Goal: Task Accomplishment & Management: Complete application form

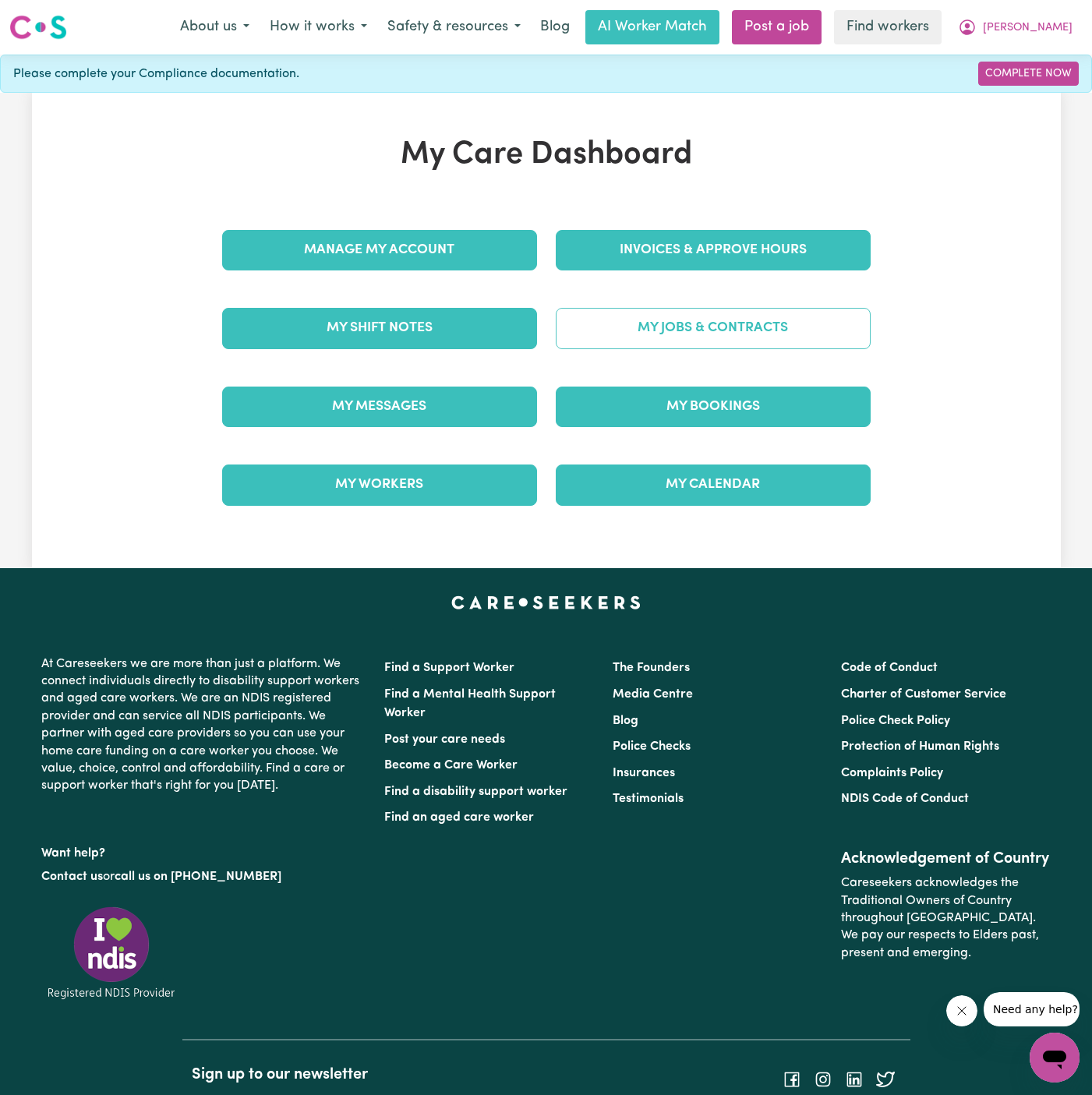
click at [700, 331] on link "My Jobs & Contracts" at bounding box center [713, 328] width 315 height 40
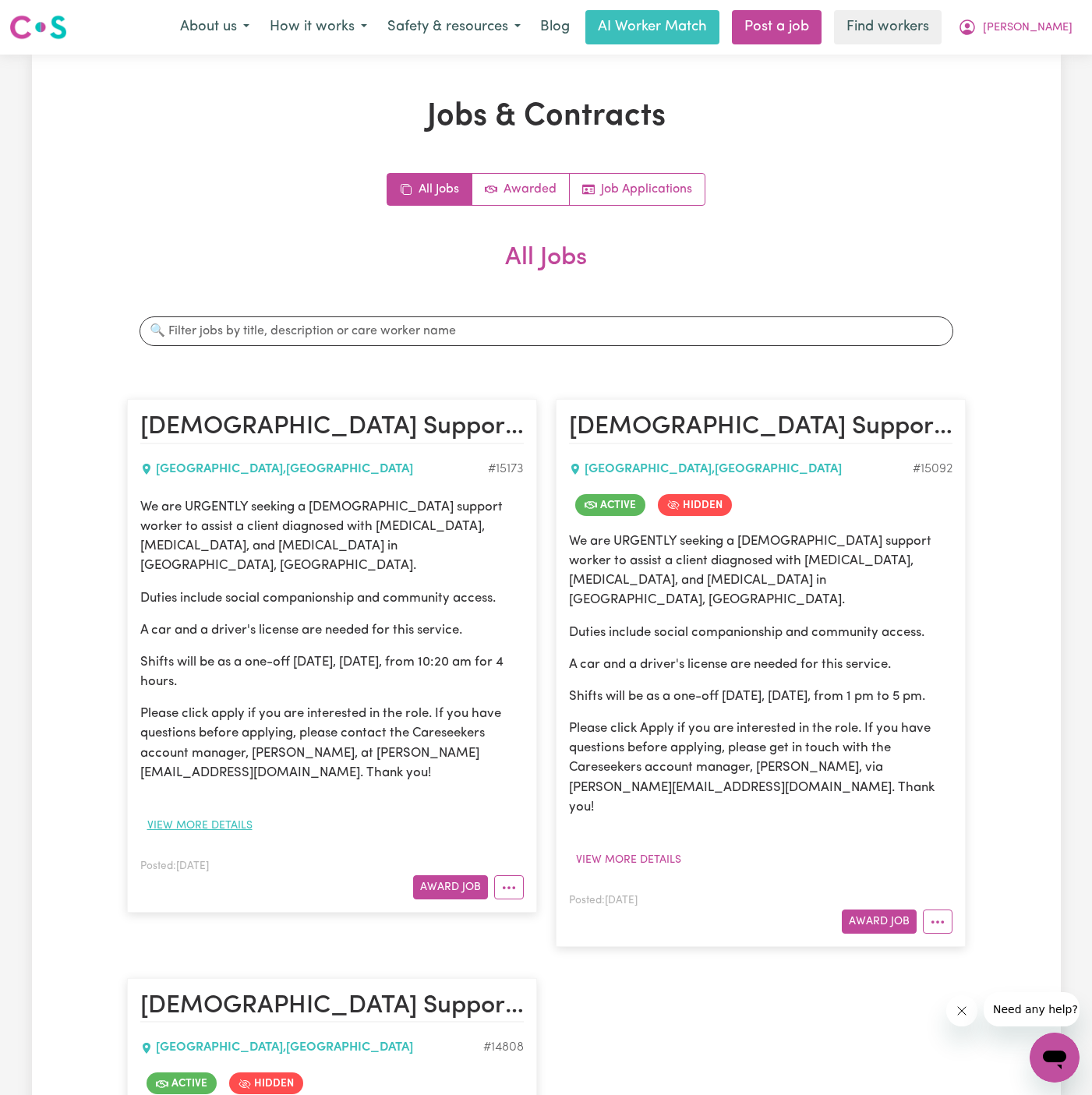
click at [236, 814] on button "View more details" at bounding box center [200, 826] width 119 height 24
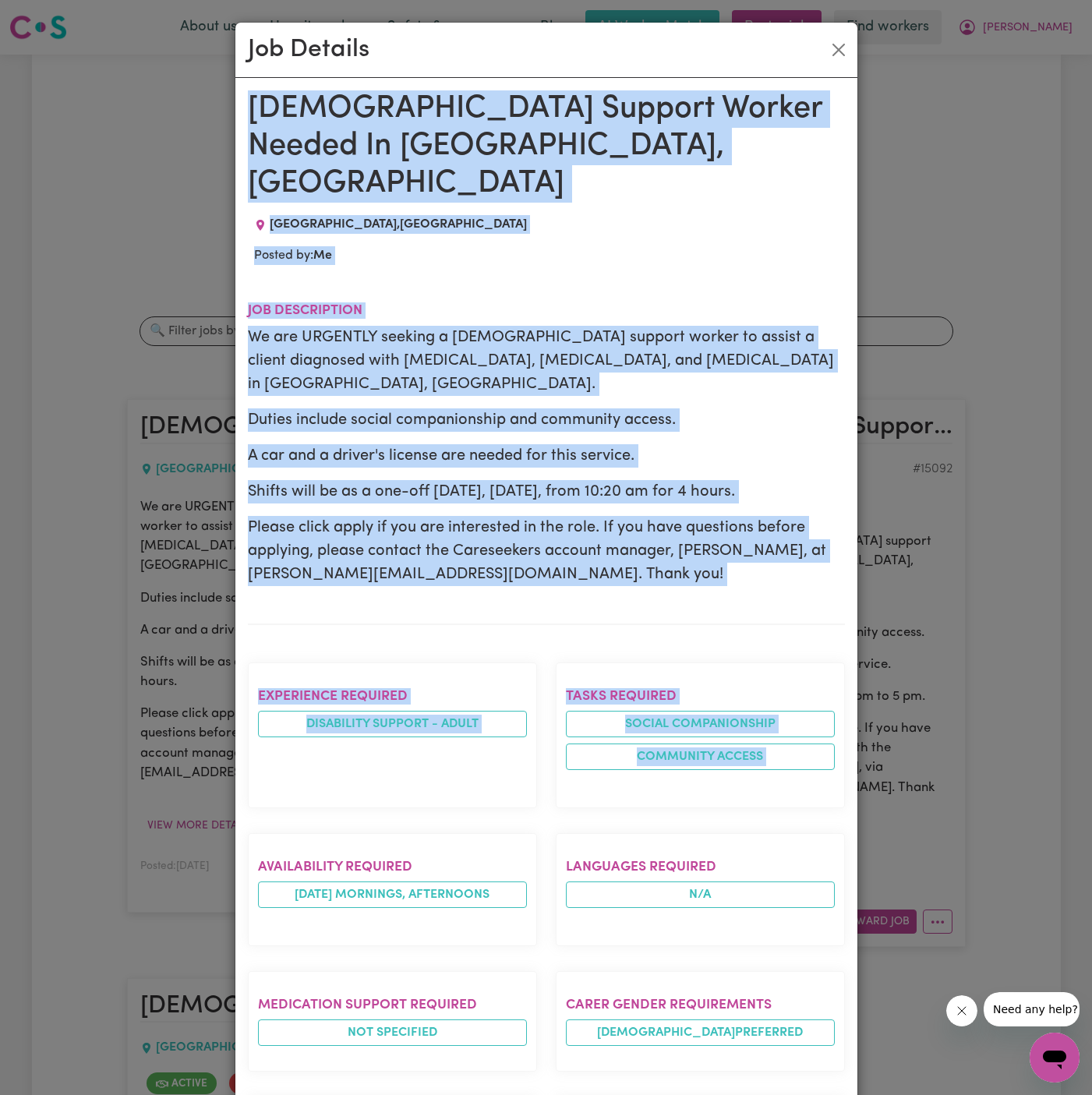
drag, startPoint x: 253, startPoint y: 113, endPoint x: 389, endPoint y: 783, distance: 683.7
click at [389, 783] on div "[DEMOGRAPHIC_DATA] Support Worker Needed In [GEOGRAPHIC_DATA], [GEOGRAPHIC_DATA…" at bounding box center [546, 904] width 597 height 1626
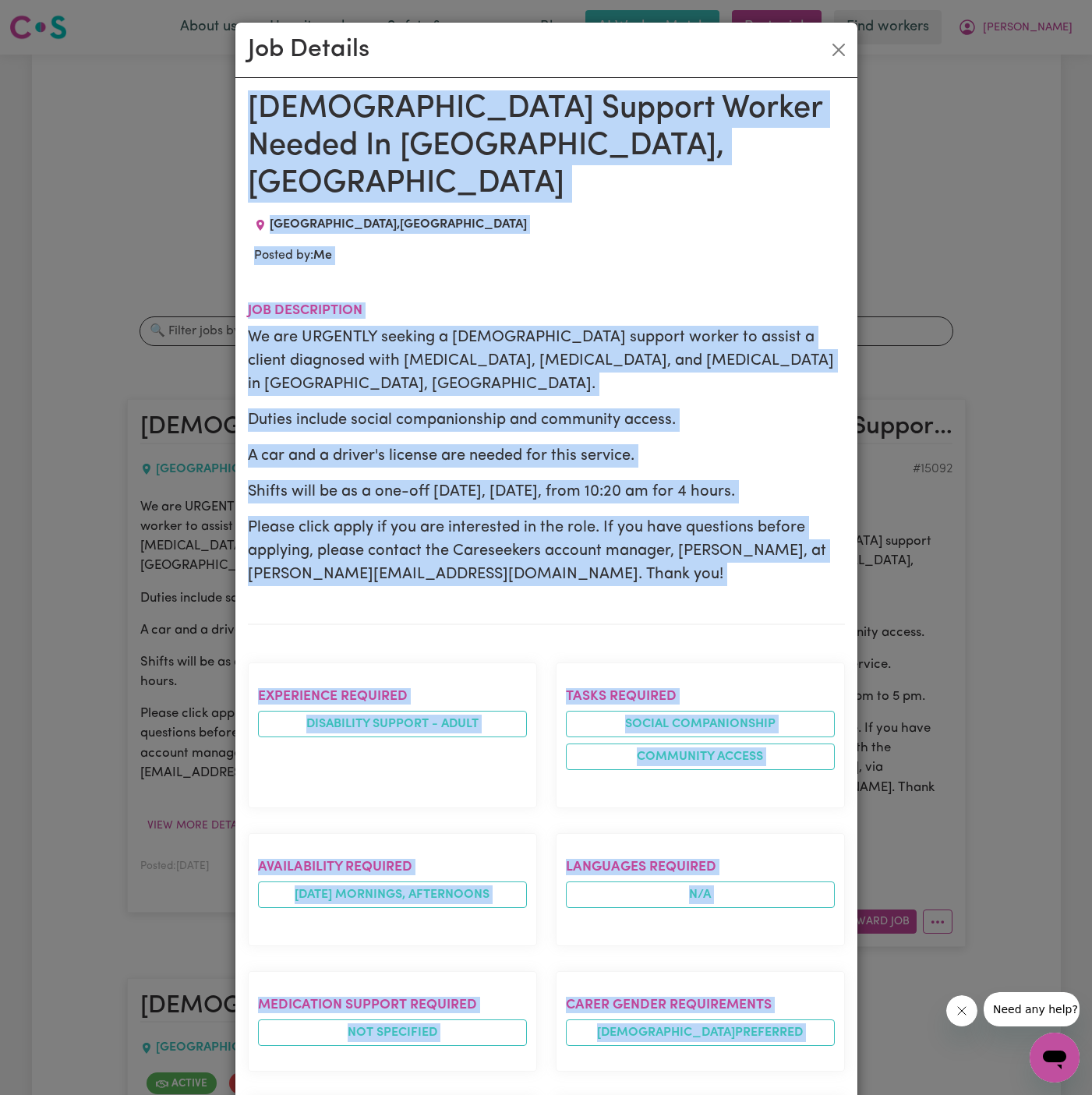
scroll to position [564, 0]
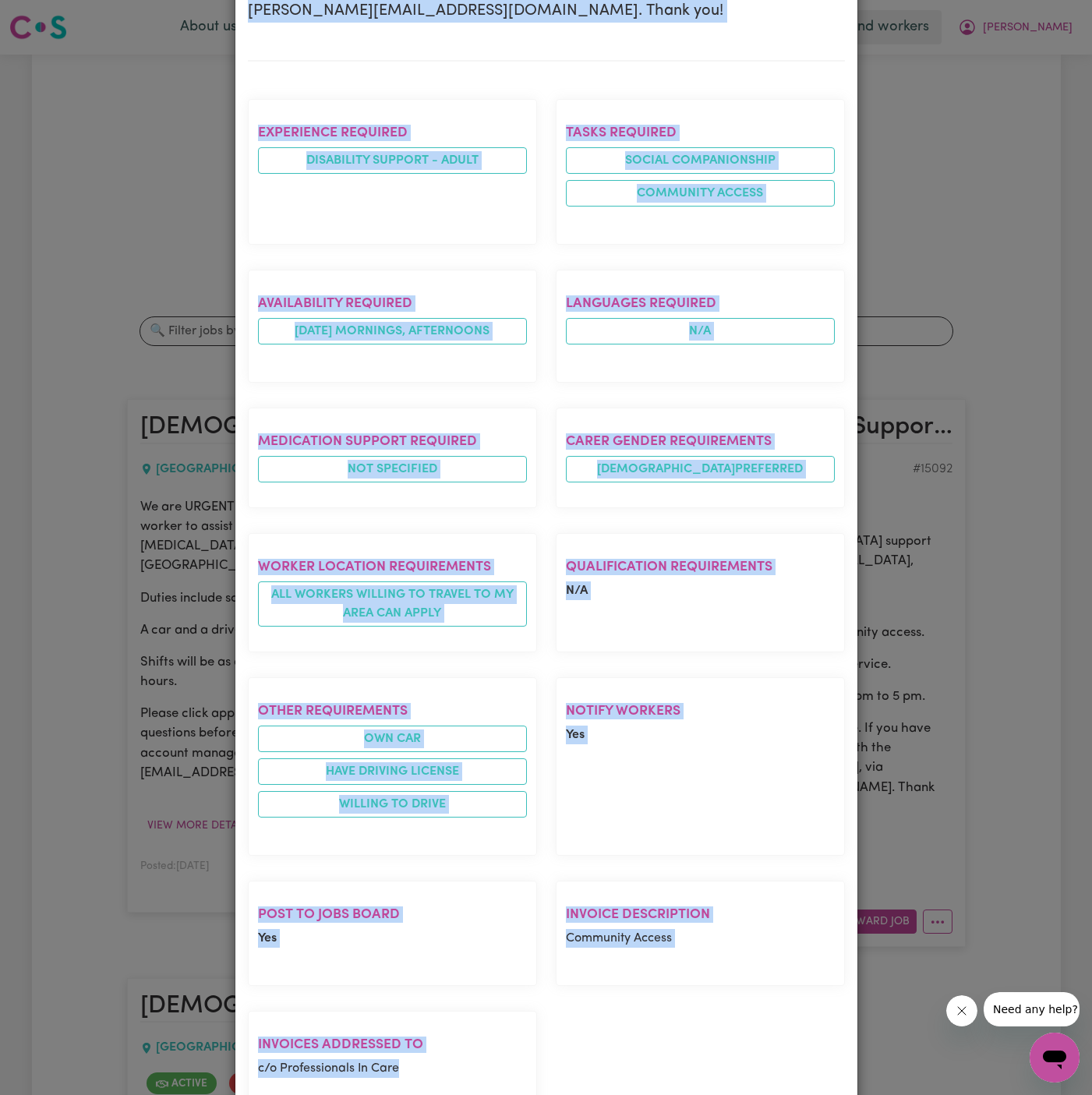
copy div "[DEMOGRAPHIC_DATA] Support Worker Needed In [GEOGRAPHIC_DATA], [GEOGRAPHIC_DATA…"
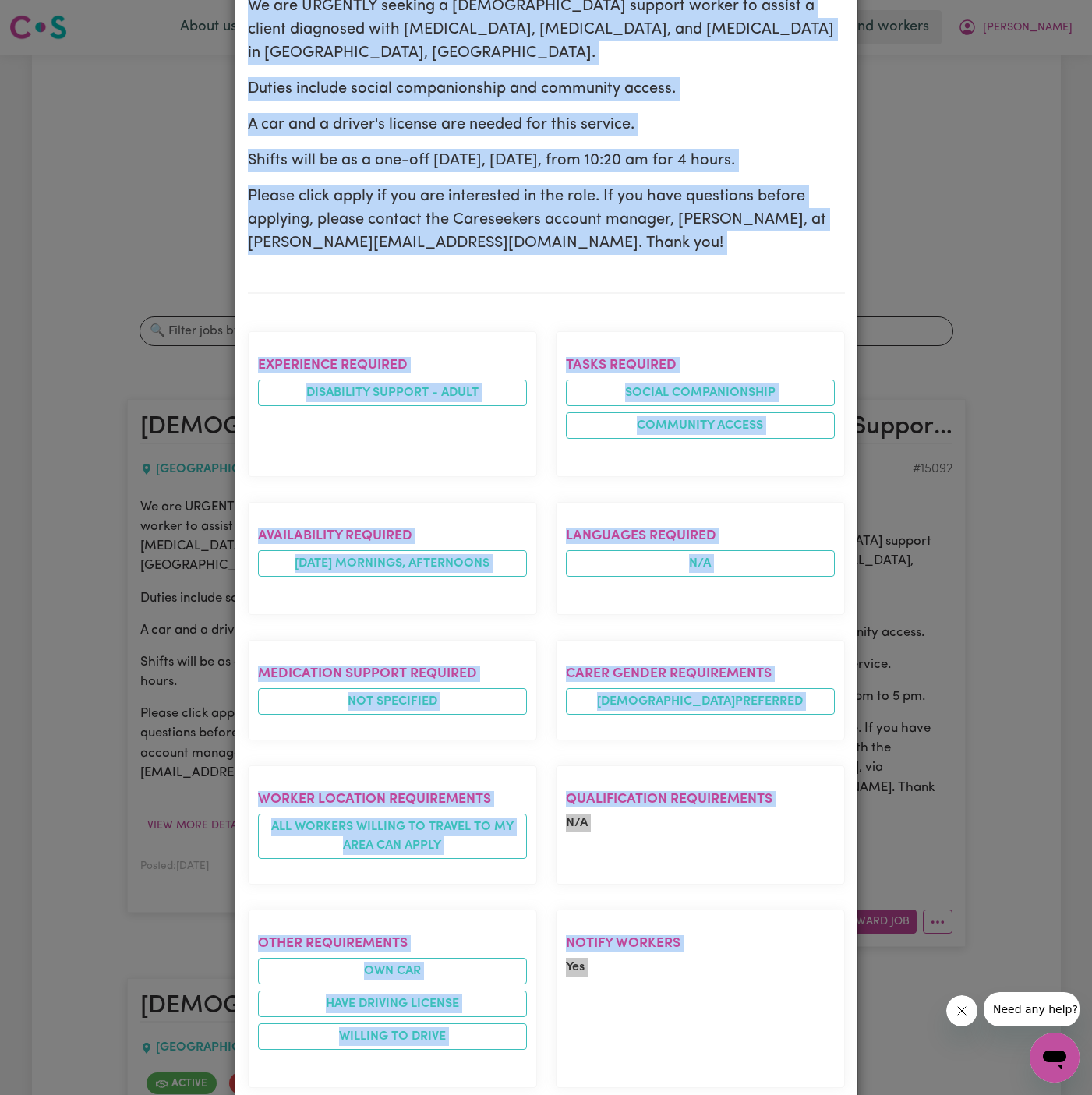
scroll to position [0, 0]
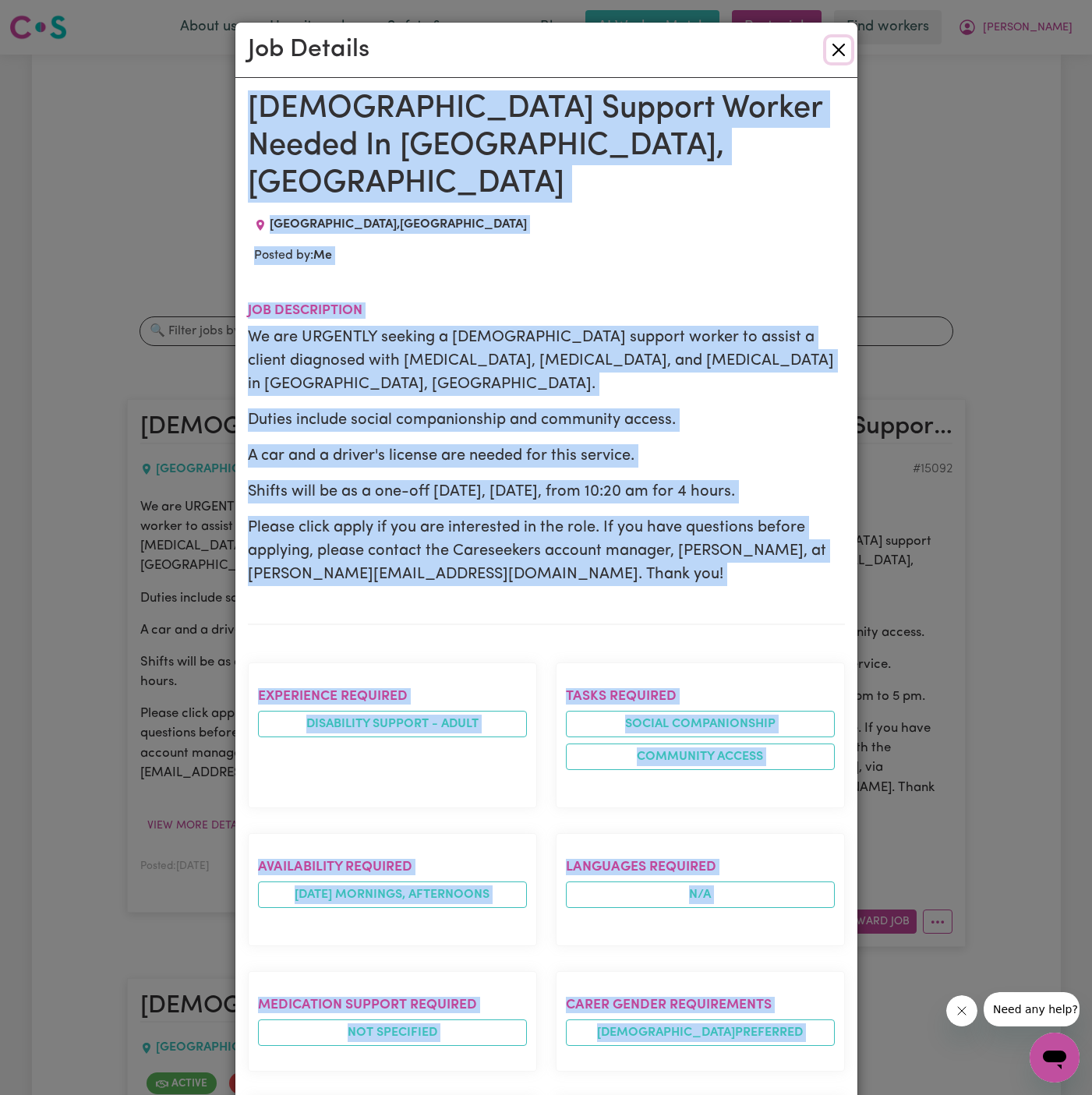
click at [832, 53] on button "Close" at bounding box center [839, 50] width 25 height 25
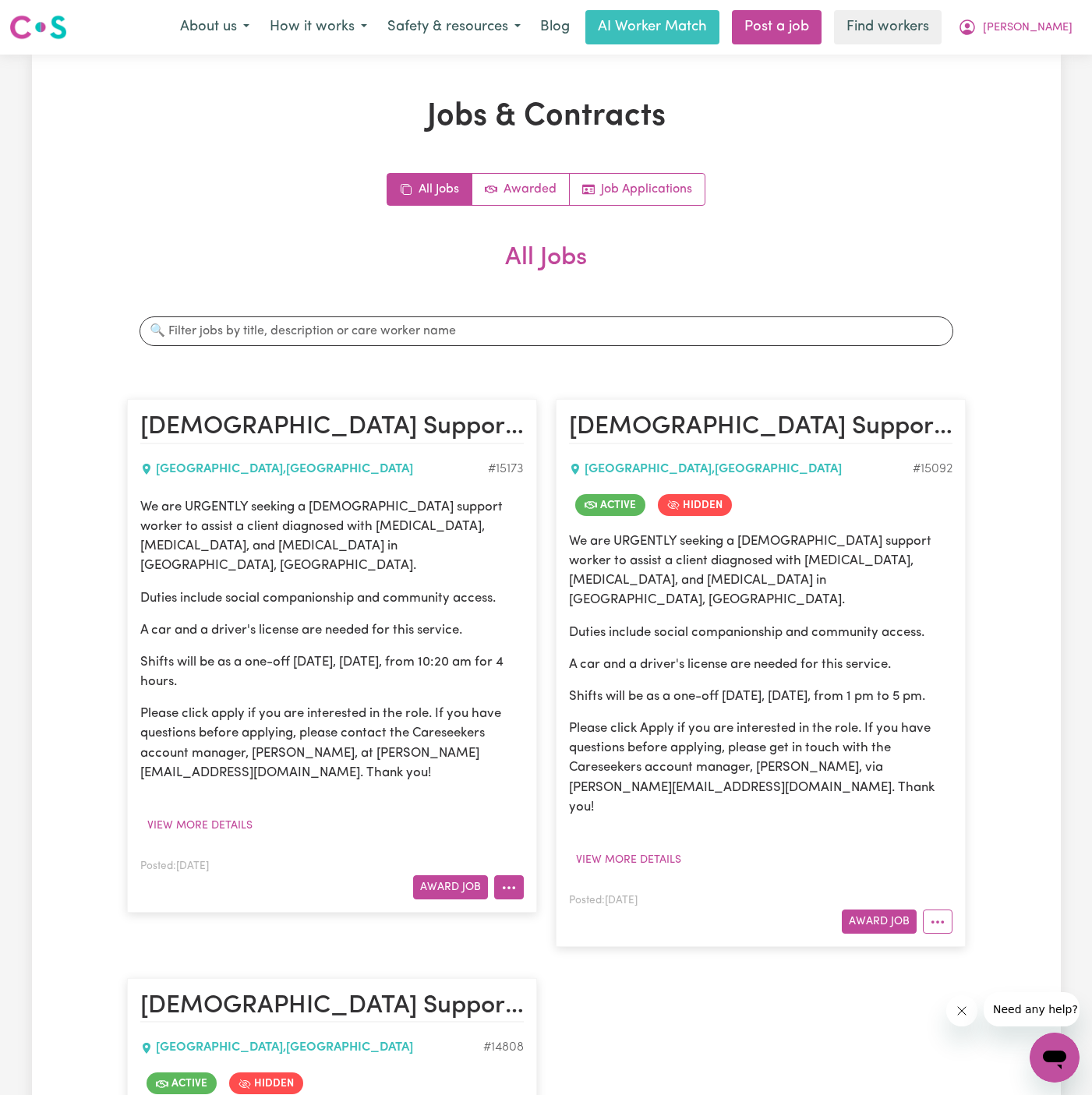
click at [505, 880] on icon "More options" at bounding box center [509, 887] width 16 height 16
click at [605, 909] on link "Hide Job" at bounding box center [557, 923] width 123 height 31
click at [822, 26] on link "Post a job" at bounding box center [776, 27] width 90 height 35
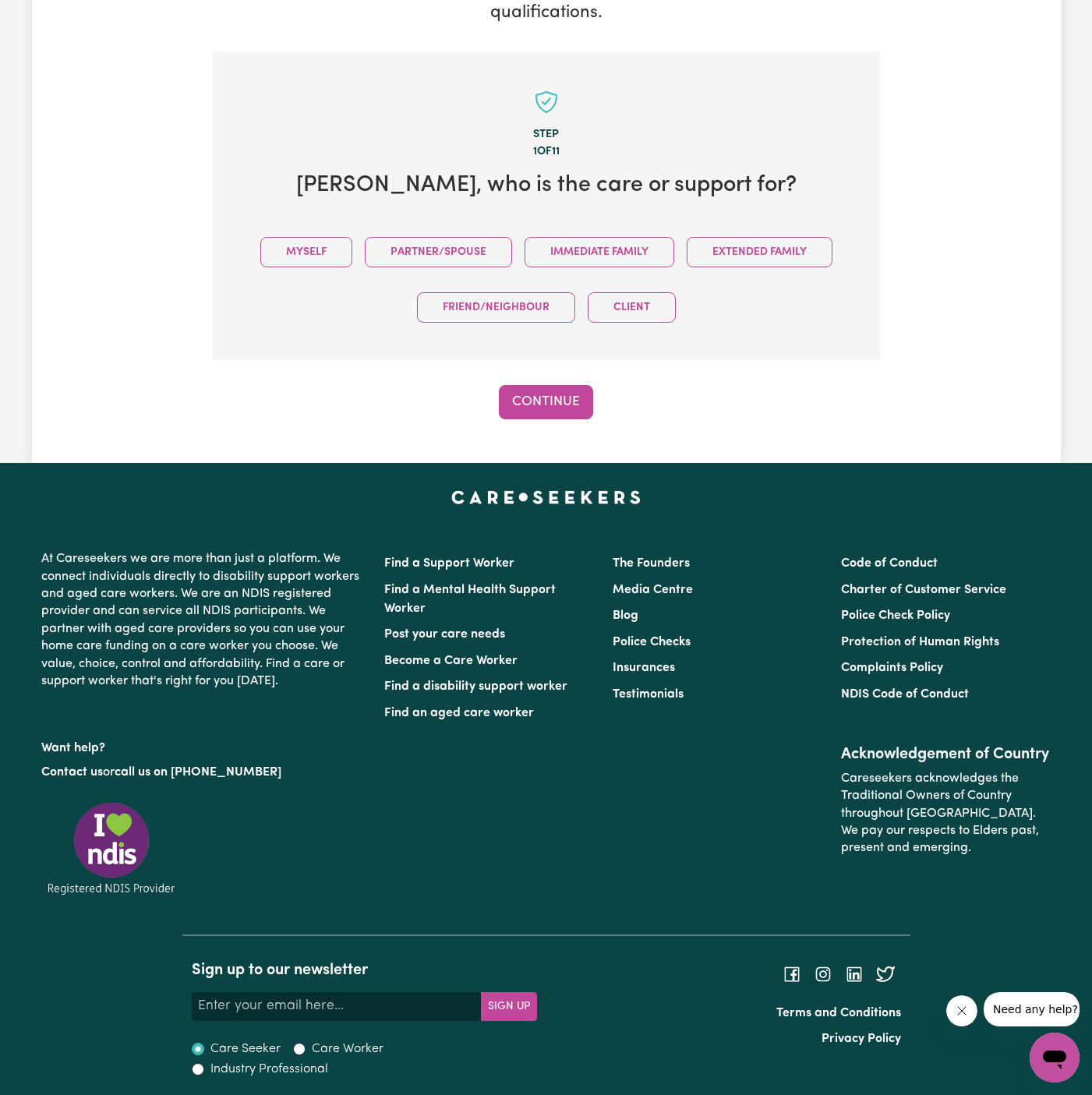
scroll to position [291, 0]
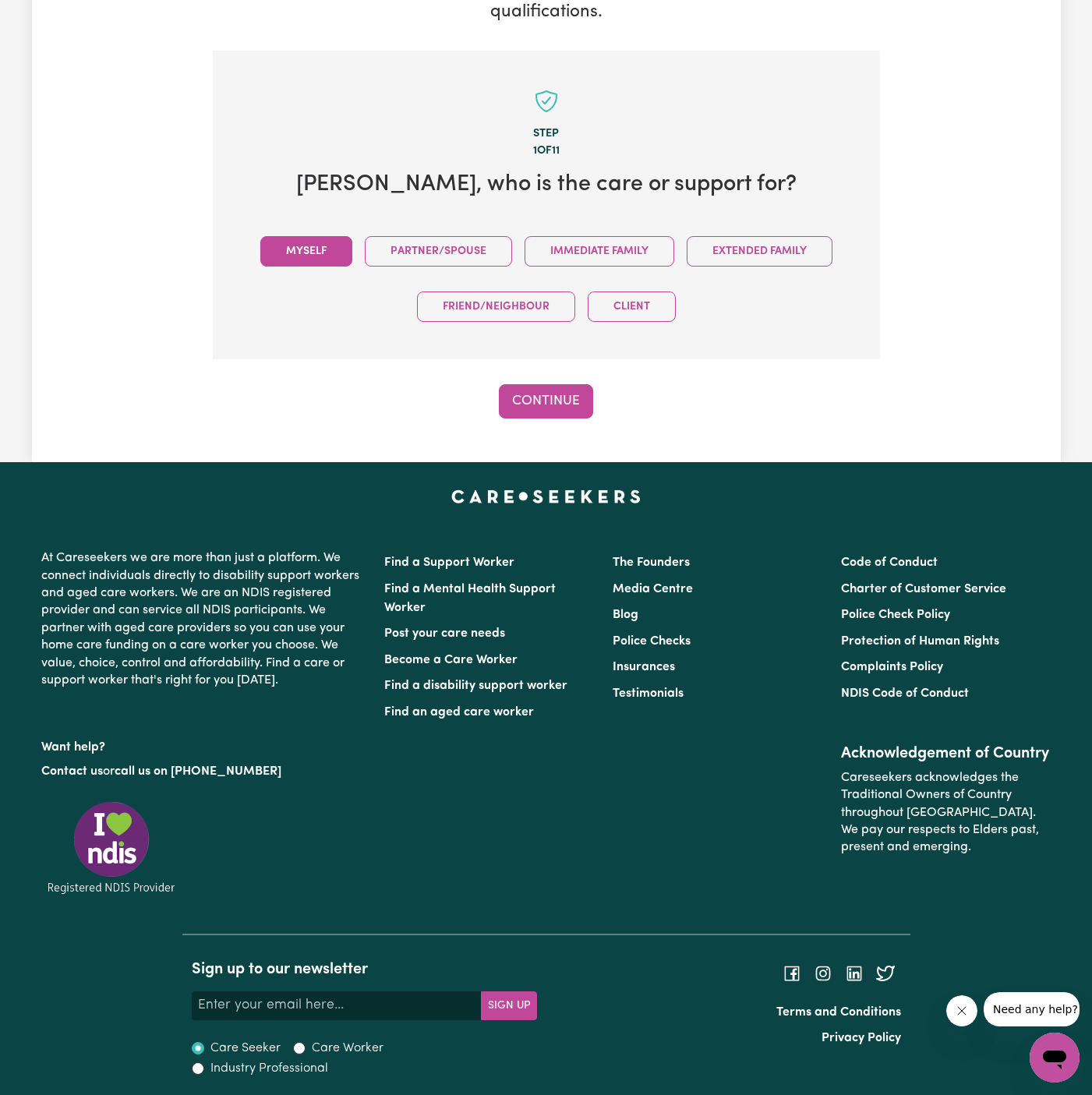
click at [329, 250] on button "Myself" at bounding box center [306, 251] width 92 height 30
click at [560, 389] on button "Continue" at bounding box center [546, 402] width 94 height 35
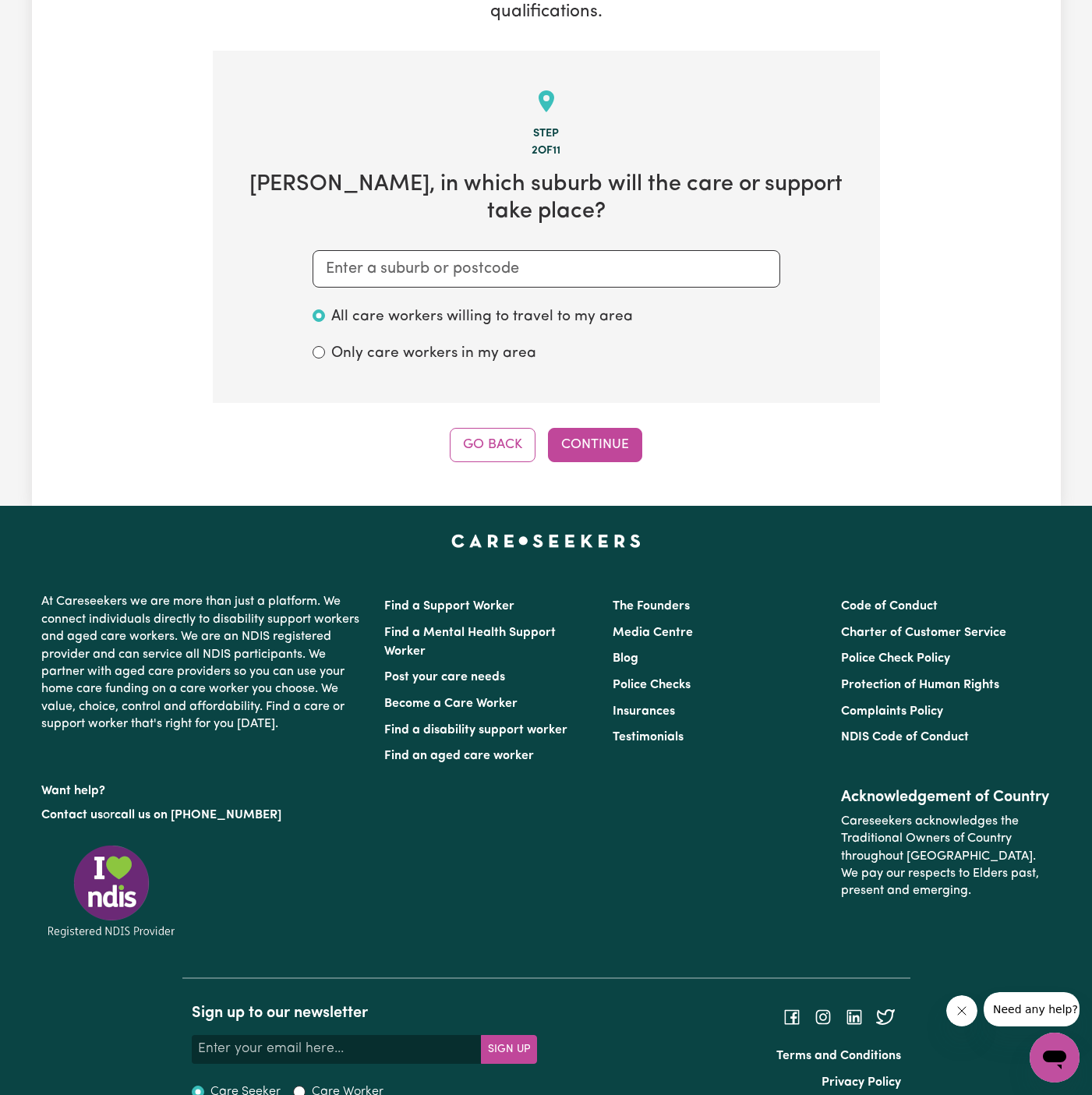
scroll to position [335, 0]
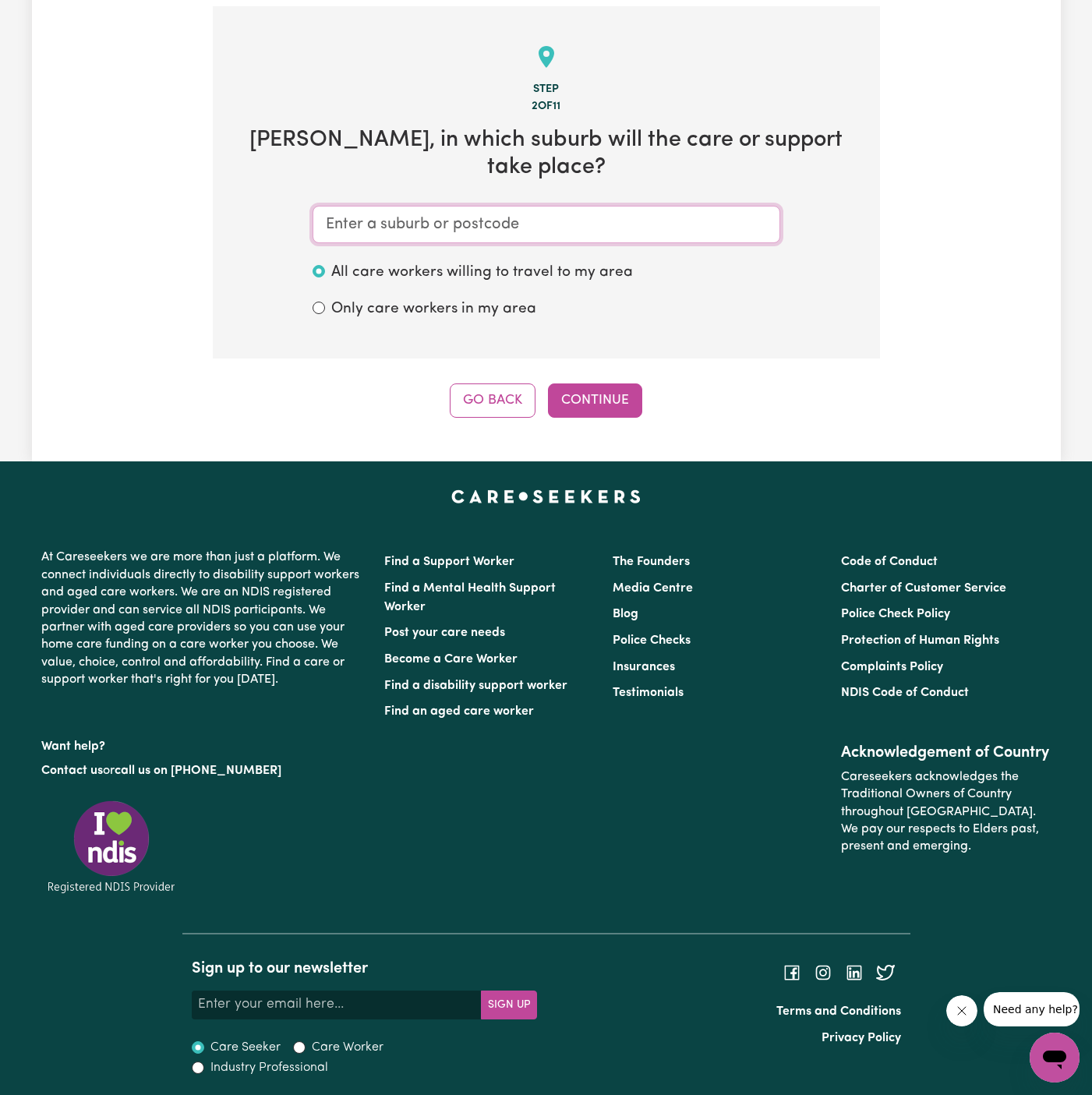
click at [589, 237] on input "text" at bounding box center [546, 225] width 468 height 38
paste input "[GEOGRAPHIC_DATA]"
type input "[GEOGRAPHIC_DATA]"
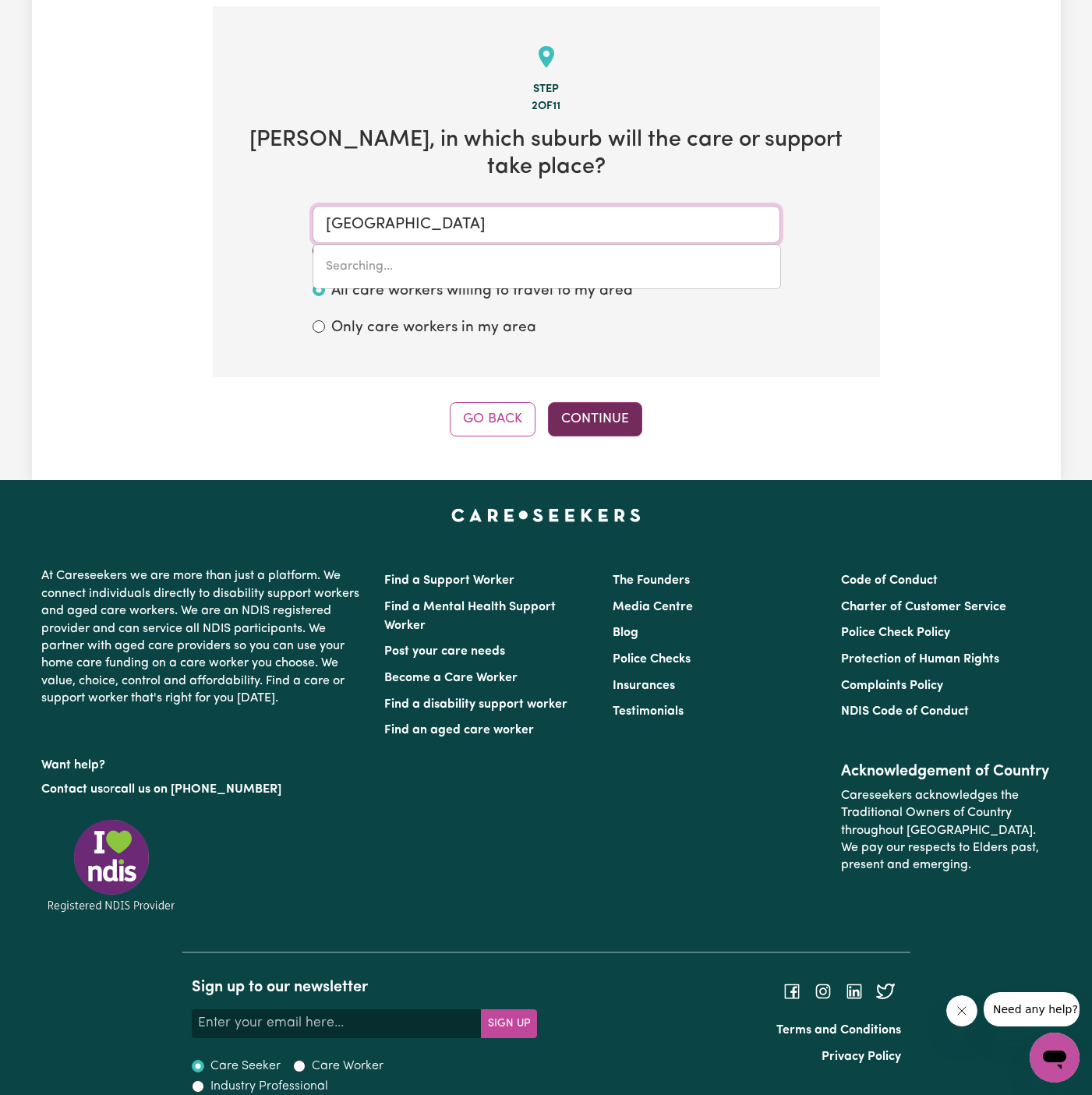
type input "[GEOGRAPHIC_DATA], [GEOGRAPHIC_DATA], 2165"
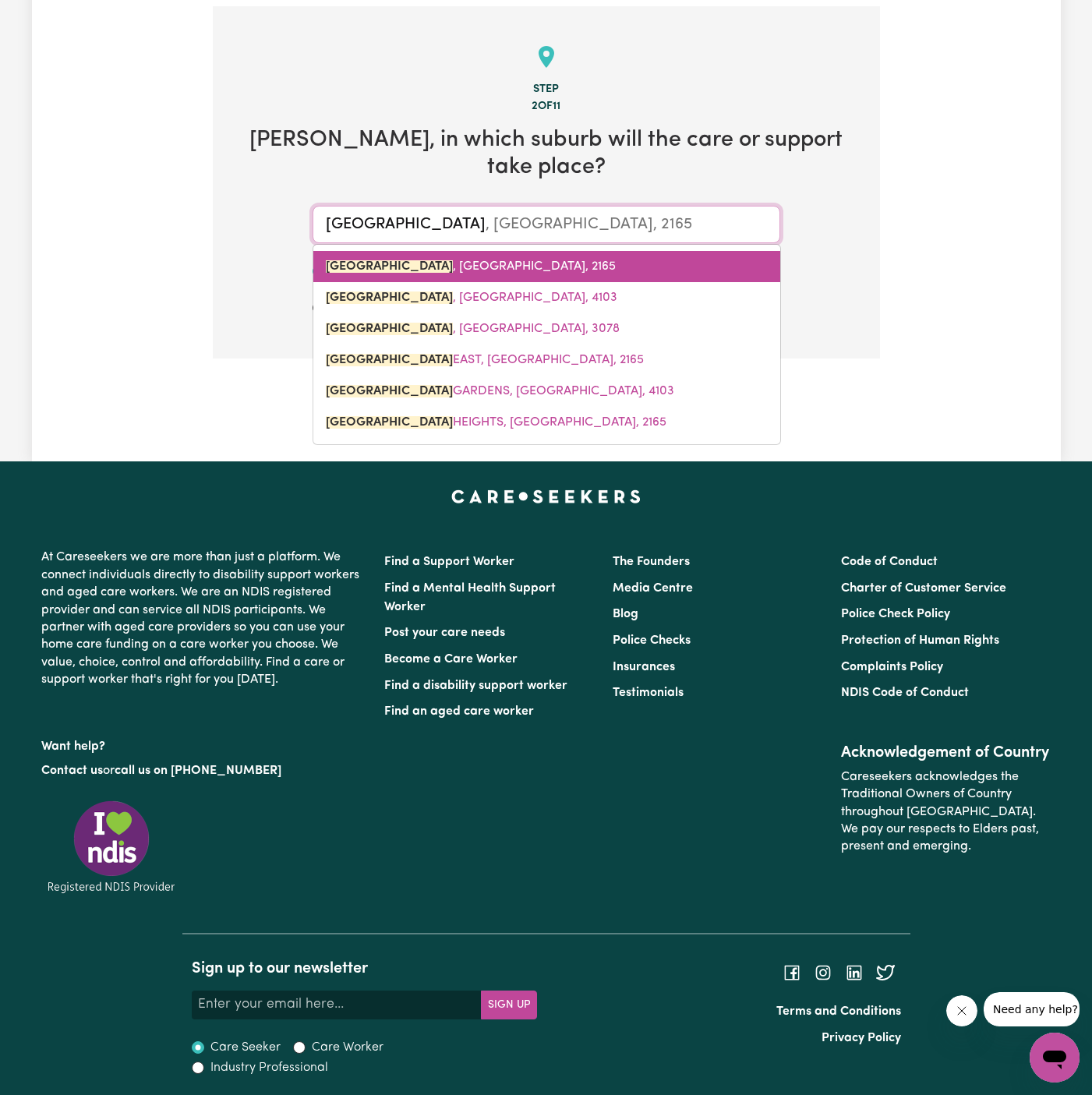
click at [598, 266] on link "[GEOGRAPHIC_DATA] , [GEOGRAPHIC_DATA], 2165" at bounding box center [546, 267] width 467 height 31
type input "[GEOGRAPHIC_DATA], [GEOGRAPHIC_DATA], 2165"
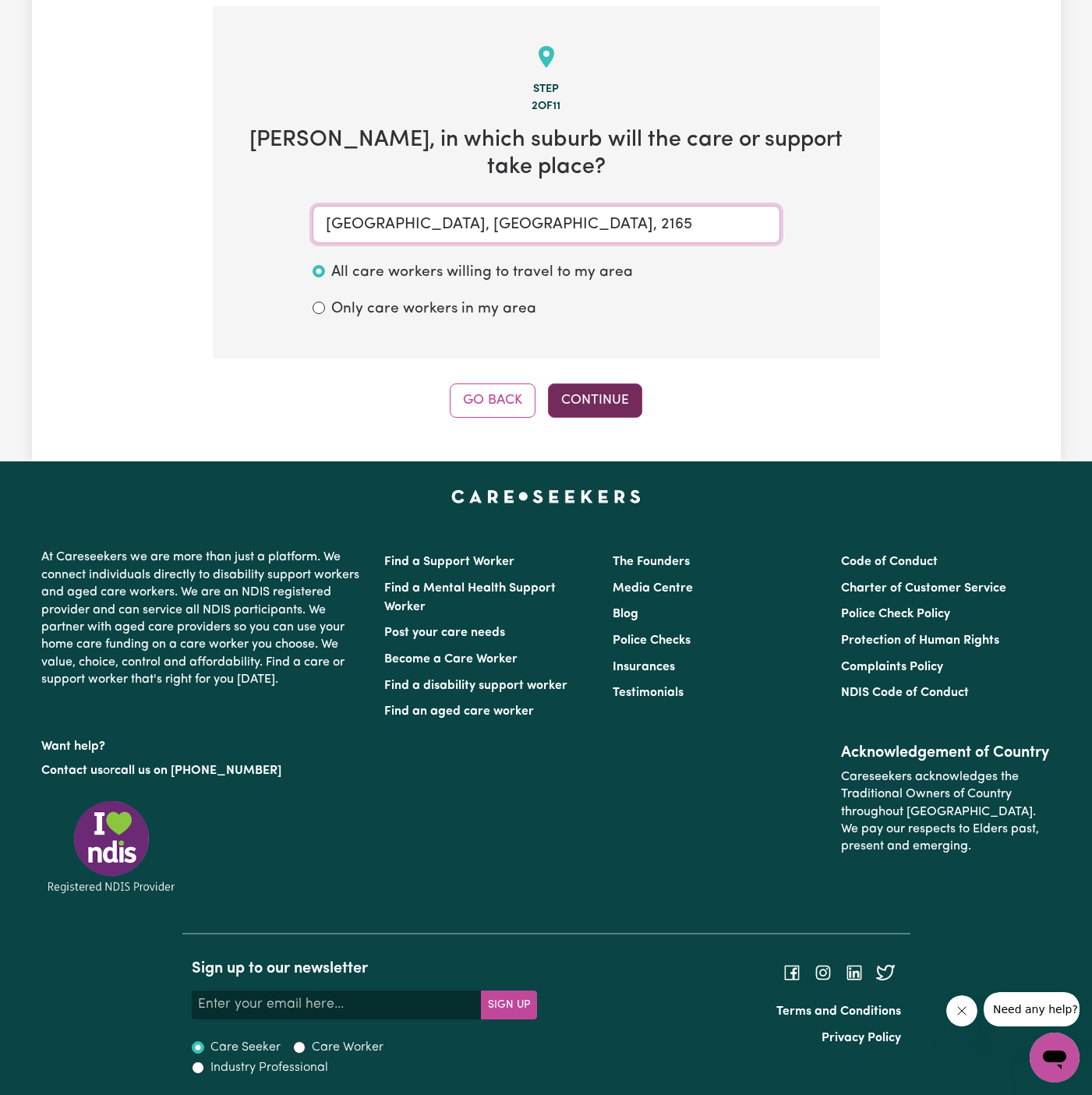
type input "[GEOGRAPHIC_DATA], [GEOGRAPHIC_DATA], 2165"
click at [634, 396] on button "Continue" at bounding box center [595, 401] width 94 height 35
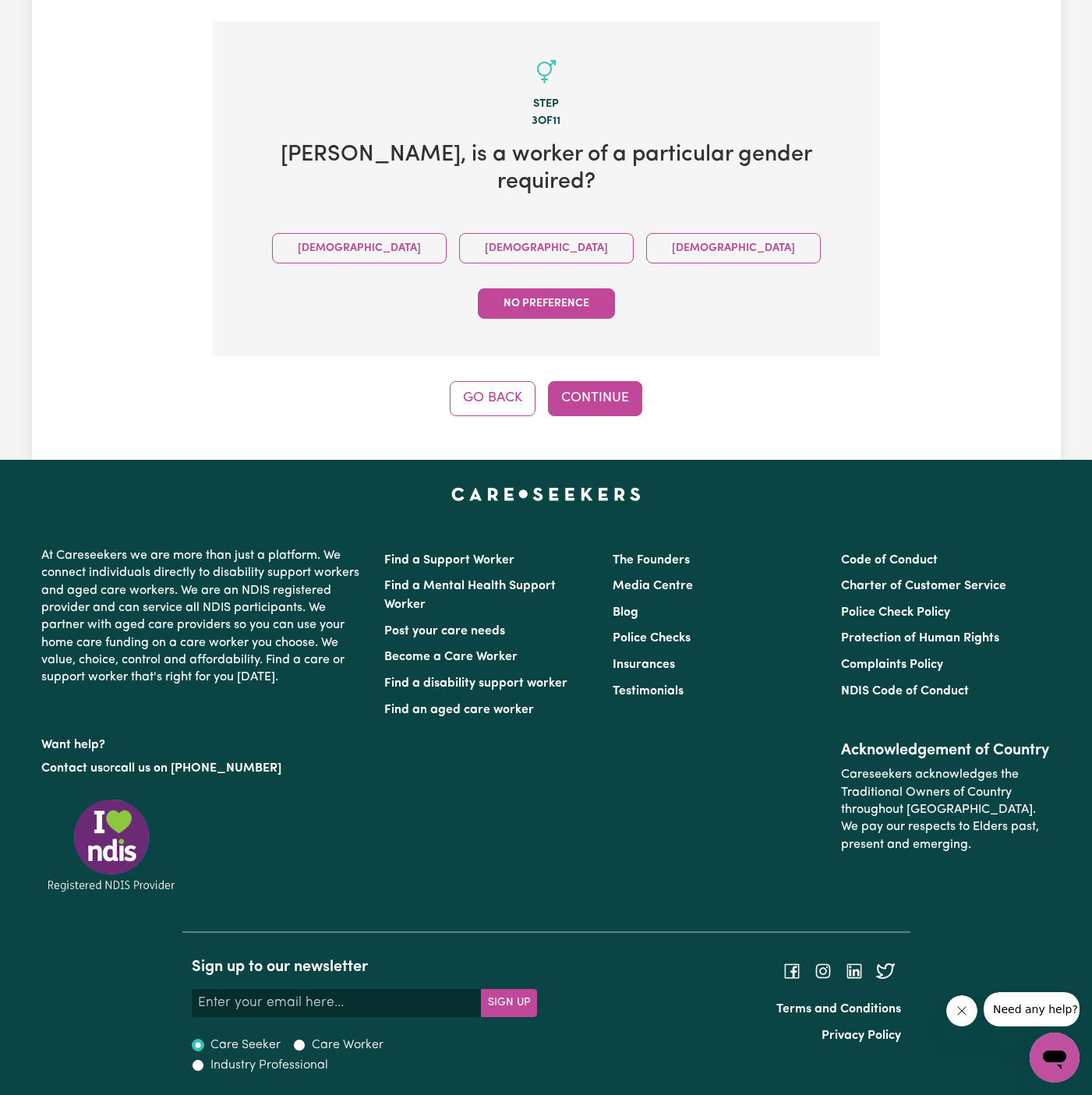
scroll to position [237, 0]
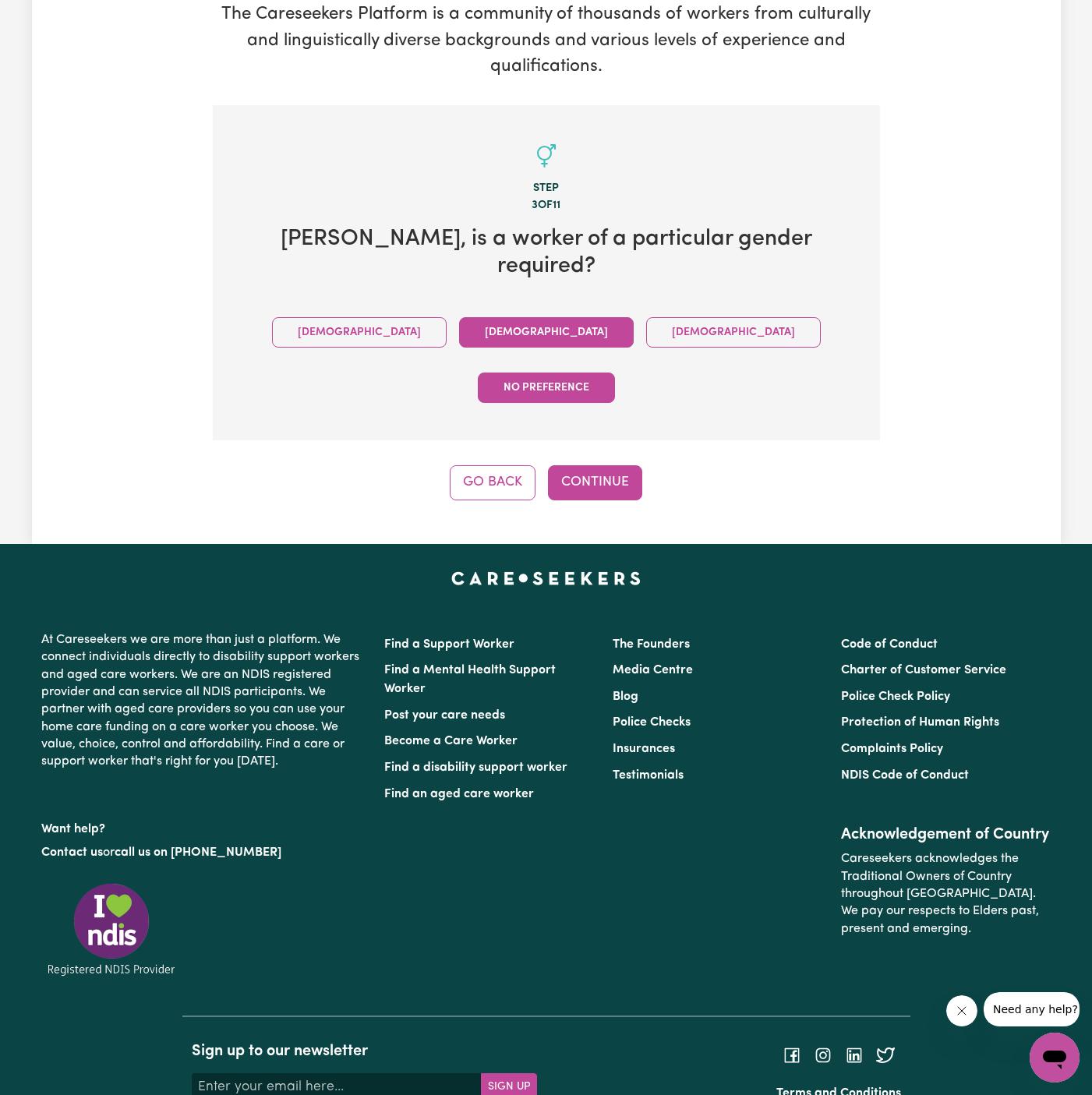
click at [463, 317] on button "[DEMOGRAPHIC_DATA]" at bounding box center [546, 332] width 175 height 30
click at [581, 466] on button "Continue" at bounding box center [595, 483] width 94 height 35
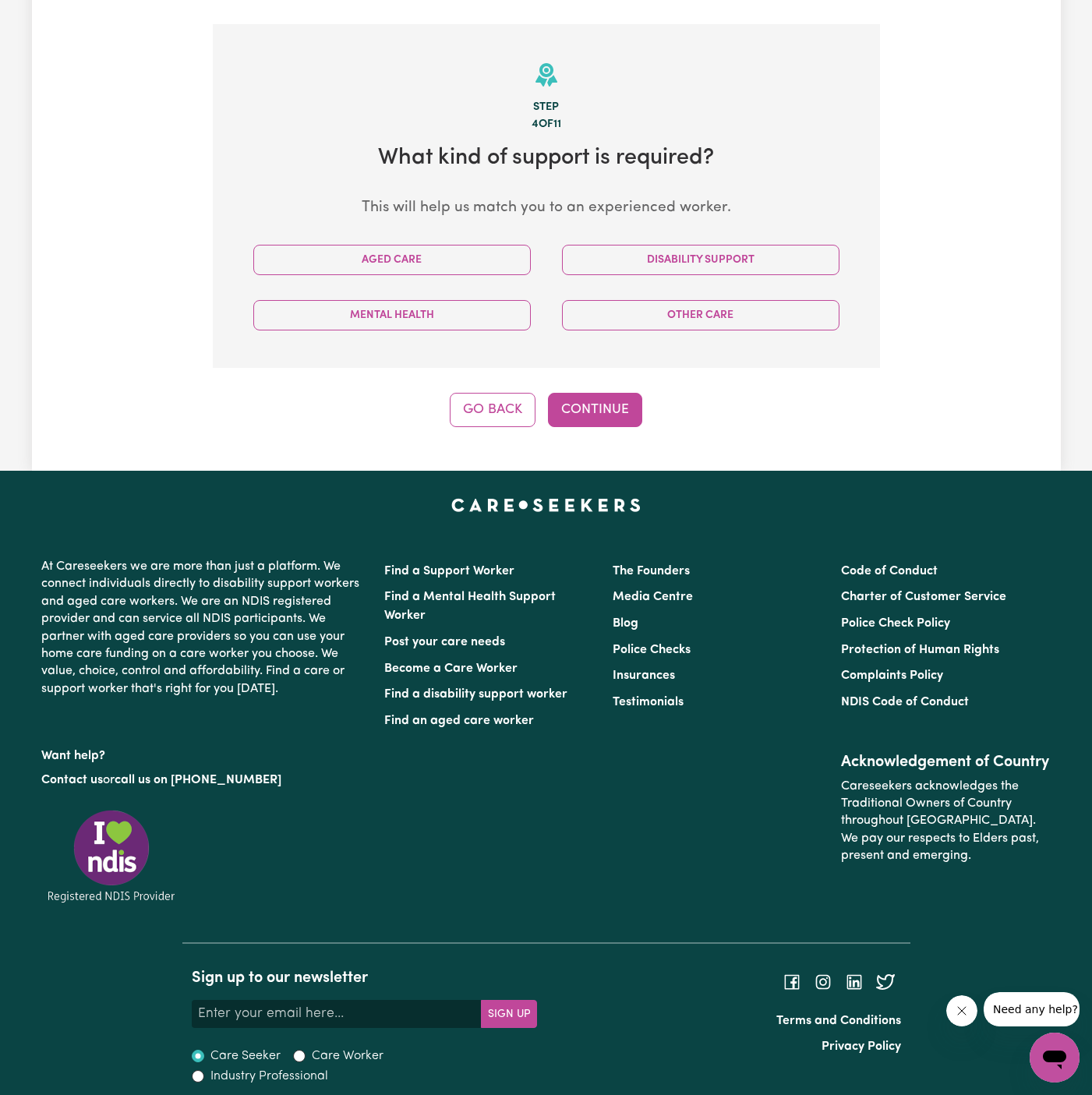
scroll to position [326, 0]
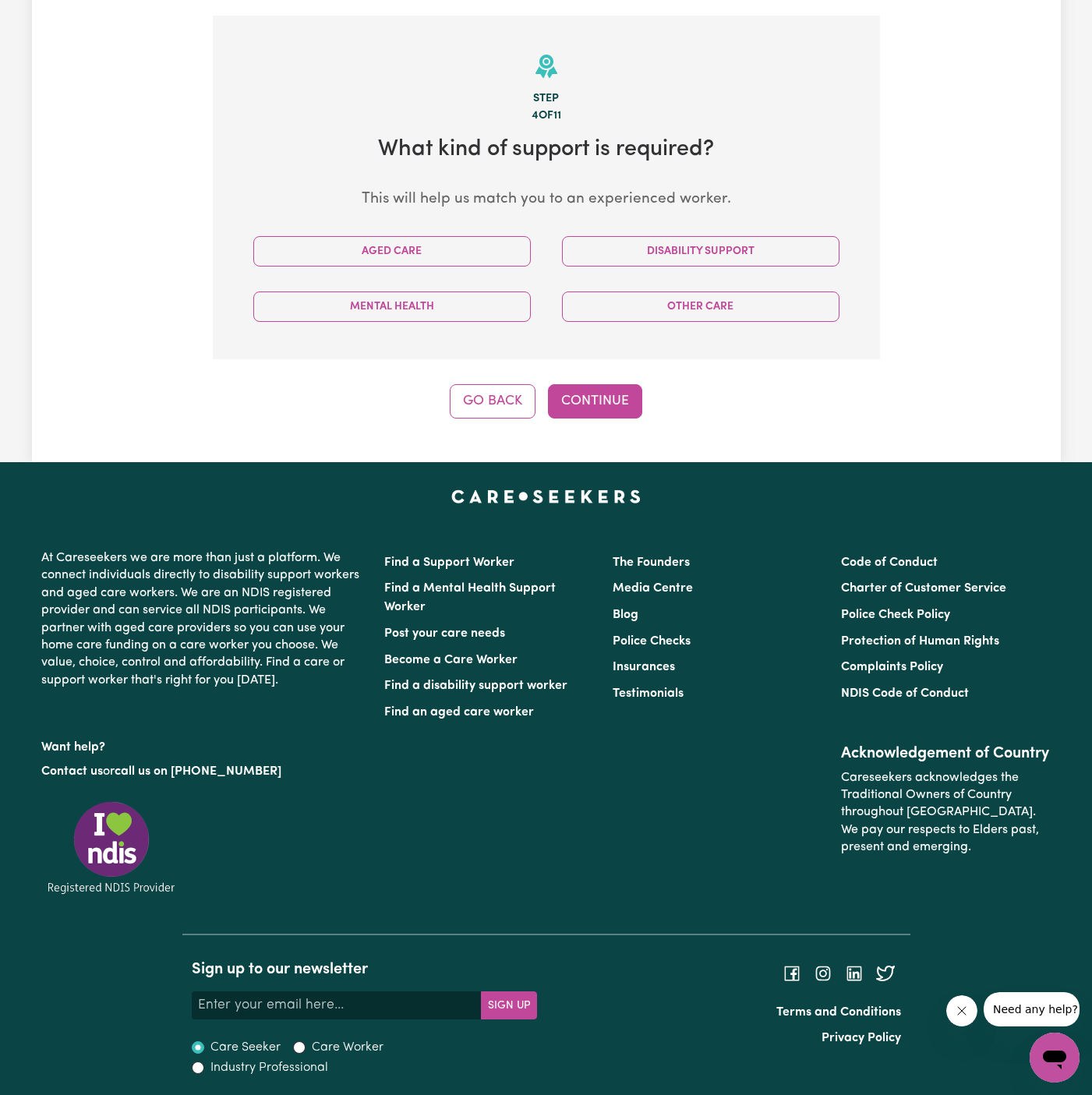
click at [710, 271] on div "Disability Support" at bounding box center [701, 251] width 309 height 55
click at [716, 265] on button "Disability Support" at bounding box center [701, 251] width 278 height 30
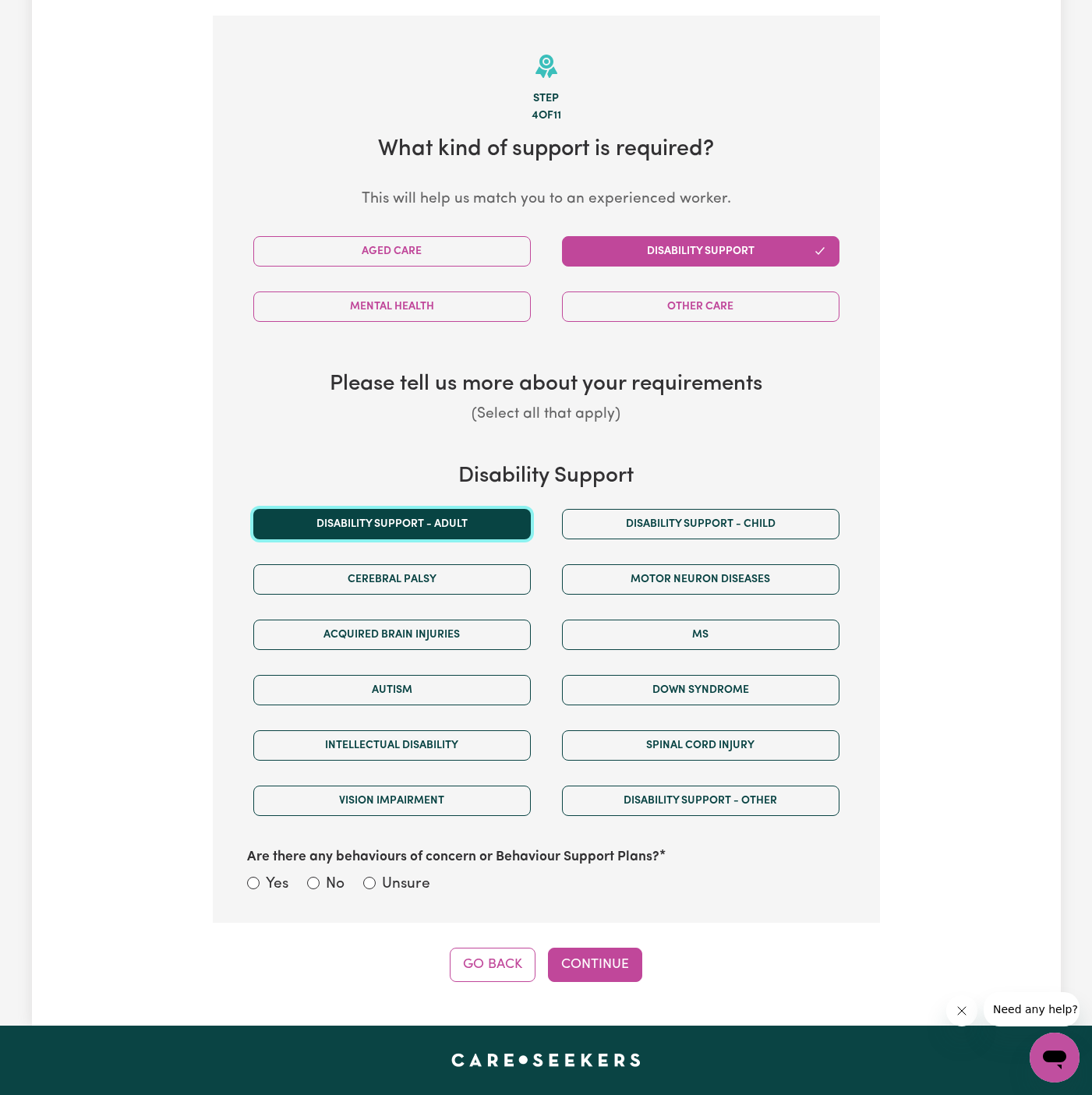
click at [466, 518] on button "Disability support - Adult" at bounding box center [392, 524] width 278 height 30
click at [405, 877] on label "Unsure" at bounding box center [406, 886] width 48 height 23
click at [638, 971] on button "Continue" at bounding box center [595, 965] width 94 height 35
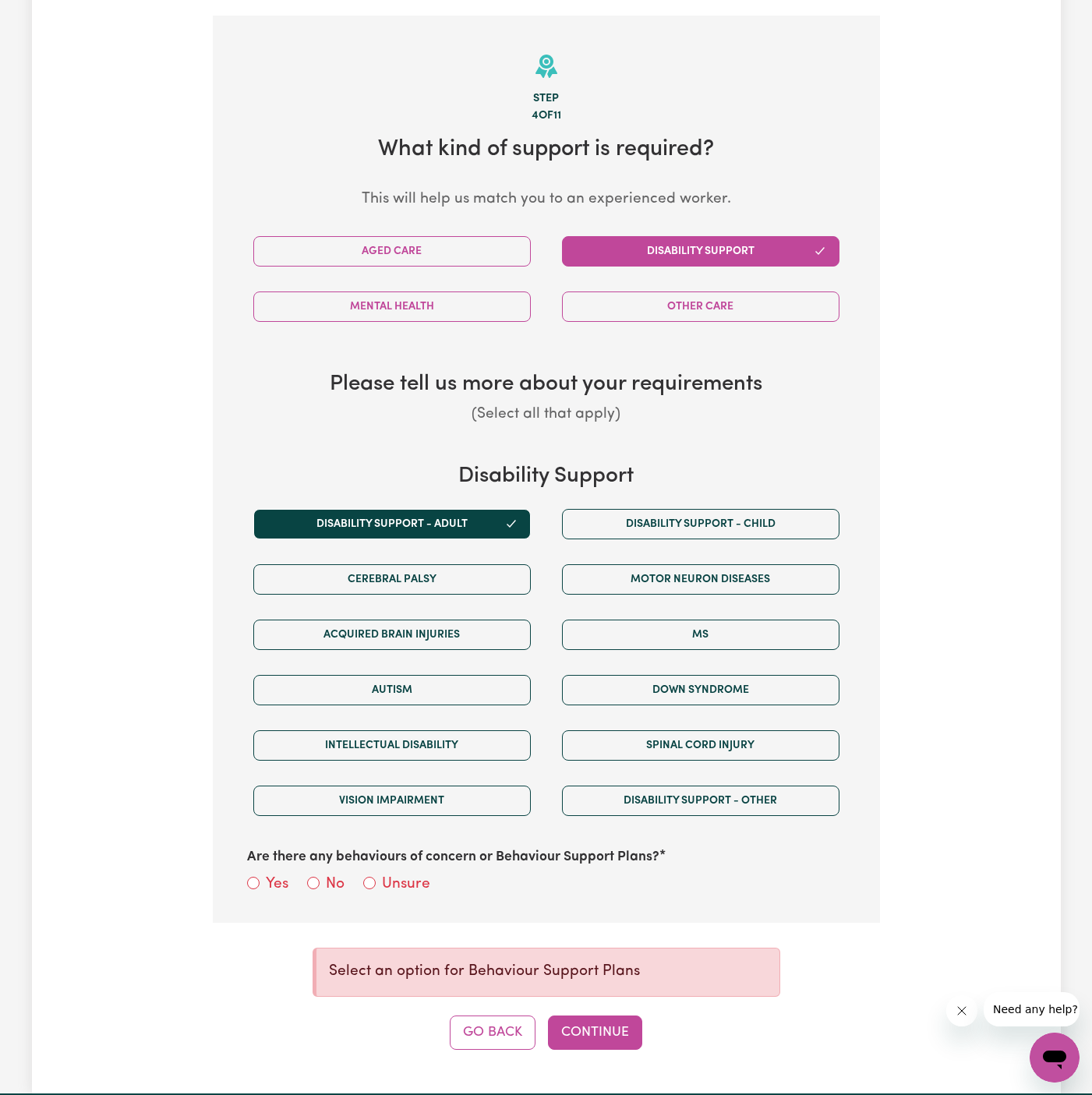
click at [403, 878] on label "Unsure" at bounding box center [406, 886] width 48 height 23
click at [376, 878] on input "Unsure" at bounding box center [369, 883] width 12 height 12
radio input "true"
click at [613, 1015] on button "Continue" at bounding box center [595, 1033] width 94 height 35
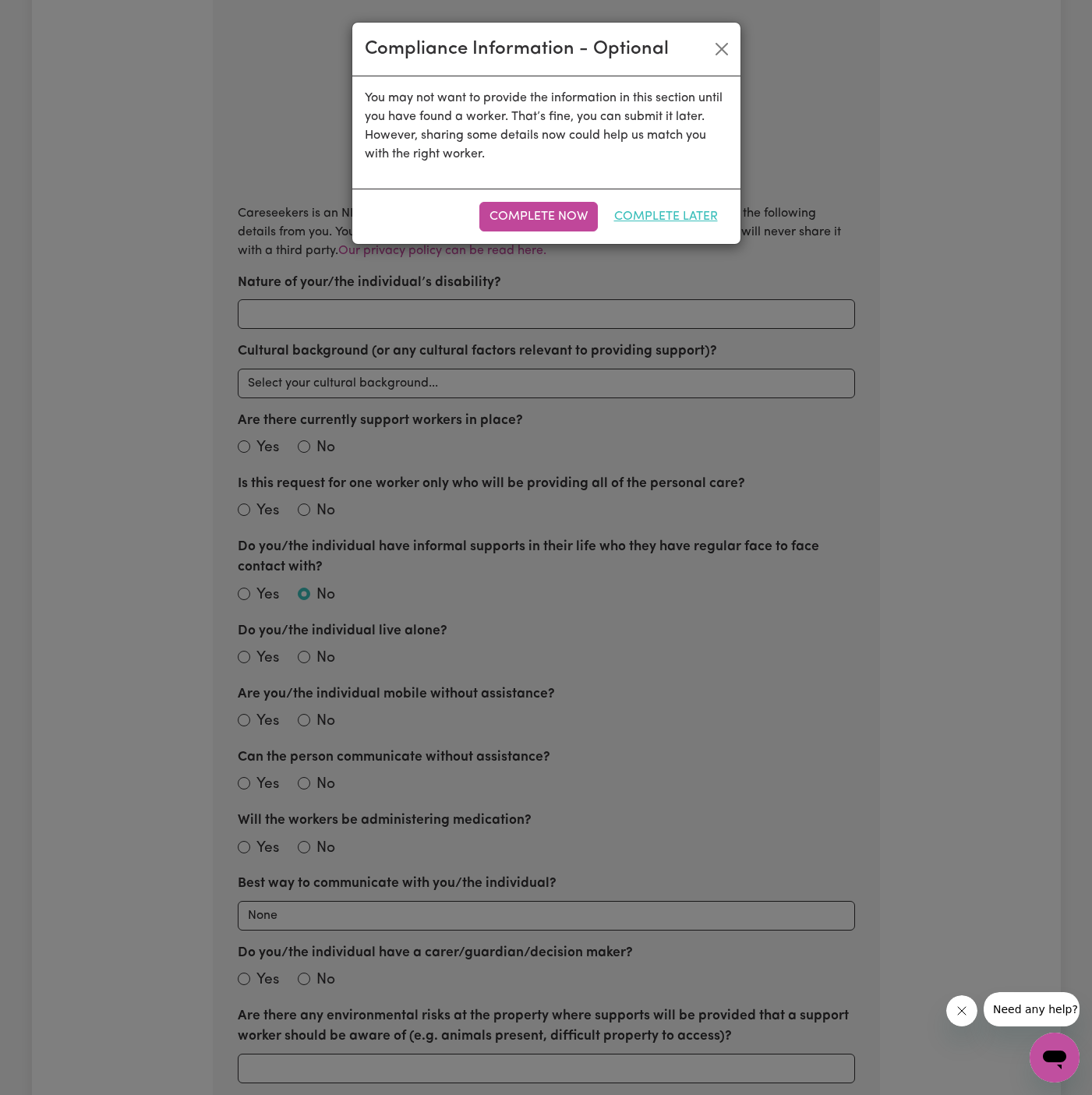
click at [699, 207] on button "Complete Later" at bounding box center [666, 217] width 124 height 30
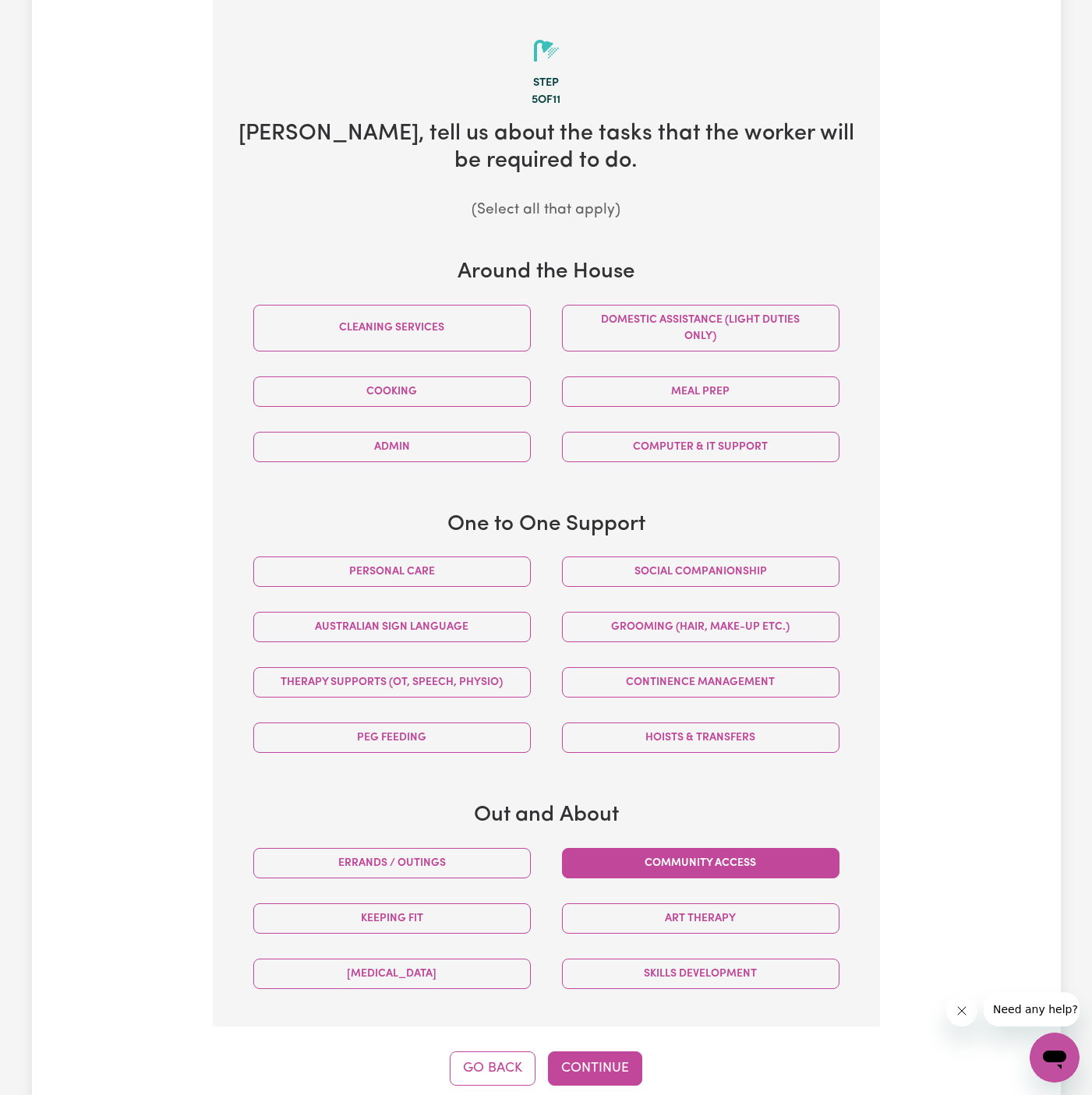
click at [773, 863] on button "Community access" at bounding box center [701, 863] width 278 height 30
click at [692, 551] on div "Social companionship" at bounding box center [701, 571] width 309 height 55
click at [692, 558] on button "Social companionship" at bounding box center [701, 572] width 278 height 30
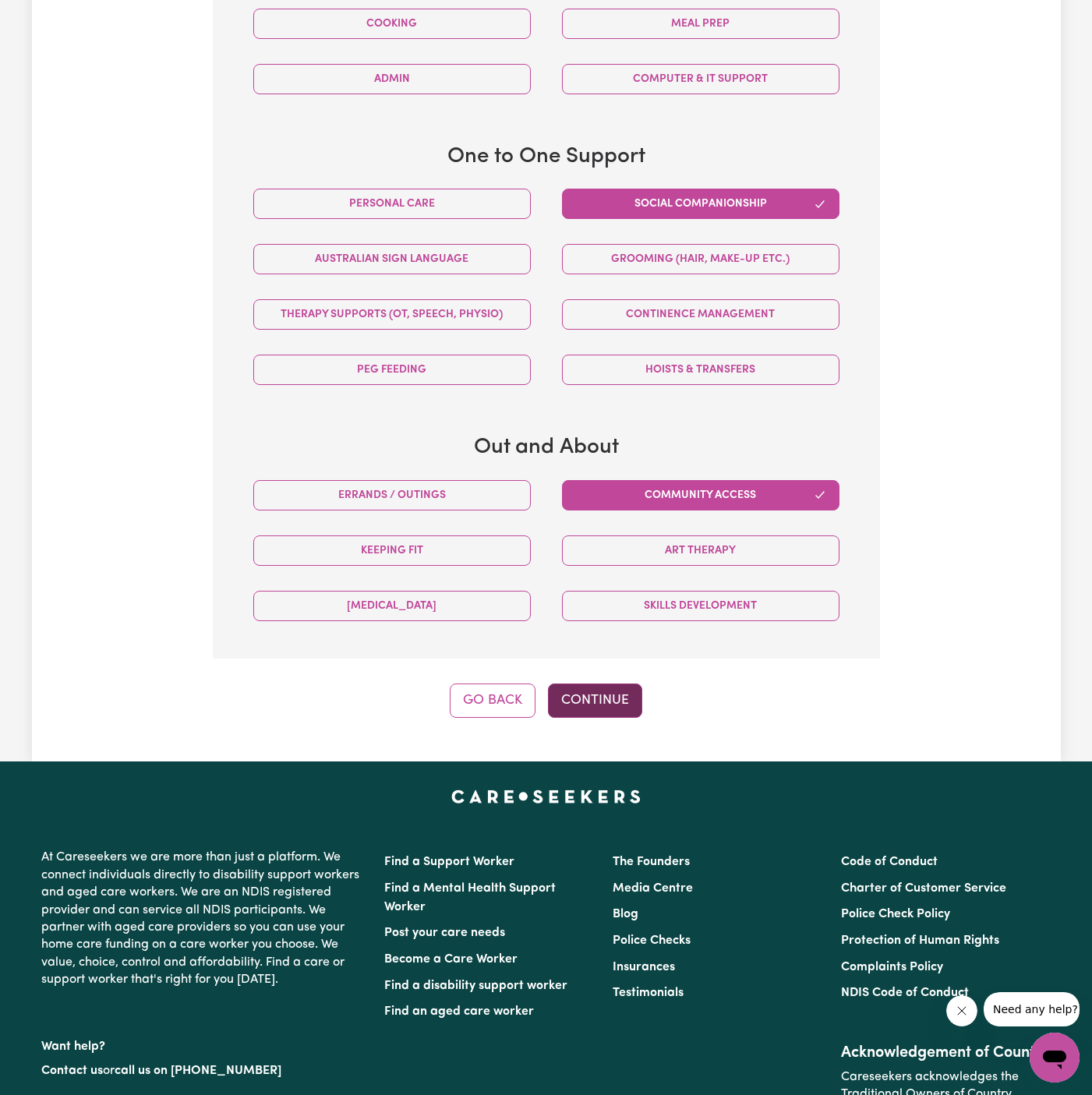
click at [621, 688] on button "Continue" at bounding box center [595, 701] width 94 height 35
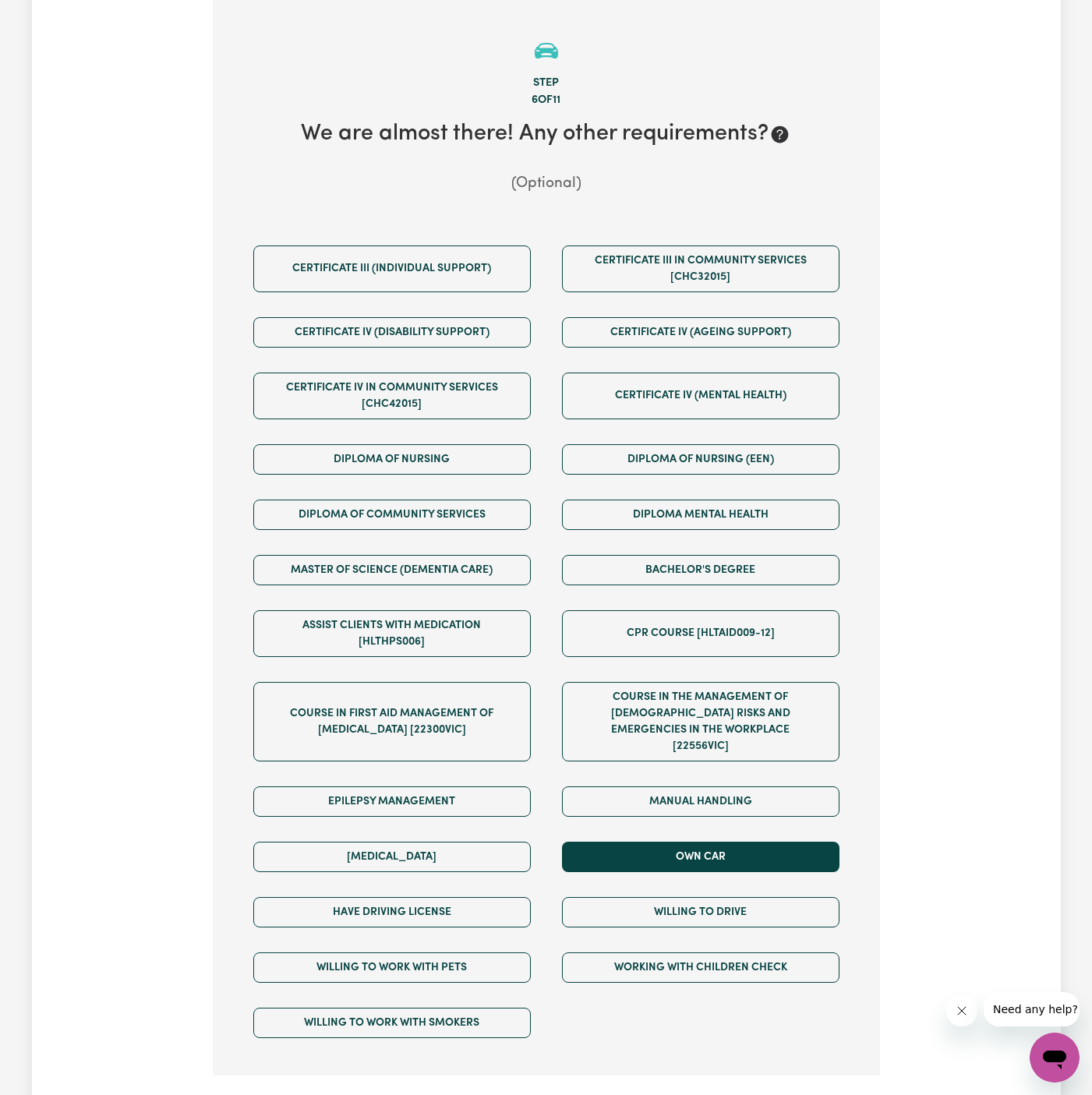
scroll to position [452, 0]
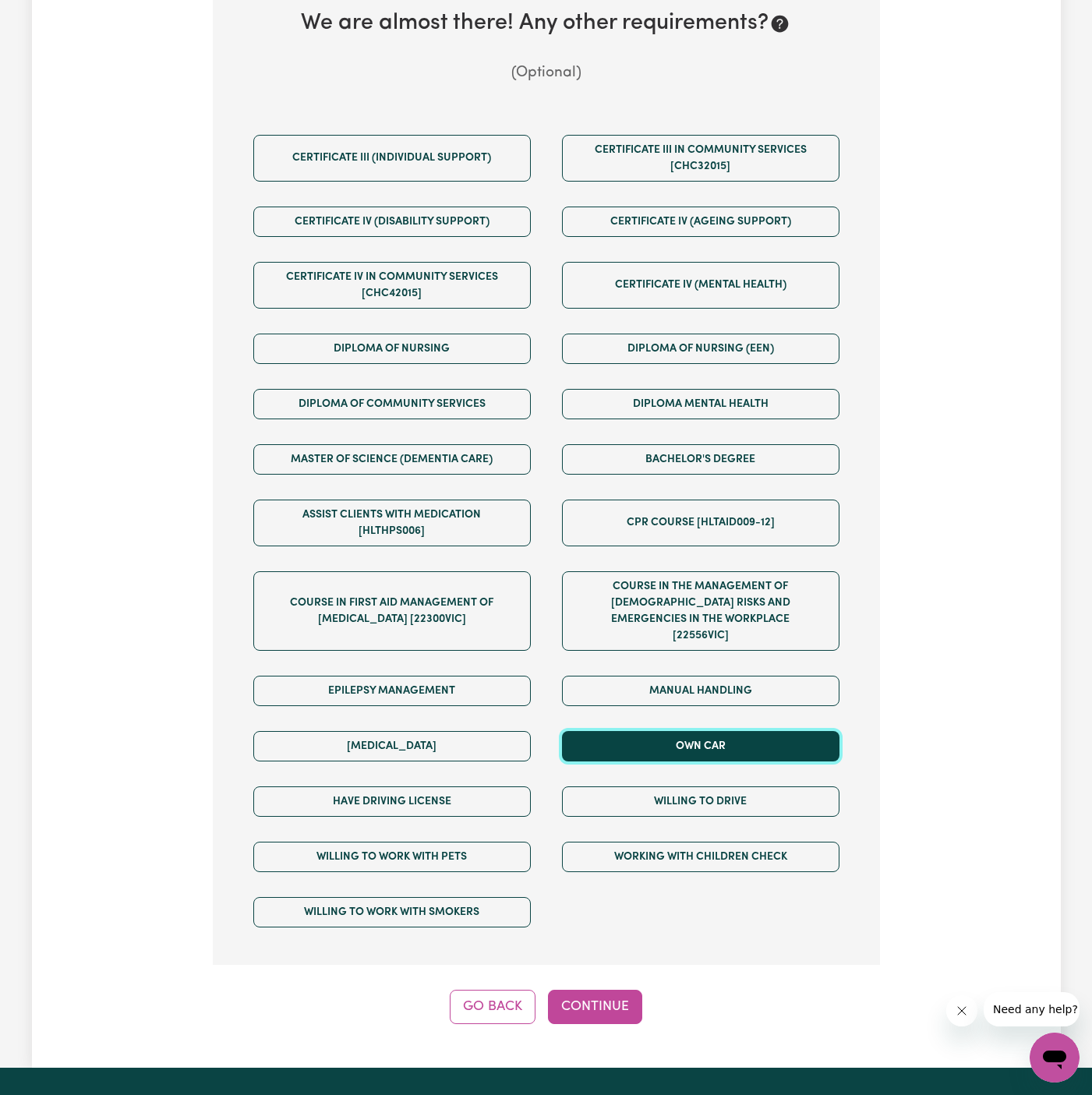
click at [744, 731] on button "Own Car" at bounding box center [701, 746] width 278 height 30
click at [744, 807] on div "Willing to drive" at bounding box center [701, 801] width 309 height 55
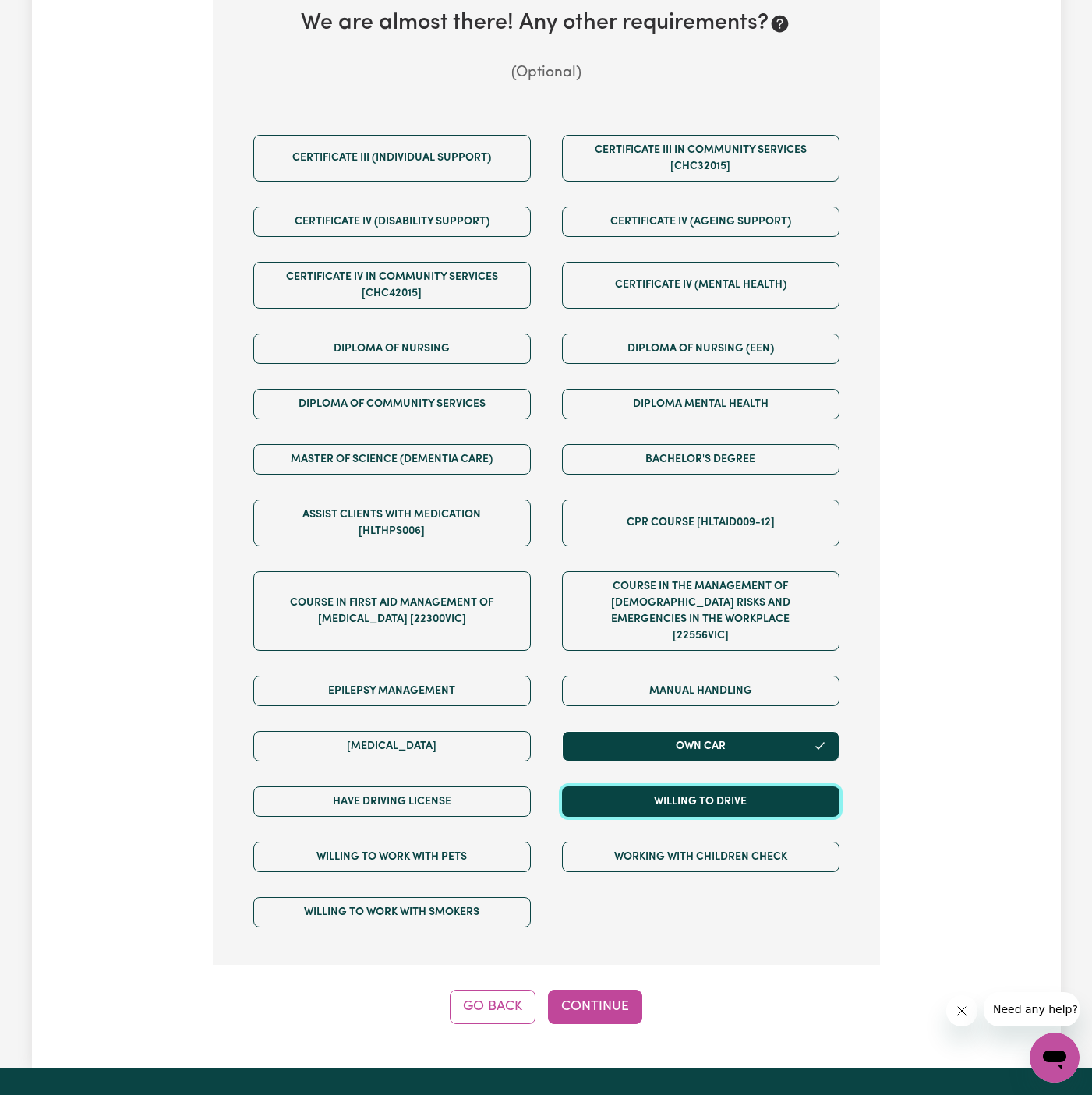
click at [623, 786] on button "Willing to drive" at bounding box center [701, 801] width 278 height 30
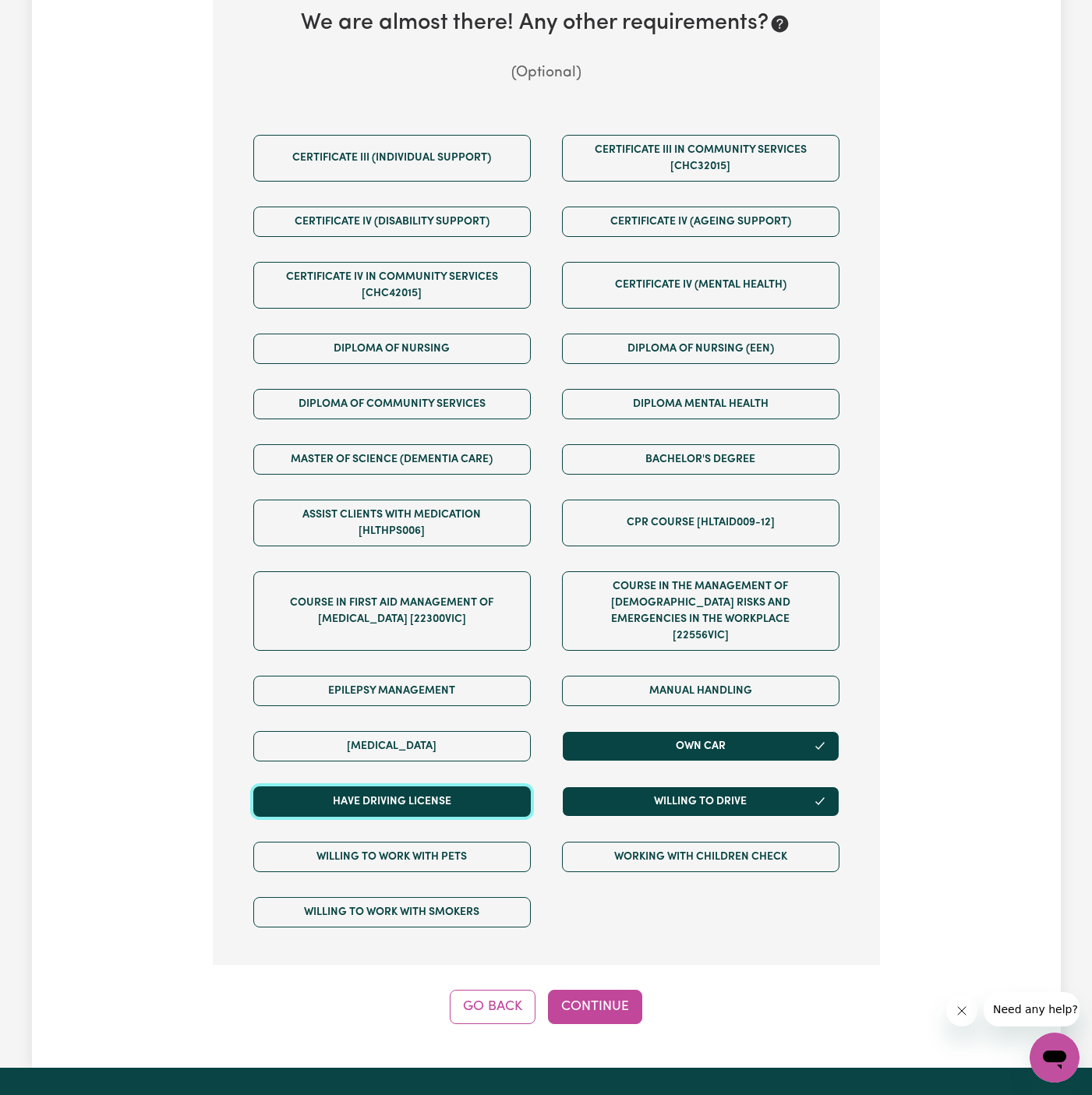
click at [520, 786] on button "Have driving license" at bounding box center [392, 801] width 278 height 30
drag, startPoint x: 629, startPoint y: 968, endPoint x: 636, endPoint y: 987, distance: 20.2
click at [629, 990] on button "Continue" at bounding box center [595, 1007] width 94 height 35
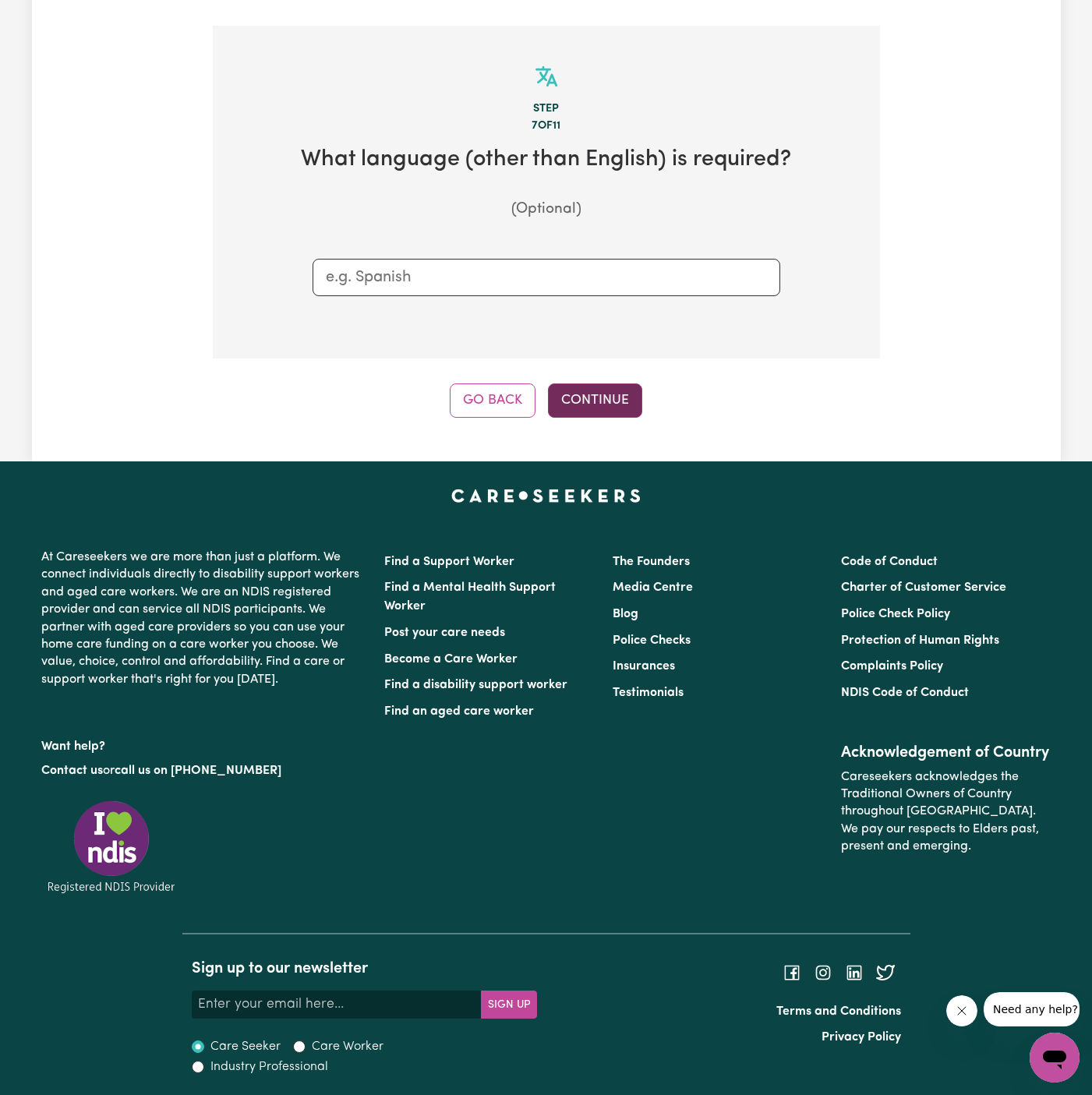
click at [586, 389] on button "Continue" at bounding box center [595, 401] width 94 height 35
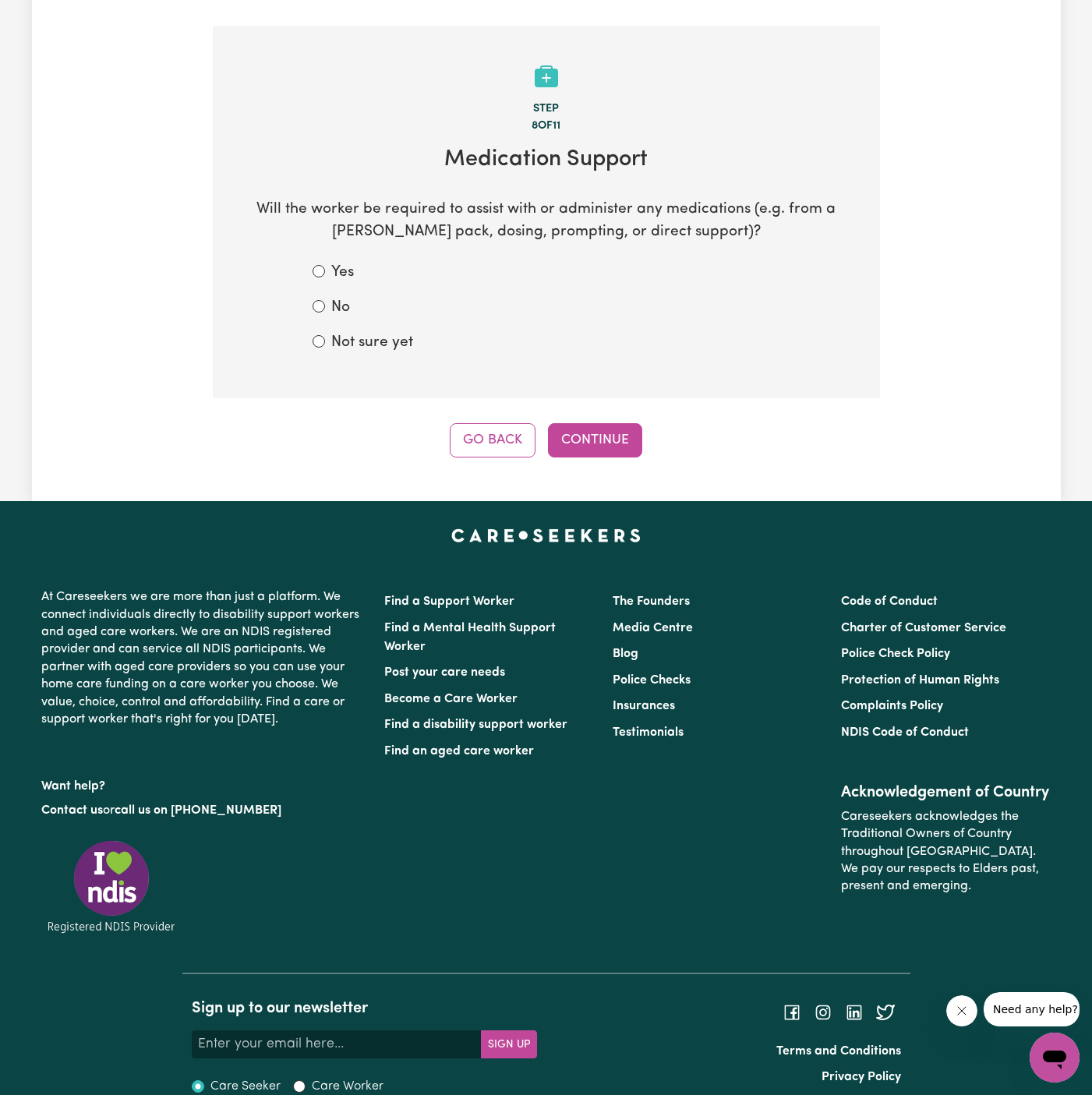
scroll to position [342, 0]
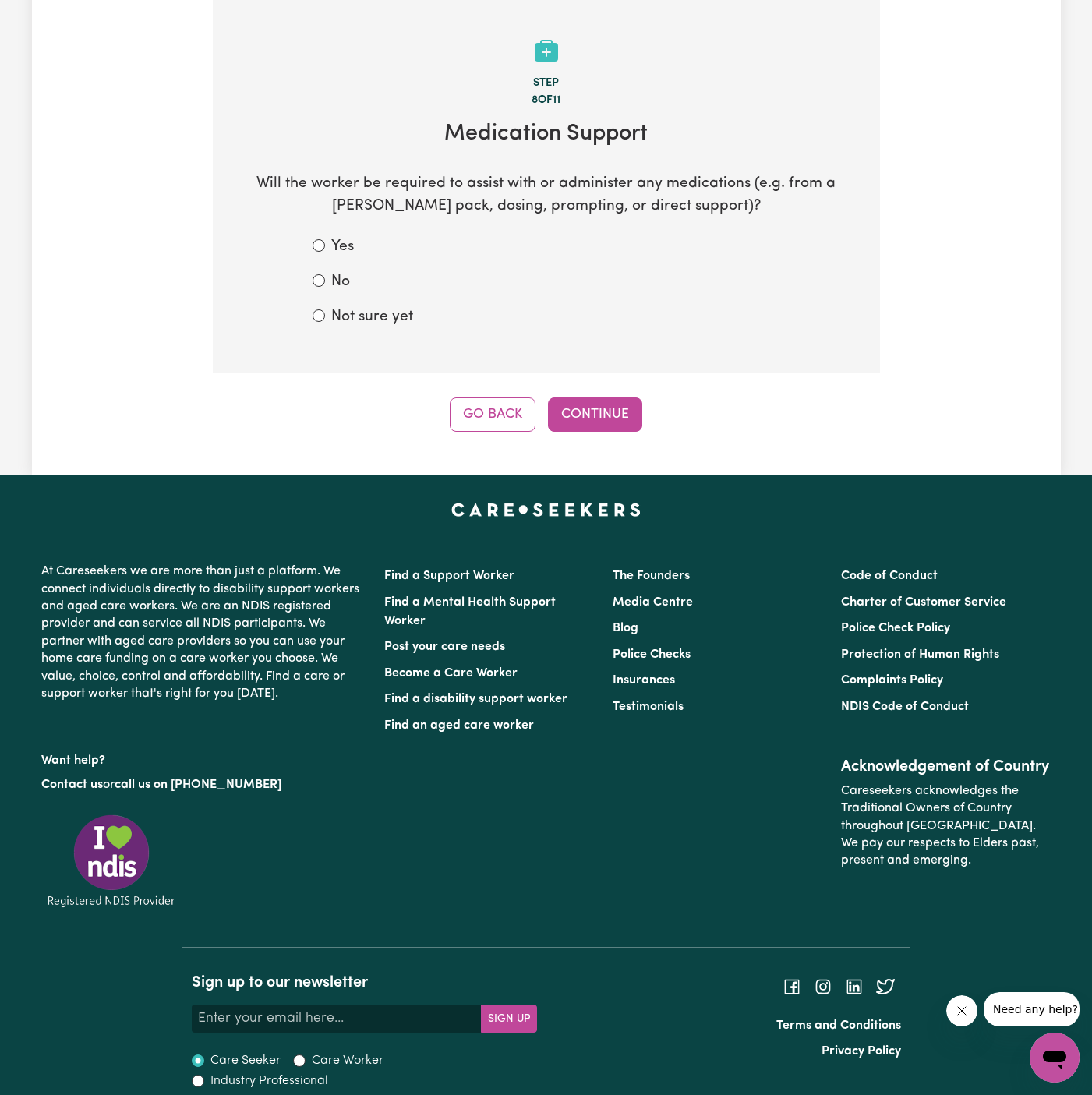
click at [361, 316] on label "Not sure yet" at bounding box center [372, 318] width 82 height 23
click at [325, 316] on input "Not sure yet" at bounding box center [319, 315] width 12 height 12
radio input "true"
click at [353, 288] on div "No" at bounding box center [546, 283] width 468 height 23
drag, startPoint x: 542, startPoint y: 353, endPoint x: 343, endPoint y: 291, distance: 208.4
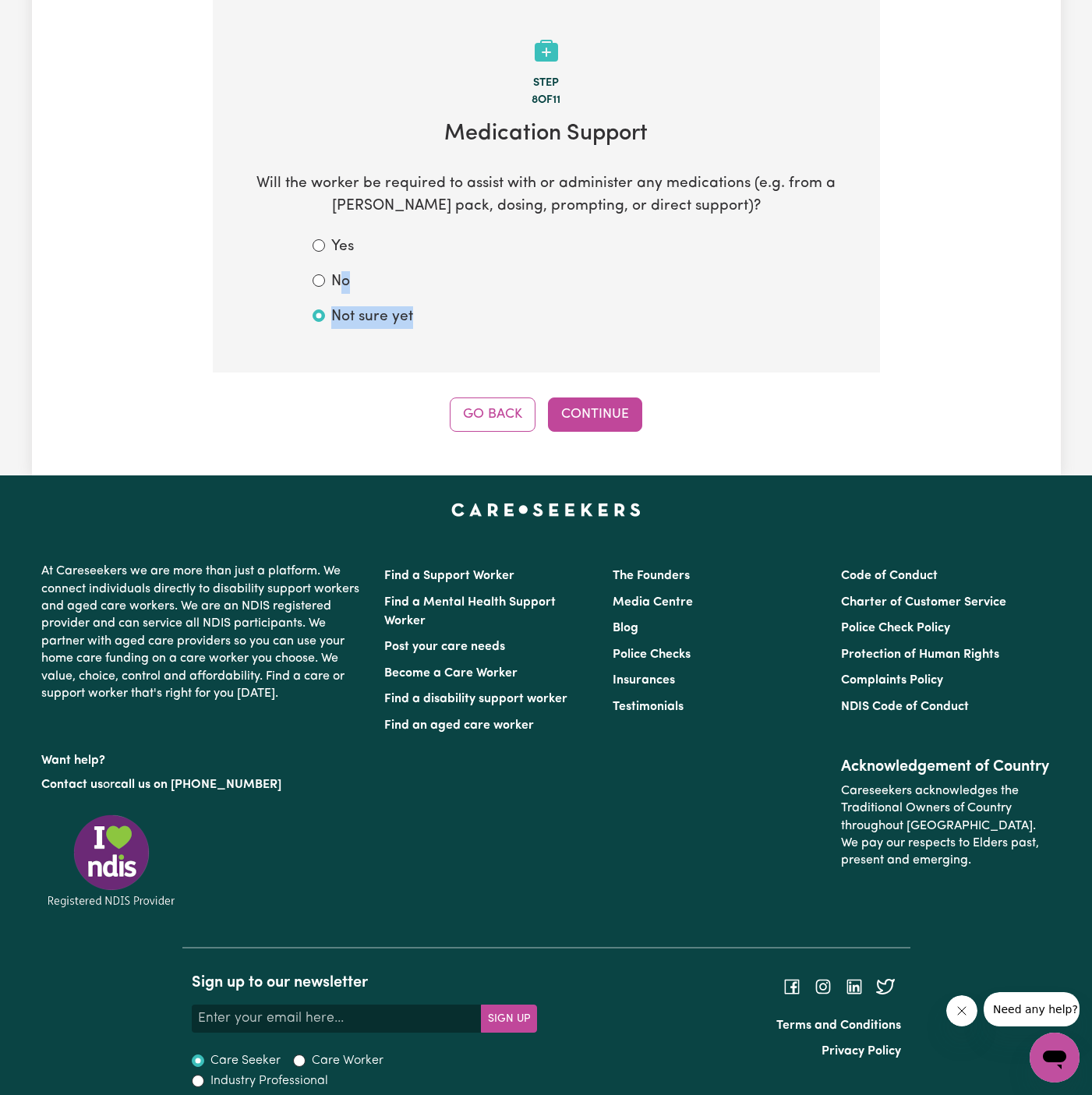
click at [343, 291] on section "Step 8 of 11 Medication Support Will the worker be required to assist with or a…" at bounding box center [546, 186] width 667 height 373
click at [329, 271] on div "No" at bounding box center [546, 283] width 468 height 23
click at [332, 274] on label "No" at bounding box center [340, 283] width 19 height 23
click at [325, 274] on input "No" at bounding box center [319, 280] width 12 height 12
radio input "true"
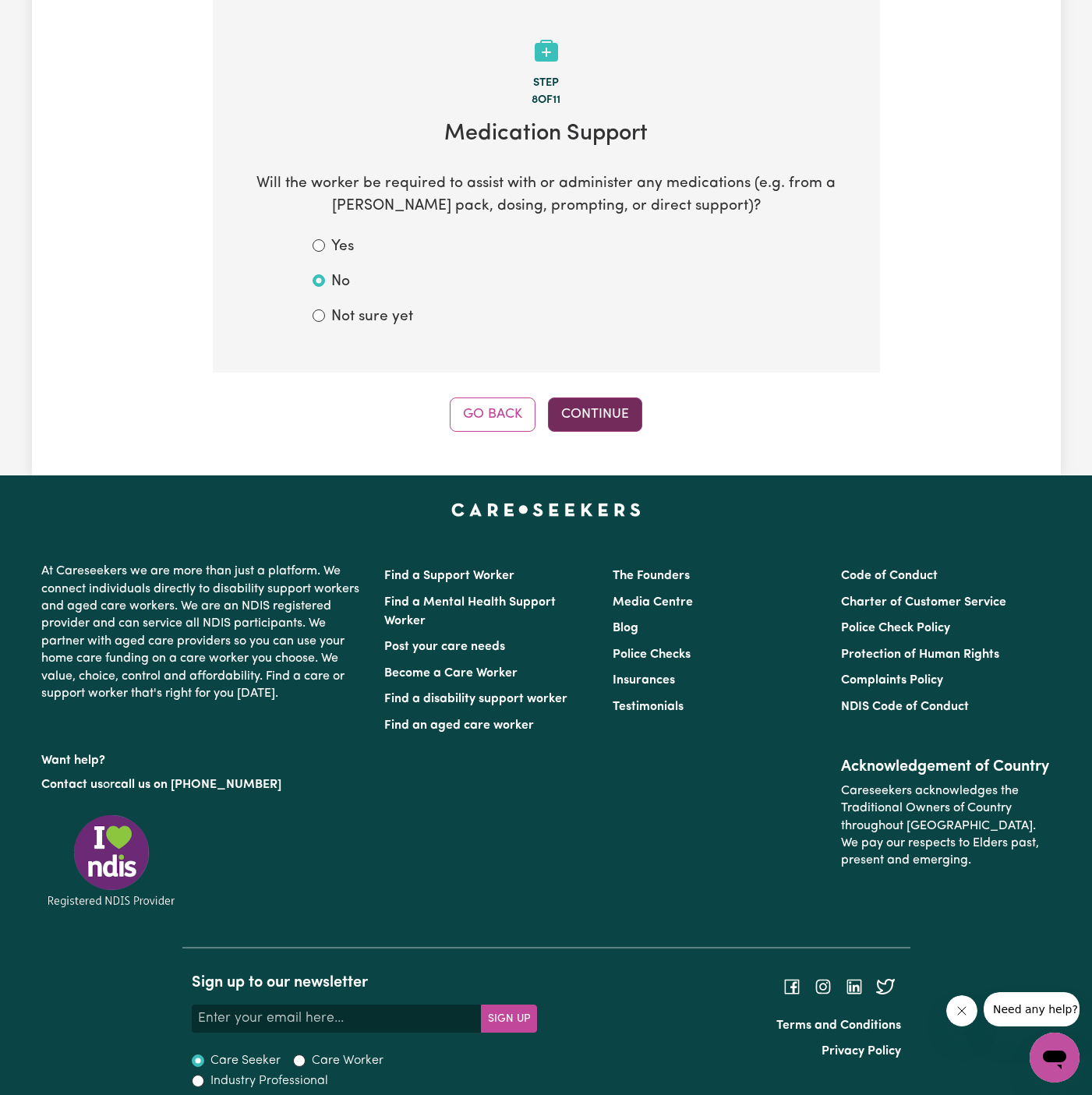
click at [597, 413] on button "Continue" at bounding box center [595, 415] width 94 height 35
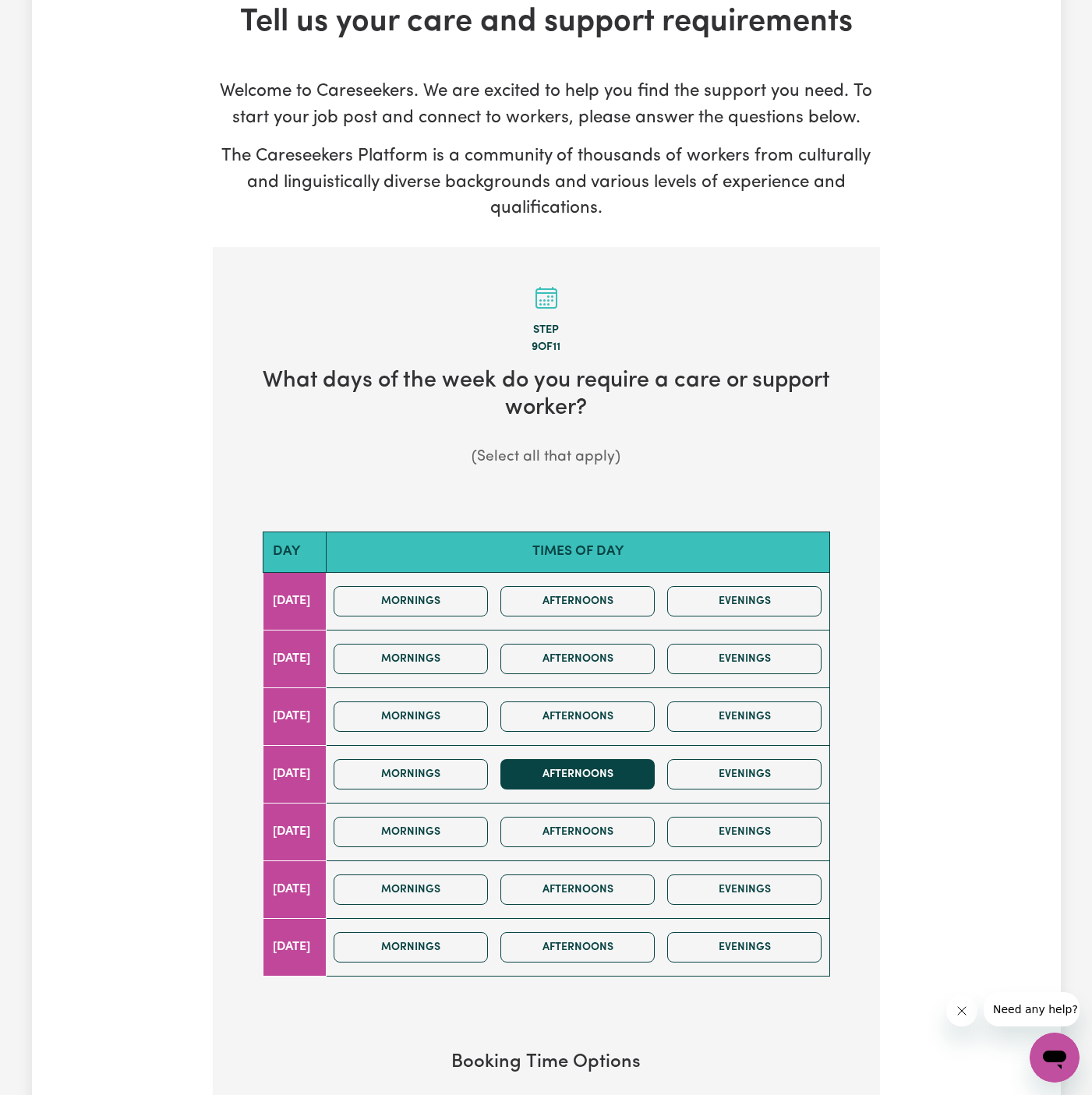
scroll to position [169, 0]
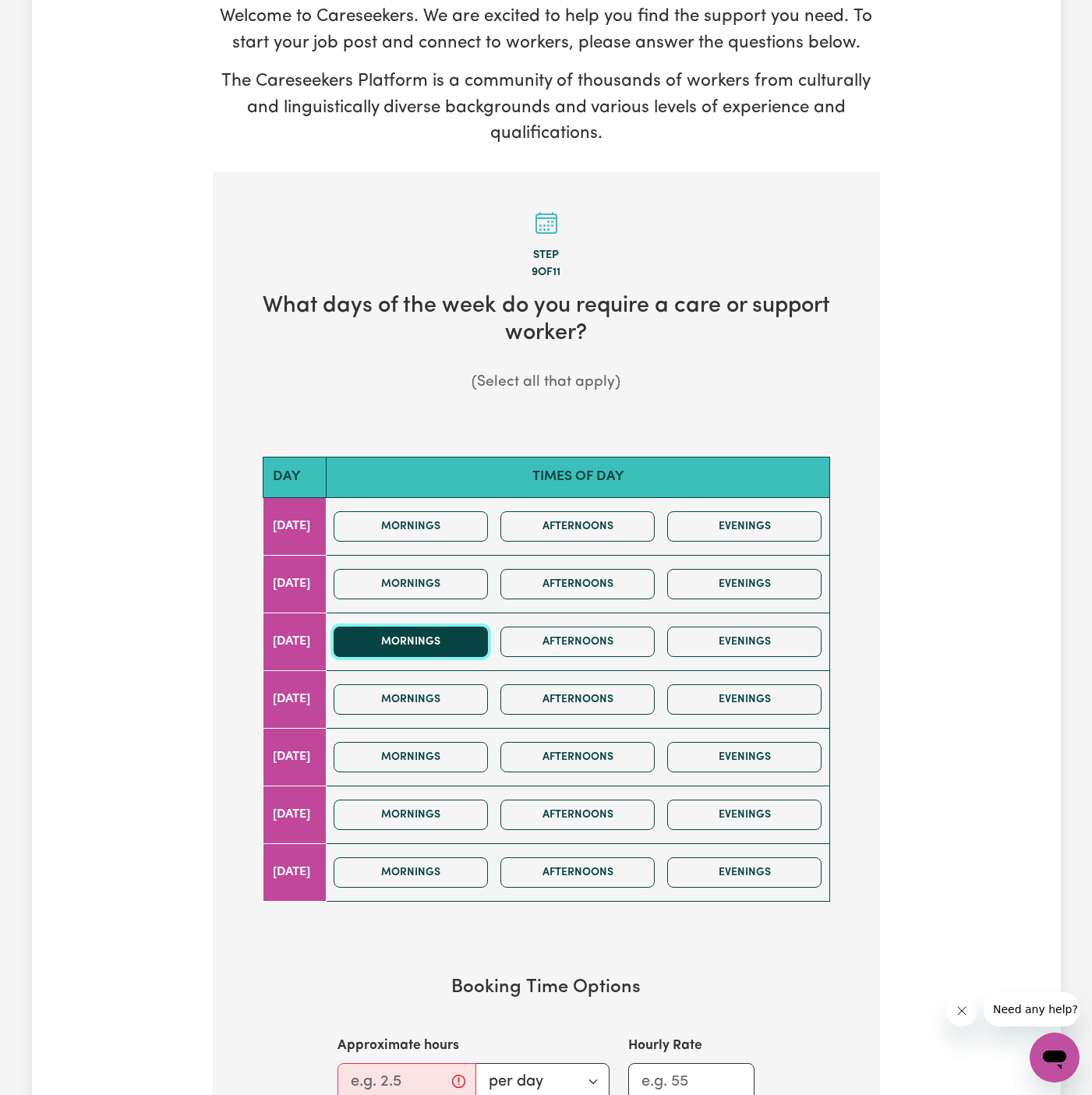
click at [469, 638] on button "Mornings" at bounding box center [411, 642] width 154 height 30
click at [548, 645] on button "Afternoons" at bounding box center [578, 642] width 154 height 30
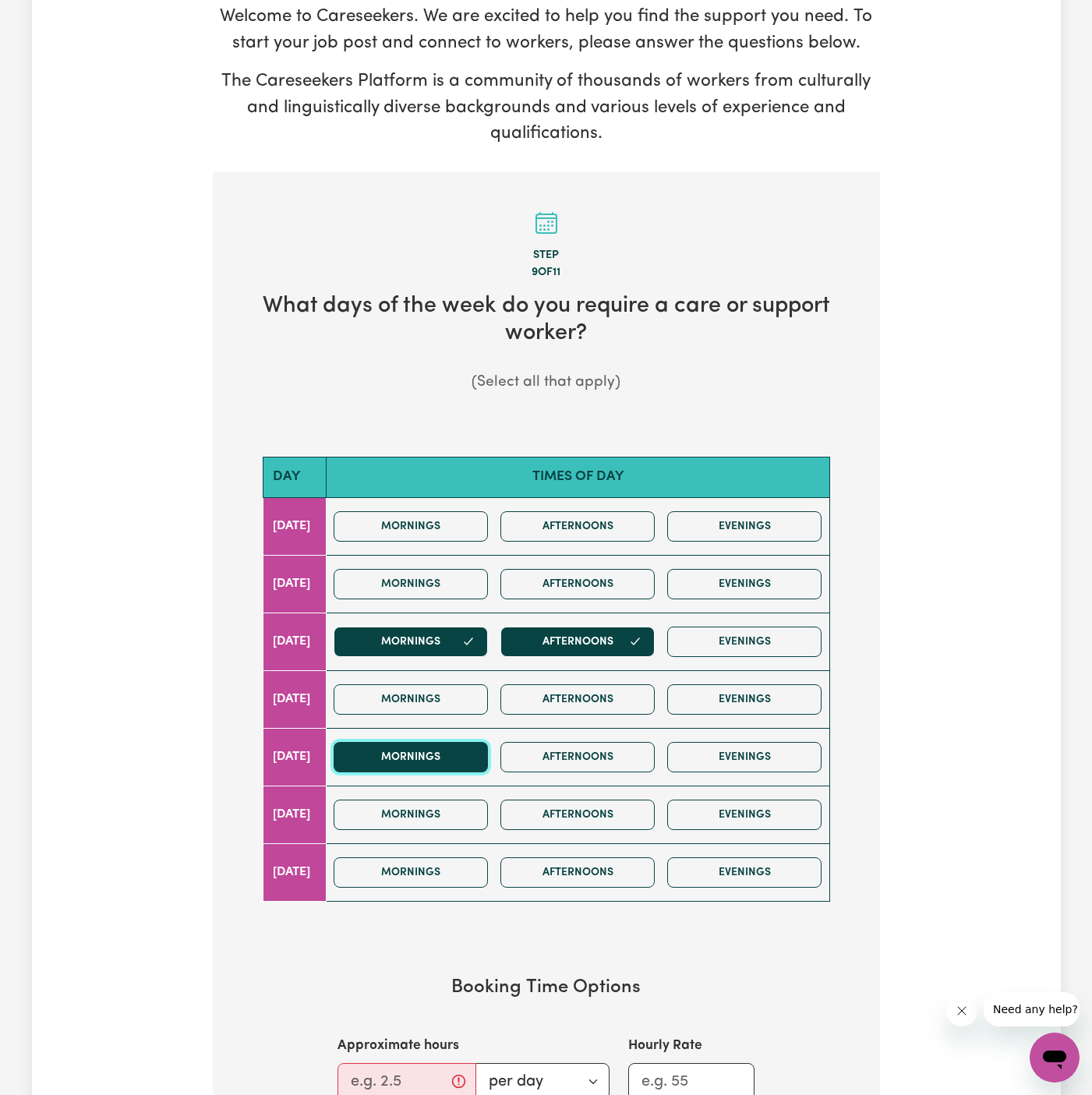
click at [477, 764] on button "Mornings" at bounding box center [411, 757] width 154 height 30
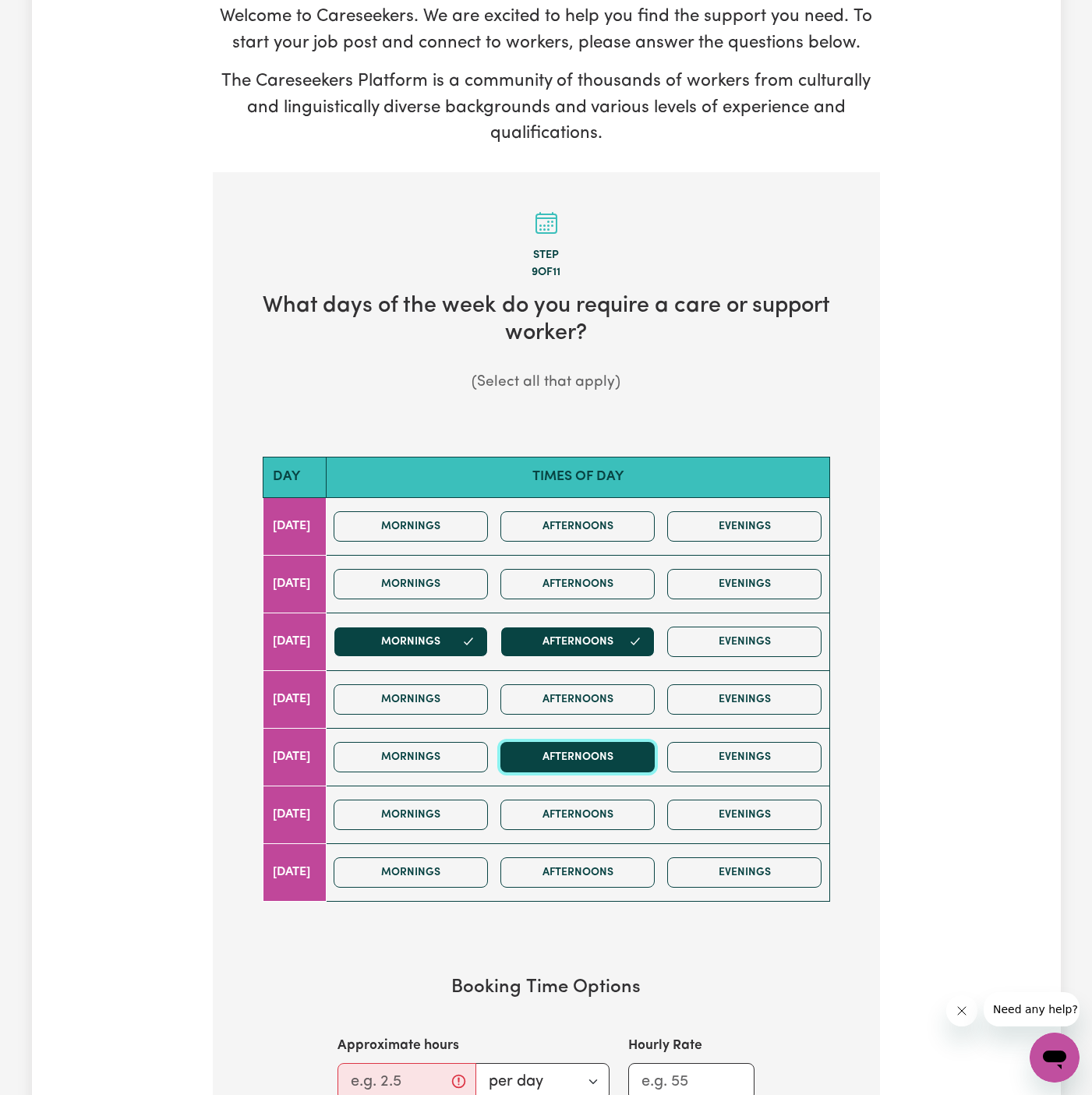
click at [588, 765] on button "Afternoons" at bounding box center [578, 757] width 154 height 30
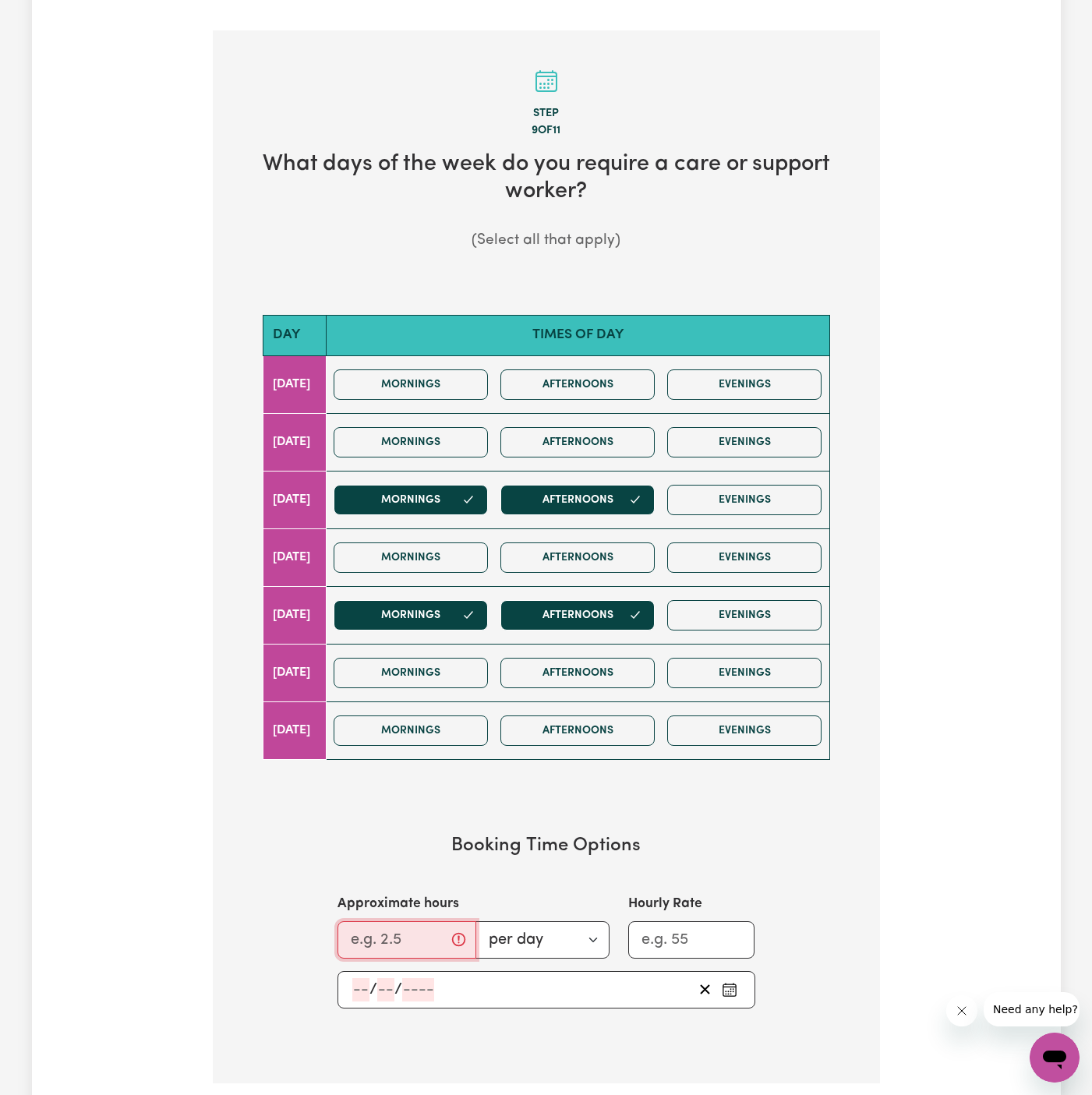
click at [381, 933] on input "Approximate hours" at bounding box center [407, 941] width 139 height 38
type input "4"
click at [360, 981] on input "number" at bounding box center [361, 990] width 17 height 23
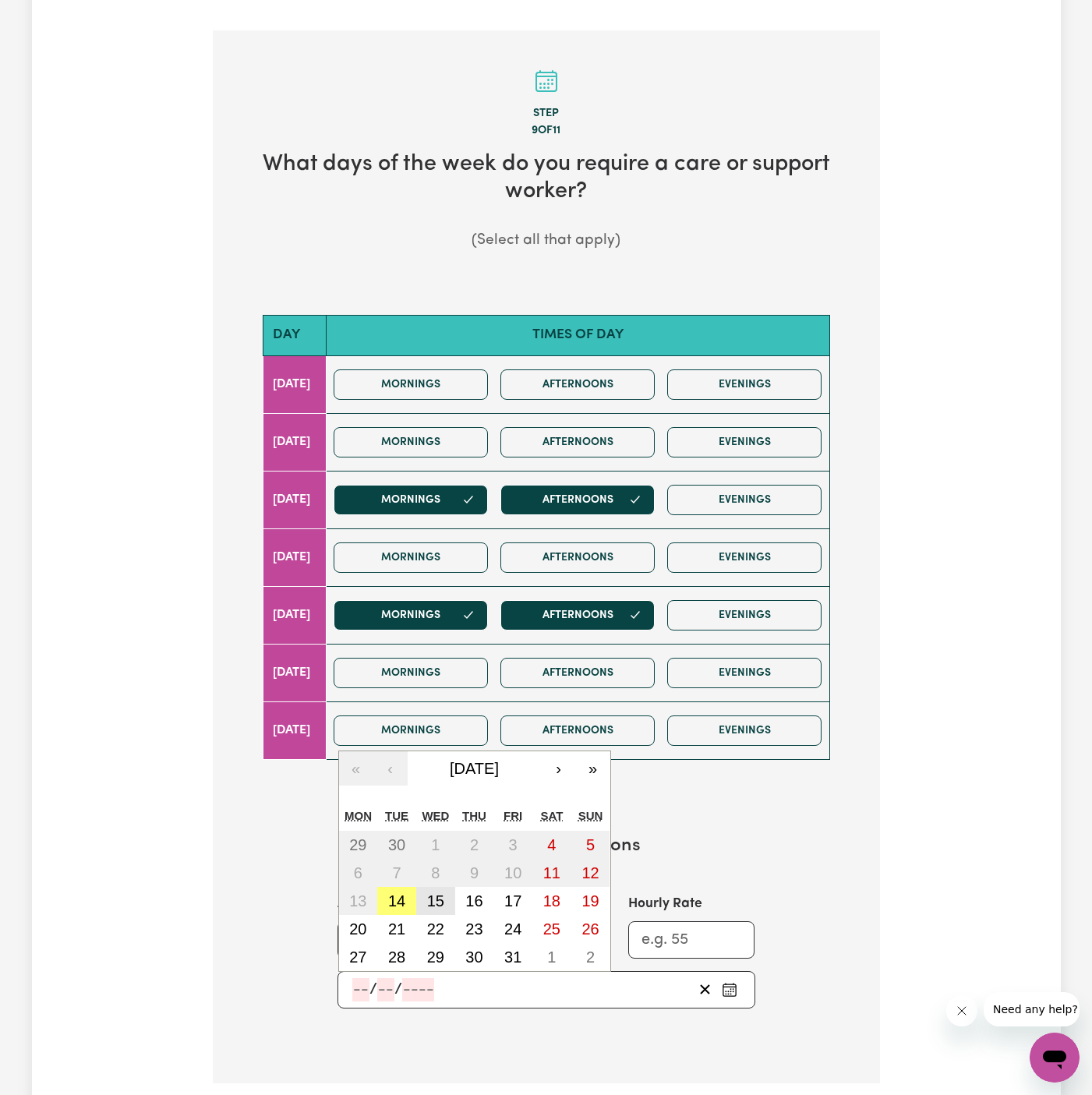
click at [442, 896] on abbr "15" at bounding box center [435, 901] width 17 height 17
type input "[DATE]"
type input "15"
type input "10"
type input "2025"
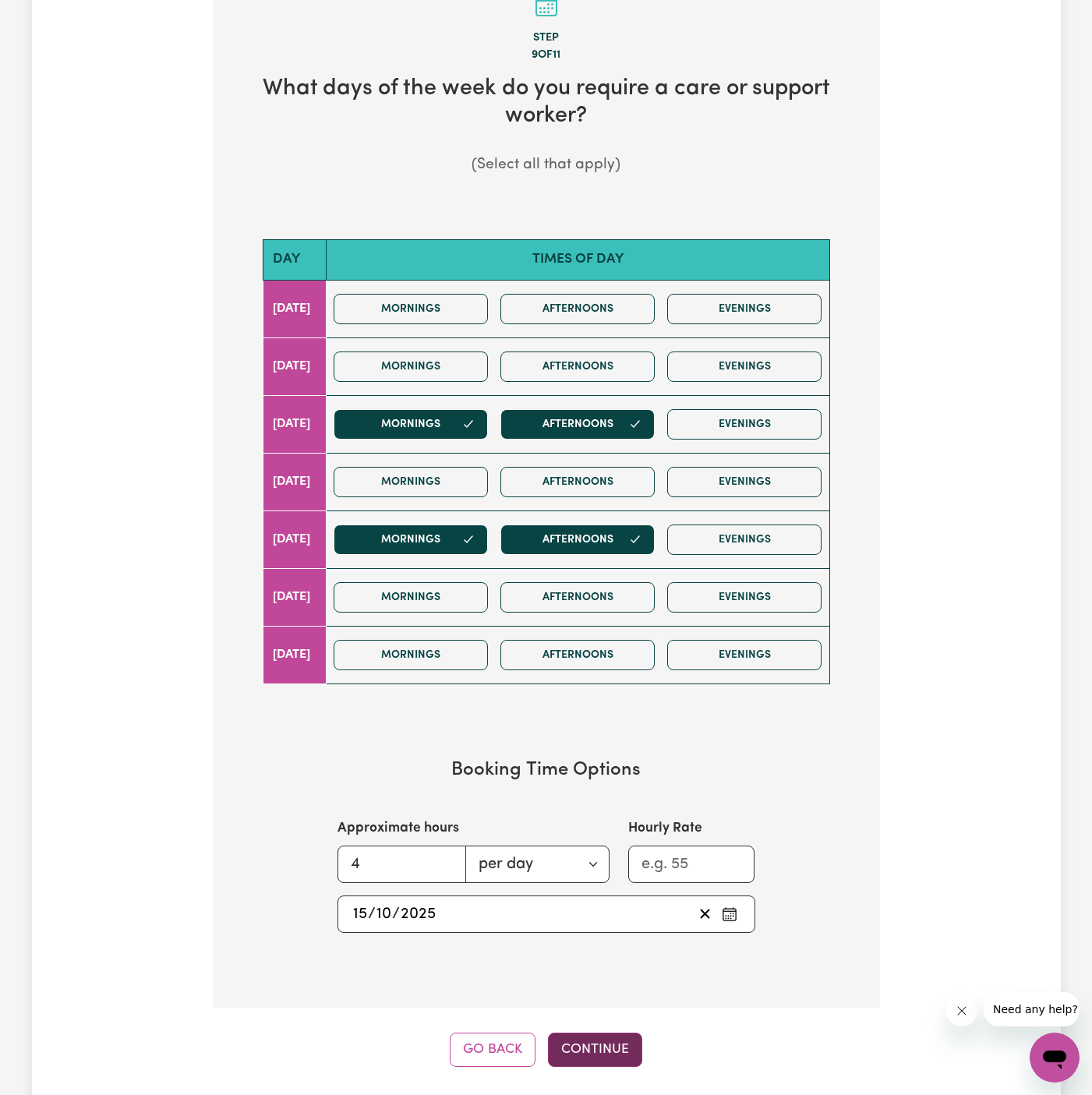
click at [594, 1042] on button "Continue" at bounding box center [595, 1050] width 94 height 35
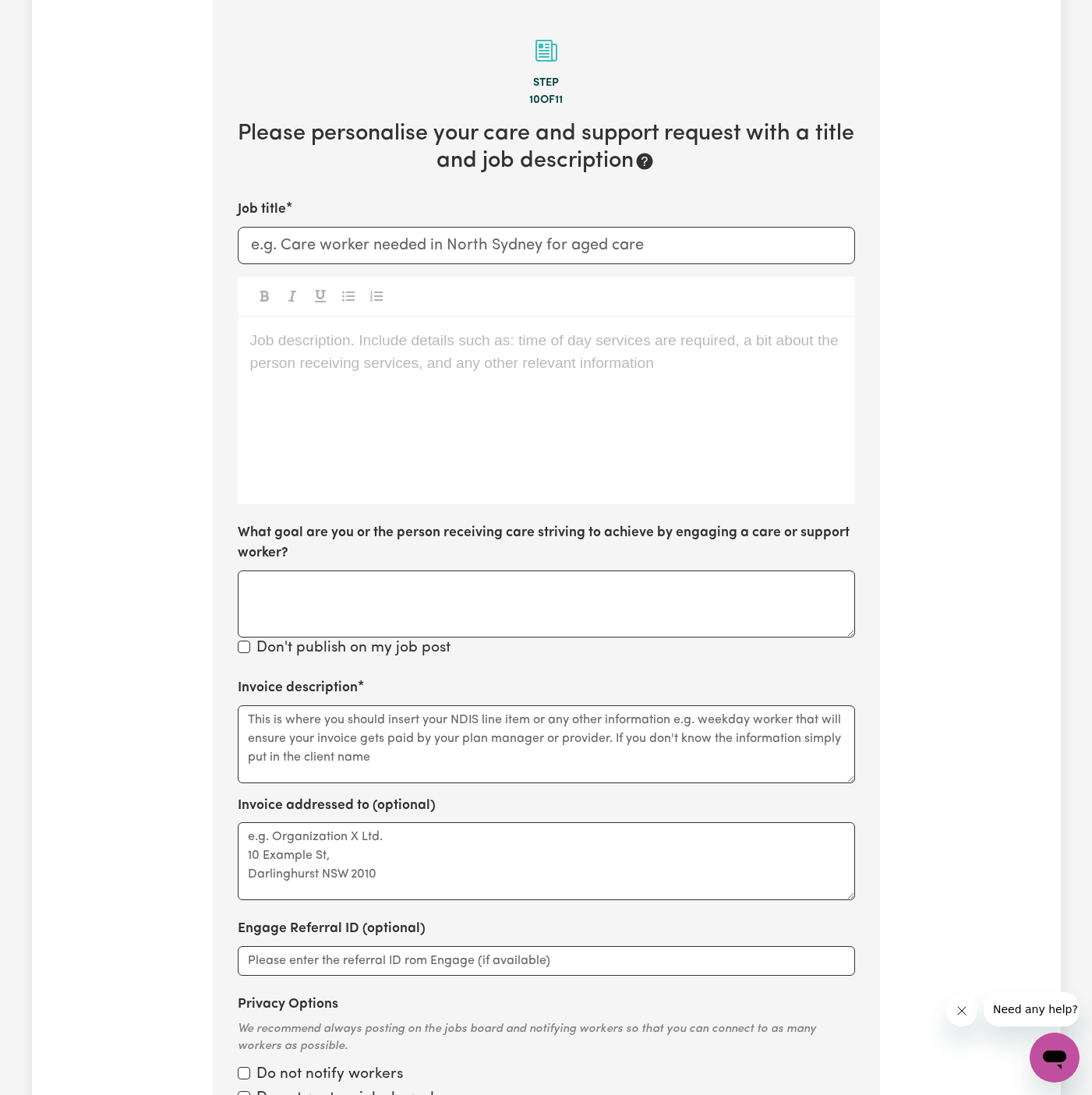
scroll to position [342, 0]
click at [525, 391] on div "Job description. Include details such as: time of day services are required, a …" at bounding box center [546, 411] width 618 height 187
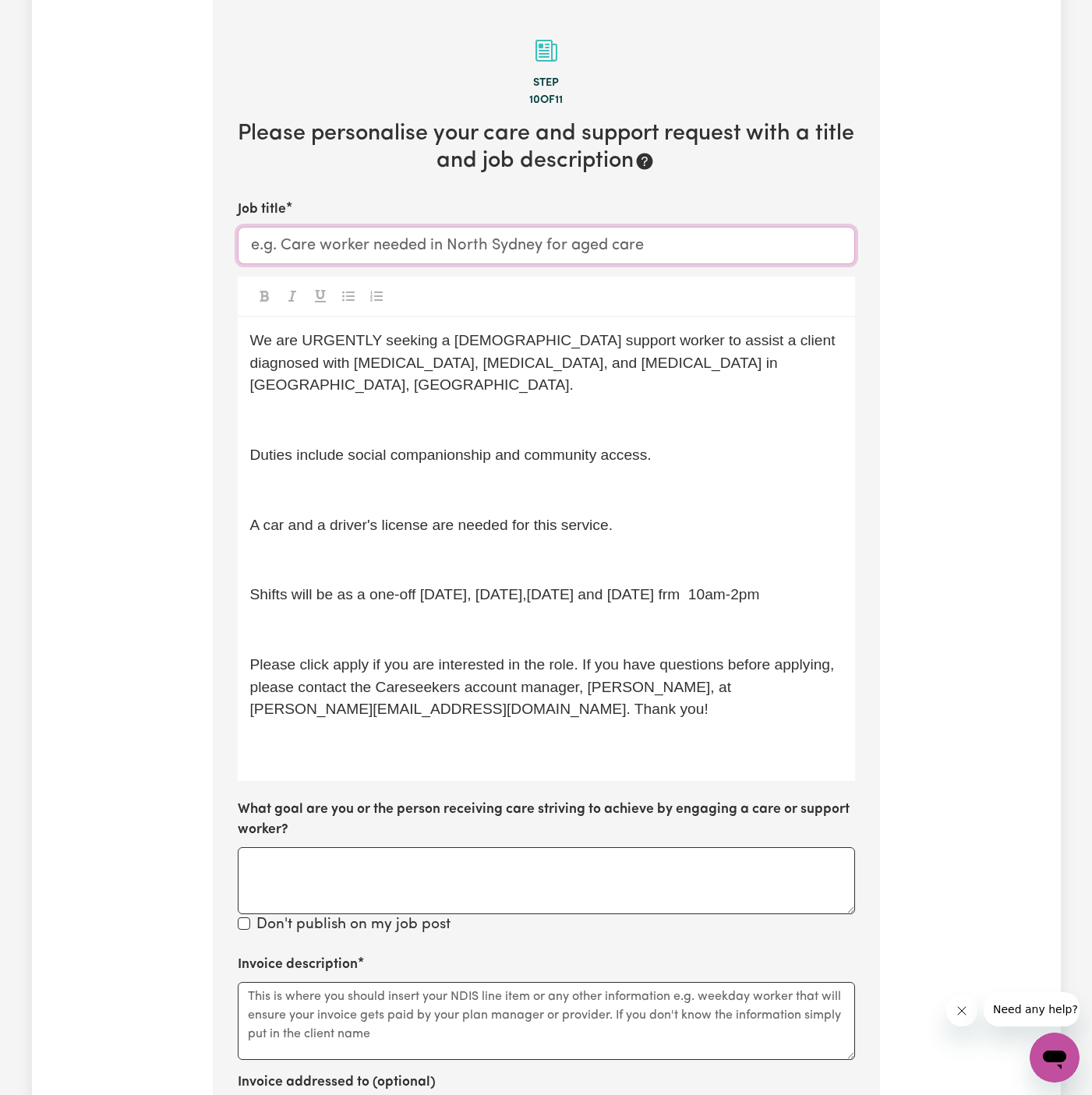
click at [401, 246] on input "Job title" at bounding box center [546, 246] width 618 height 38
paste input "[DEMOGRAPHIC_DATA] Support Worker Needed In [GEOGRAPHIC_DATA], [GEOGRAPHIC_DATA]"
type input "[DEMOGRAPHIC_DATA] Support Worker Needed In [GEOGRAPHIC_DATA], [GEOGRAPHIC_DATA]"
click at [401, 409] on p "﻿" at bounding box center [546, 421] width 592 height 23
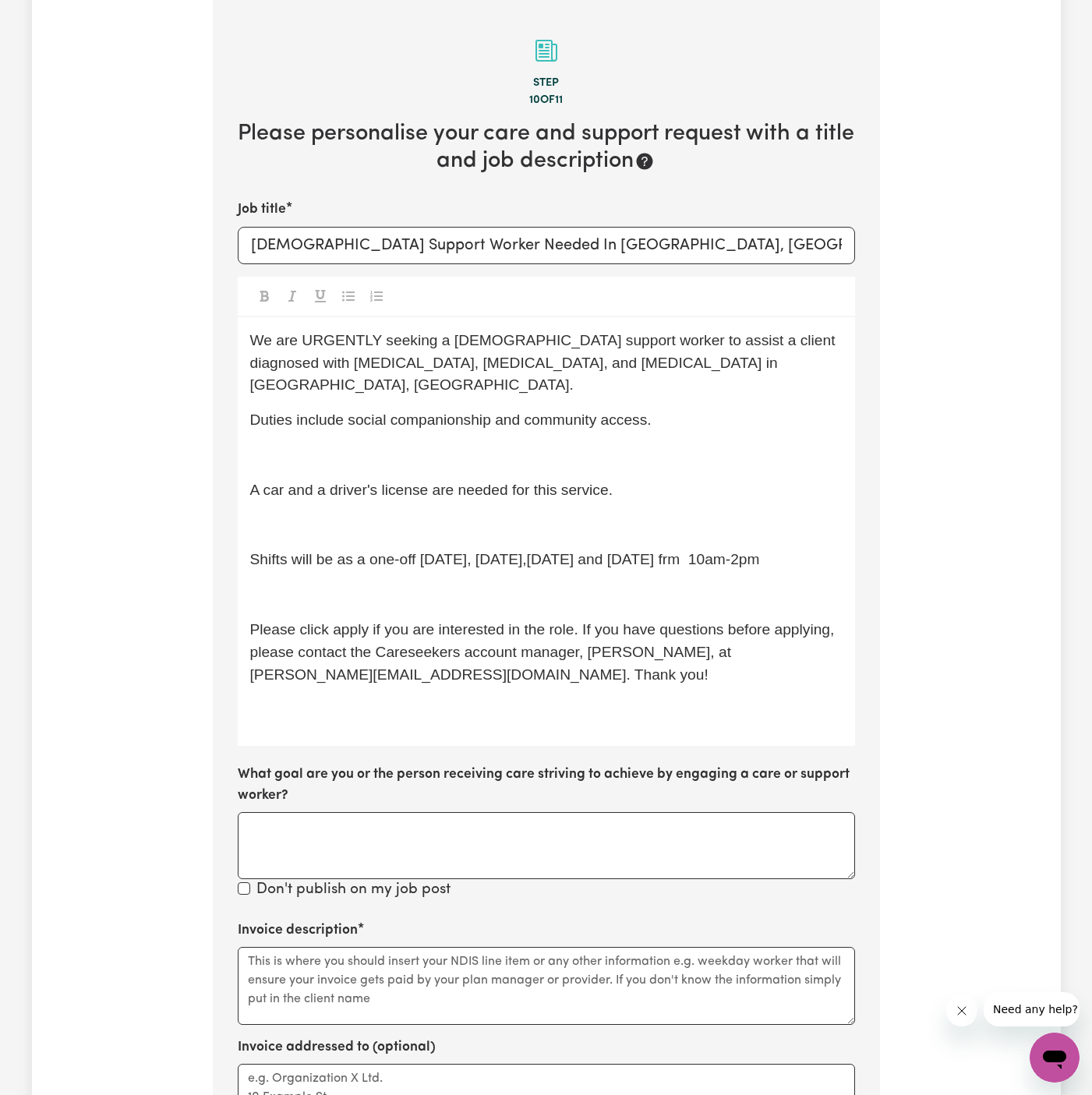
click at [403, 444] on p "﻿" at bounding box center [546, 456] width 592 height 23
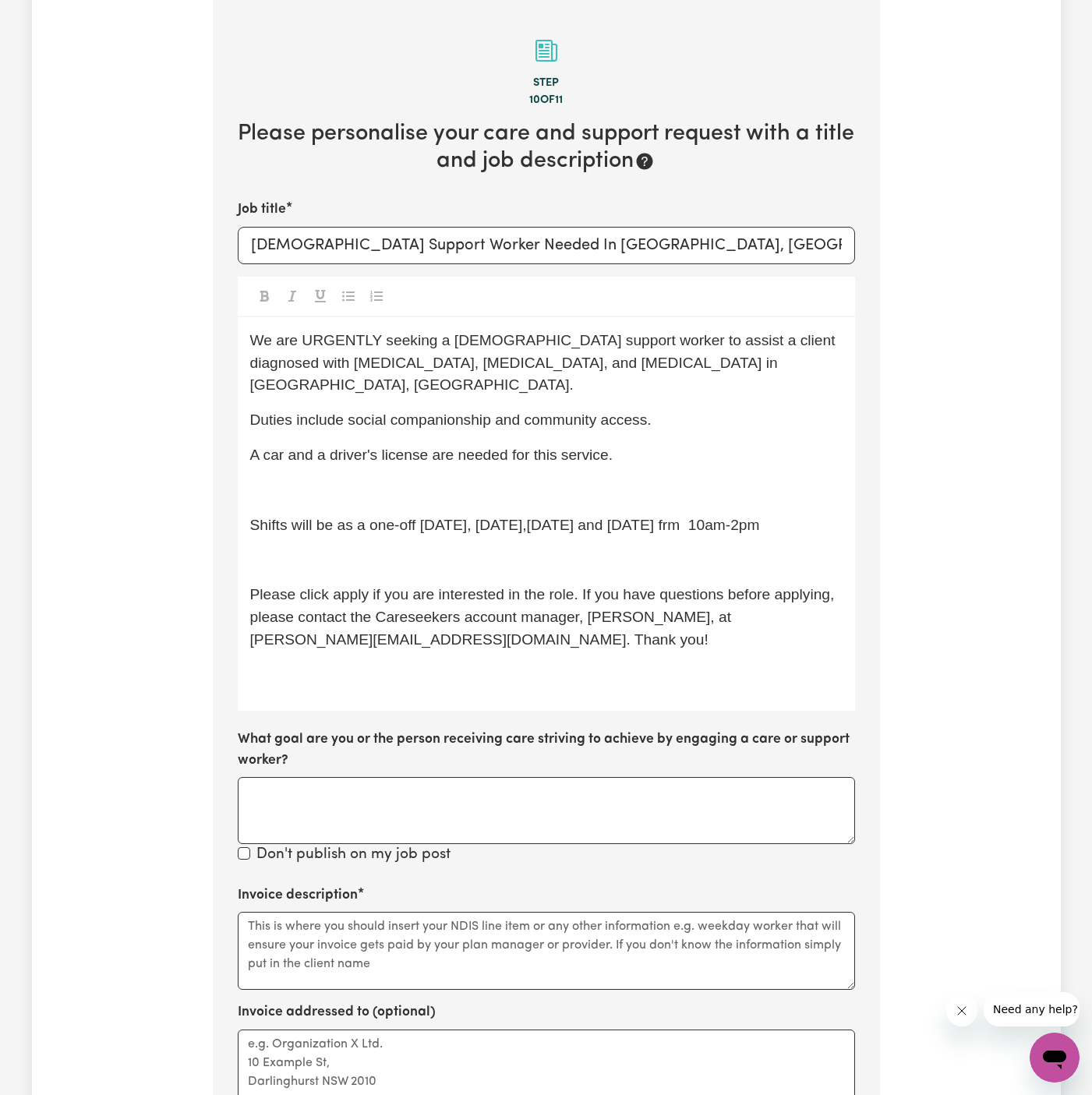
click at [405, 480] on p "﻿" at bounding box center [546, 491] width 592 height 23
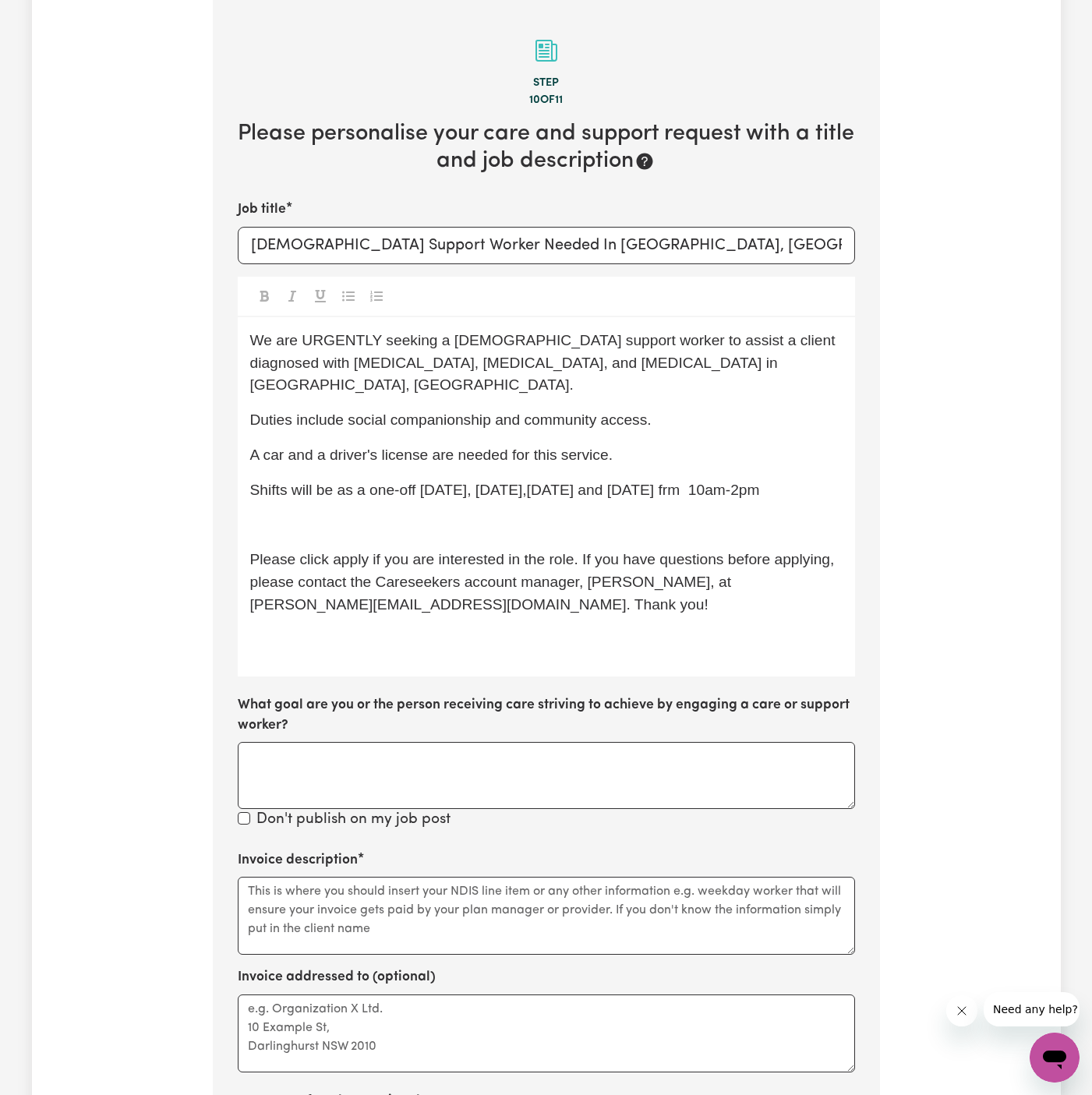
click at [417, 495] on p "Shifts will be as a one-off [DATE], [DATE],[DATE] and [DATE] frm 10am-2pm" at bounding box center [546, 491] width 592 height 23
click at [379, 542] on div "We are URGENTLY seeking a [DEMOGRAPHIC_DATA] support worker to assist a client …" at bounding box center [546, 496] width 618 height 359
click at [377, 518] on p "﻿" at bounding box center [546, 526] width 592 height 23
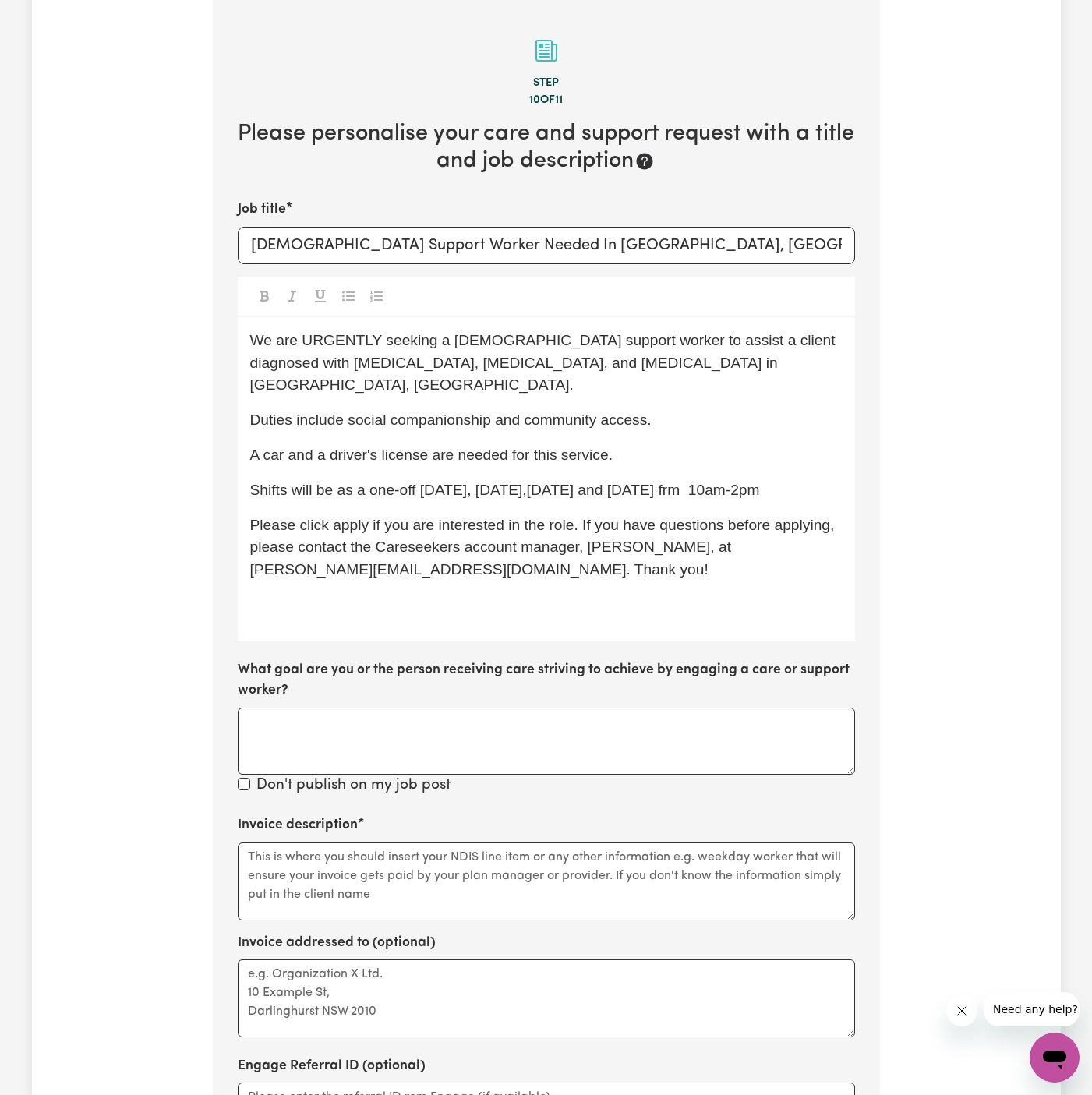
click at [357, 526] on span "Please click apply if you are interested in the role. If you have questions bef…" at bounding box center [545, 547] width 588 height 62
click at [606, 481] on span "Shifts will be as a one-off [DATE], [DATE],[DATE] and [DATE] frm 10am-2pm" at bounding box center [505, 490] width 510 height 16
click at [536, 481] on span "Shifts will be as a one-off [DATE], [DATE],[DATE] and [DATE] frm 10am-2pm" at bounding box center [505, 490] width 510 height 16
click at [592, 481] on span "Shifts will be as a one-off [DATE], [DATE],[DATE] and [DATE] frm 10am-2pm" at bounding box center [505, 490] width 510 height 16
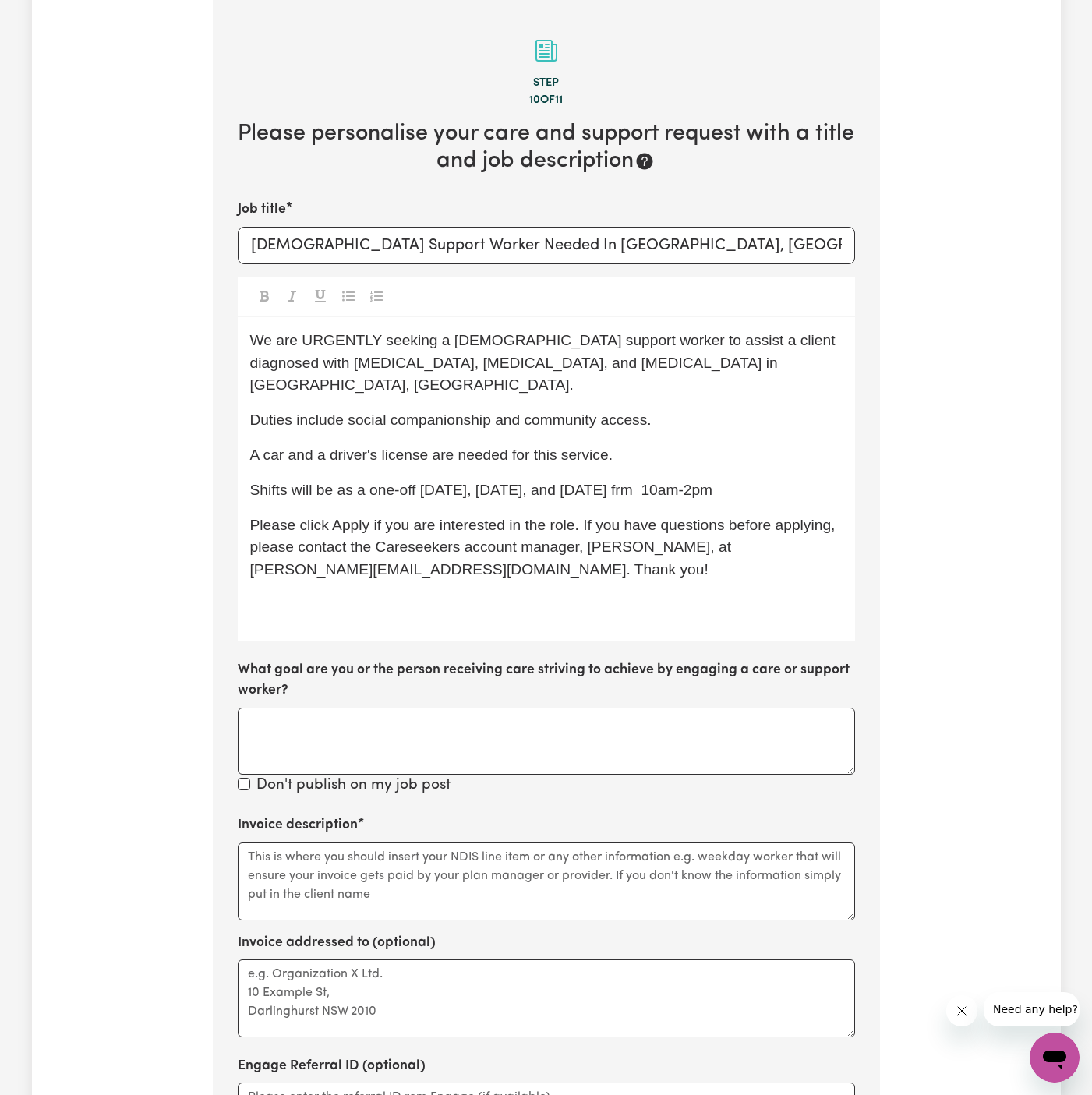
click at [713, 481] on span "Shifts will be as a one-off [DATE], [DATE], and [DATE] frm 10am-2pm" at bounding box center [482, 490] width 463 height 16
click at [573, 481] on span "Shifts will be as a one-off [DATE], [DATE], and [DATE] frm 10am-2pm" at bounding box center [482, 490] width 463 height 16
click at [680, 481] on span "Shifts will be as a one-off [DATE], [DATE] and [DATE] frm 10am-2pm" at bounding box center [480, 490] width 458 height 16
click at [709, 481] on span "Shifts will be as a one-off [DATE], [DATE] and [DATE] frm 10am-2pm" at bounding box center [480, 490] width 458 height 16
click at [818, 481] on div "We are URGENTLY seeking a [DEMOGRAPHIC_DATA] support worker to assist a client …" at bounding box center [546, 479] width 618 height 324
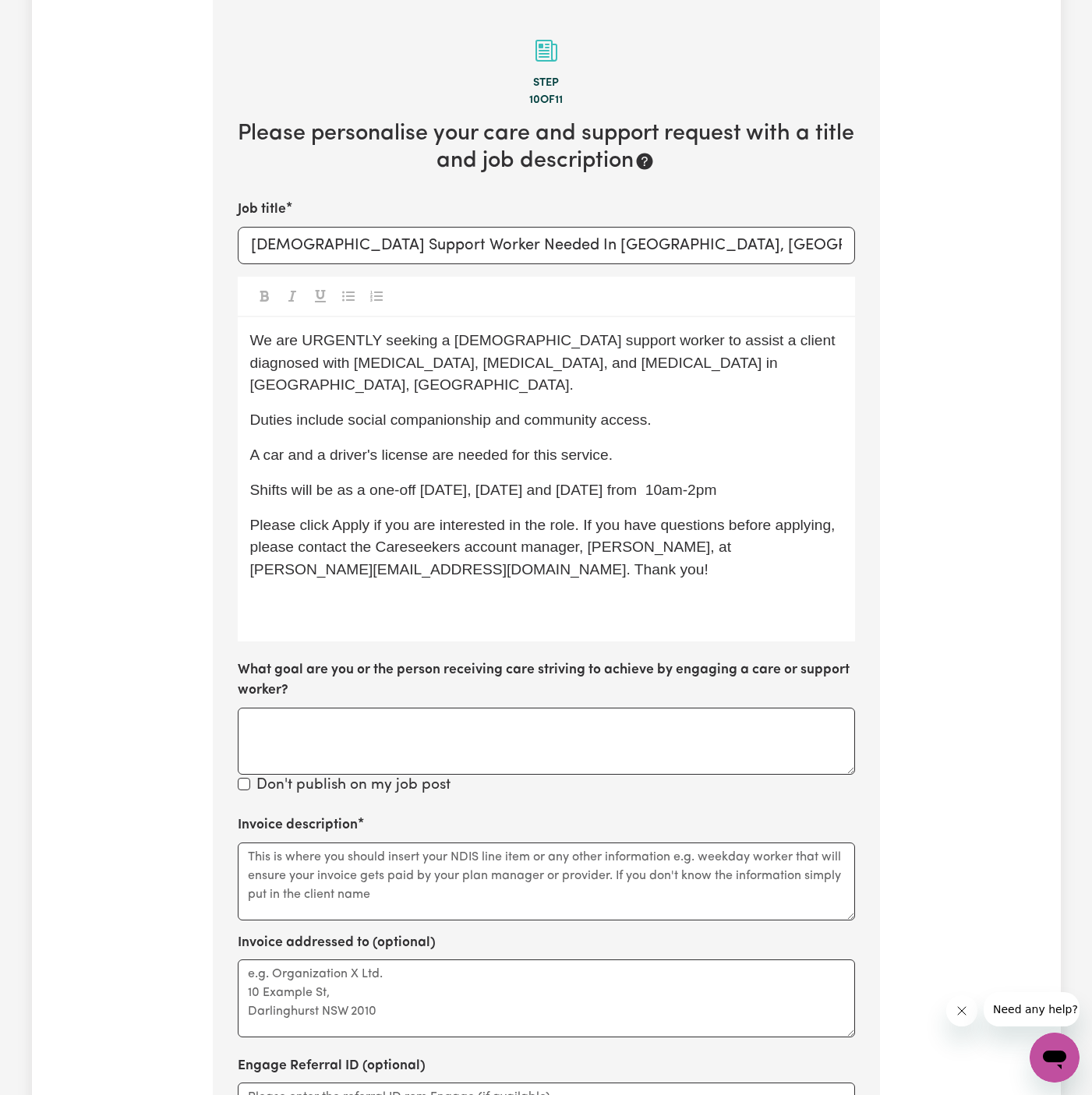
click at [809, 480] on p "Shifts will be as a one-off [DATE], [DATE] and [DATE] from 10am-2pm" at bounding box center [546, 491] width 592 height 23
click at [301, 486] on p "Shifts will be as a one-off [DATE], [DATE] and [DATE] from 10am to 2pm" at bounding box center [546, 491] width 592 height 23
click at [772, 480] on p "Shifts will be as a one-off [DATE], [DATE] and [DATE] from 10am to 2pm." at bounding box center [546, 491] width 592 height 23
click at [738, 481] on span "Shifts will be as a one-off [DATE], [DATE] and [DATE] from 10am to 2pm." at bounding box center [494, 490] width 487 height 16
click at [259, 489] on span "Shifts will be as a one-off [DATE], [DATE] and [DATE] from 10 am to 2pm." at bounding box center [496, 490] width 491 height 16
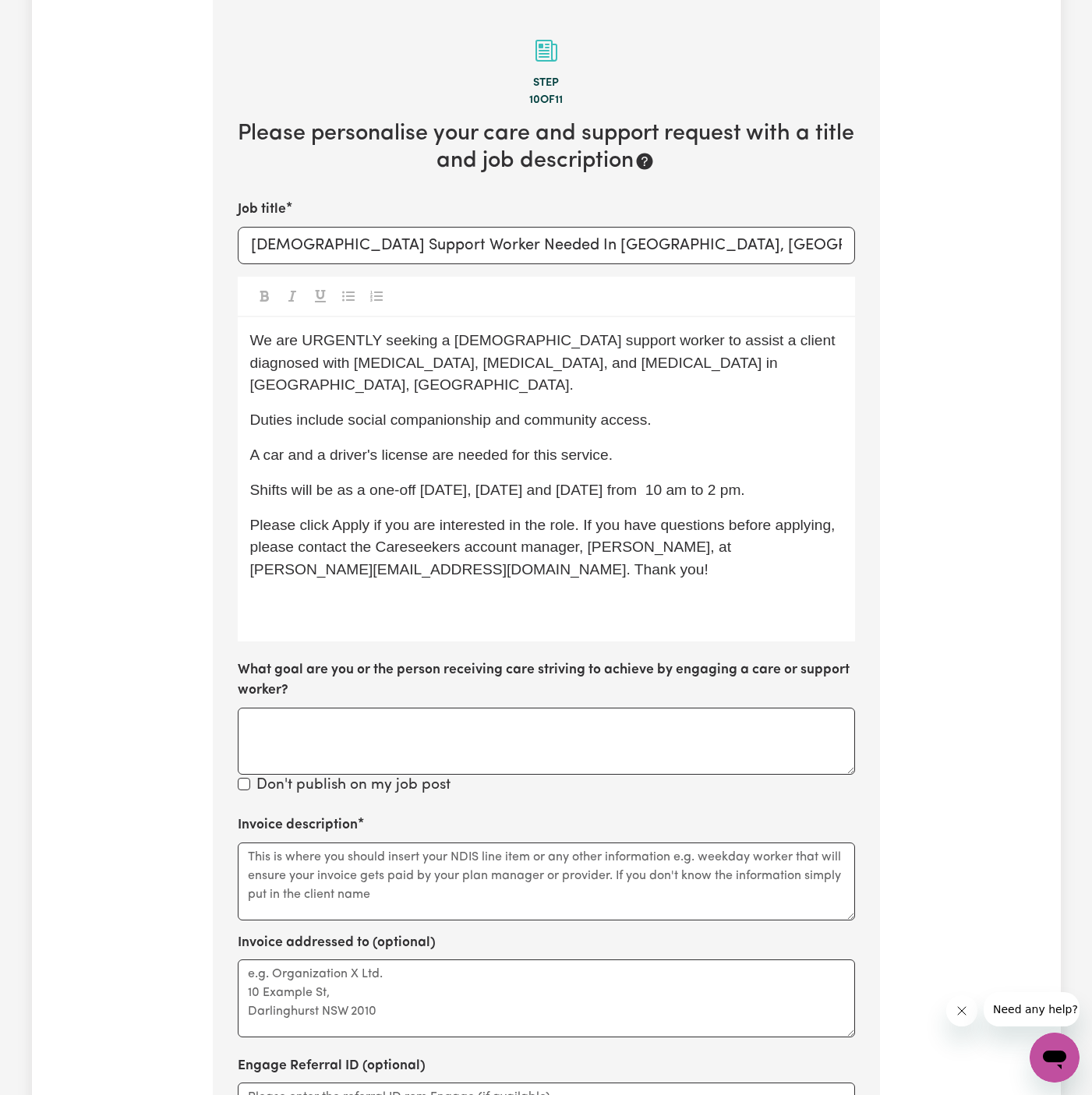
click at [624, 481] on span "Shifts will be as a one-off [DATE], [DATE] and [DATE] from 10 am to 2 pm." at bounding box center [498, 490] width 495 height 16
click at [652, 537] on p "Please click Apply if you are interested in the role. If you have questions bef…" at bounding box center [546, 548] width 592 height 67
click at [661, 480] on p "Shifts will be as a one-off [DATE], [DATE] and [DATE] from 10 am to 2 pm." at bounding box center [546, 491] width 592 height 23
click at [745, 481] on span "Shifts will be as a one-off [DATE], [DATE] and [DATE] from 10 am to 2 pm." at bounding box center [498, 490] width 495 height 16
click at [626, 481] on span "Shifts will be as a one-off [DATE], [DATE] and [DATE], from 10 am to 2 pm." at bounding box center [500, 490] width 500 height 16
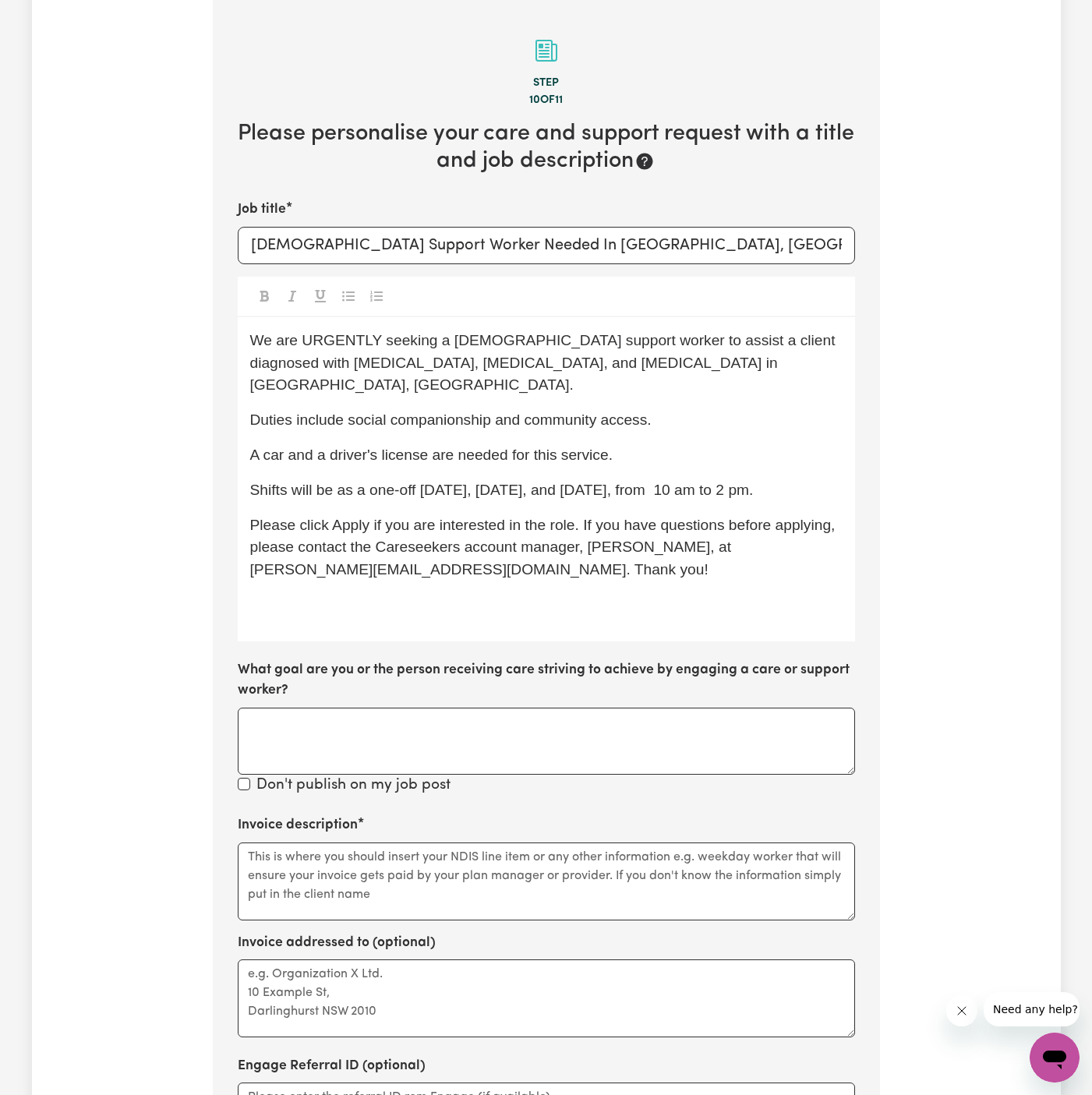
click at [417, 604] on p "﻿" at bounding box center [546, 605] width 592 height 23
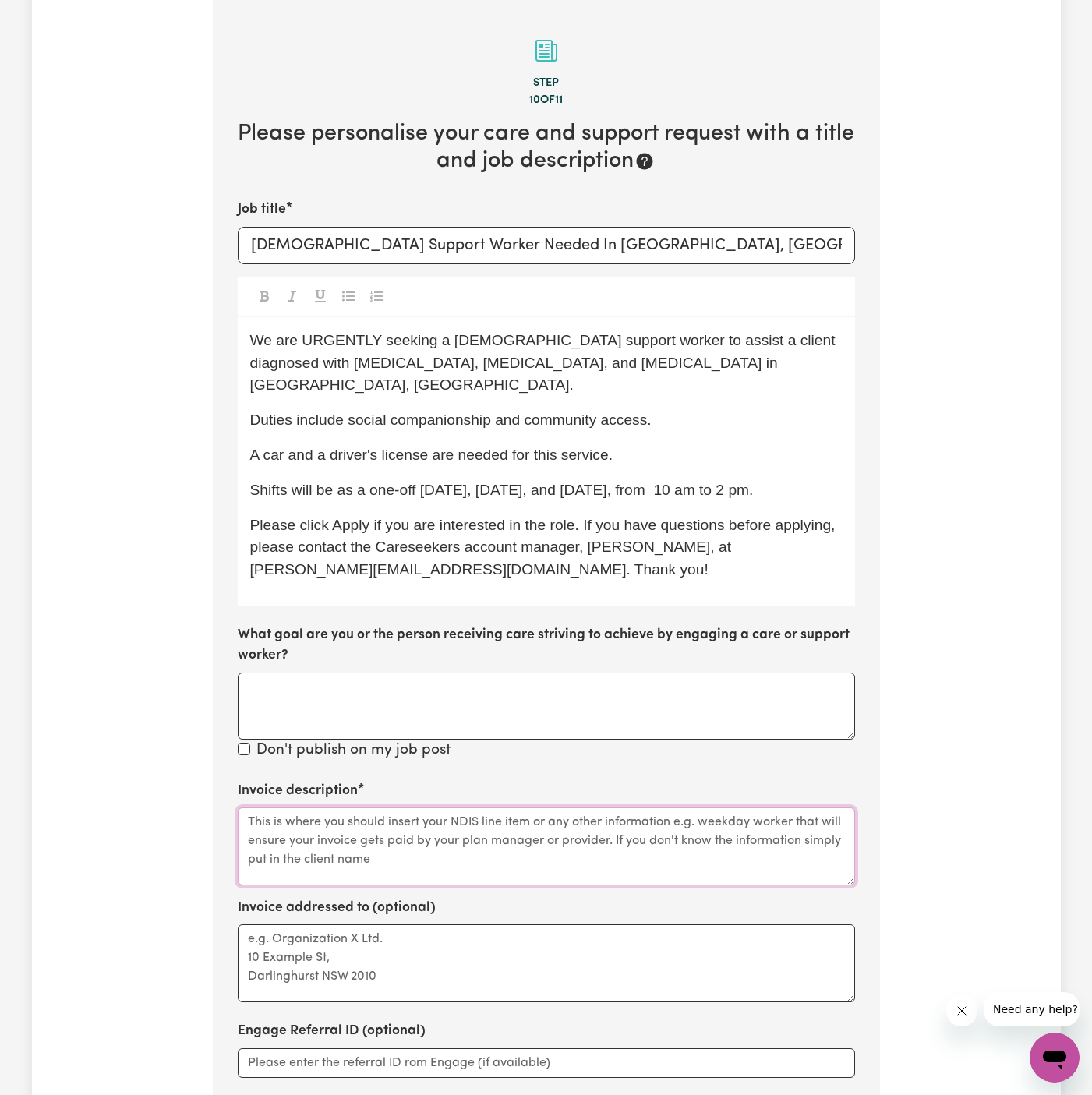
click at [471, 843] on textarea "Invoice description" at bounding box center [546, 846] width 618 height 78
paste textarea "Community Access"
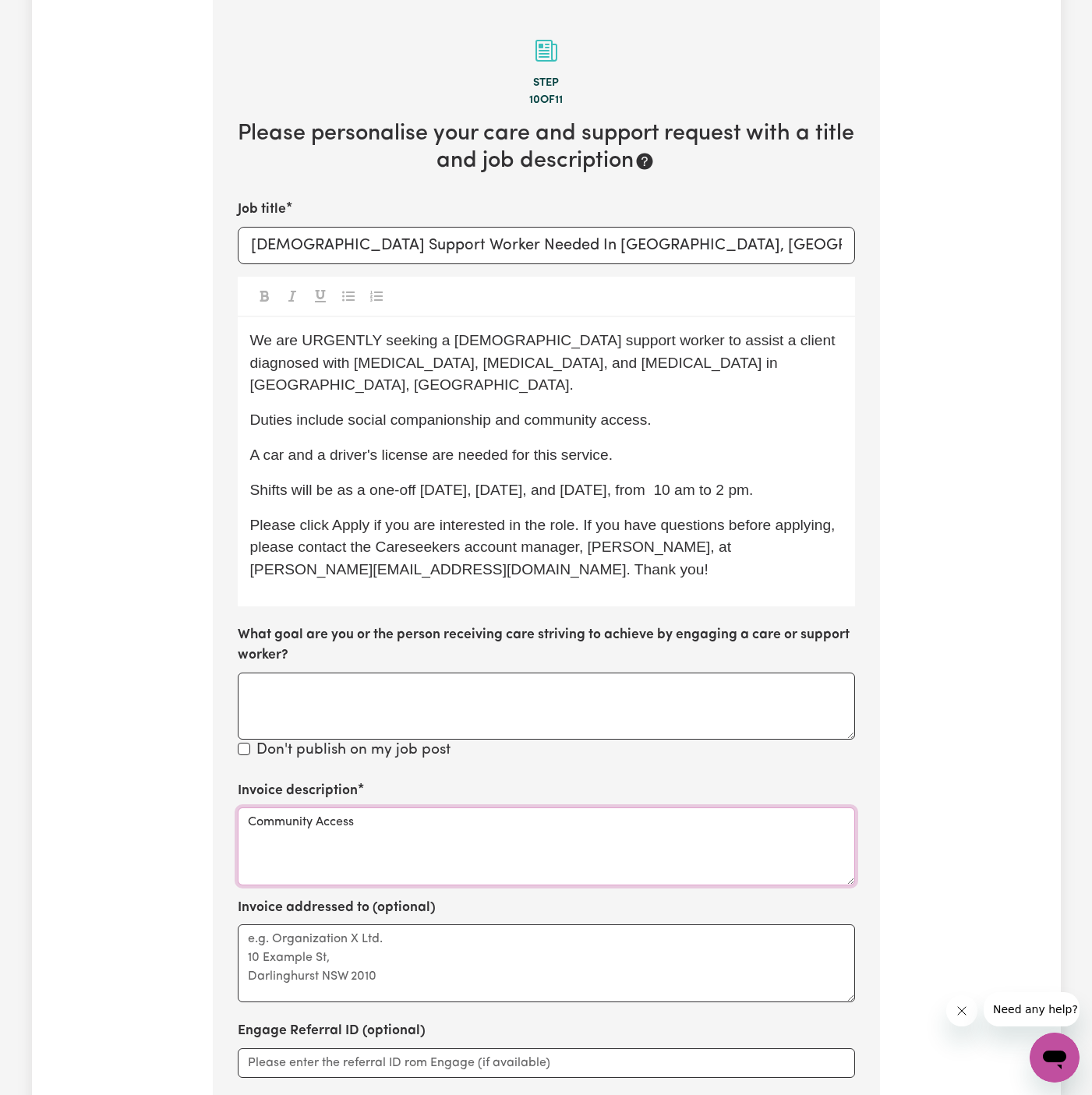
paste textarea "c/o Professionals In Care"
click at [390, 955] on textarea "Invoice addressed to (optional)" at bounding box center [546, 963] width 618 height 78
type textarea "Community Access"
click at [390, 955] on textarea "Invoice addressed to (optional)" at bounding box center [546, 963] width 618 height 78
paste textarea "c/o Professionals In Care"
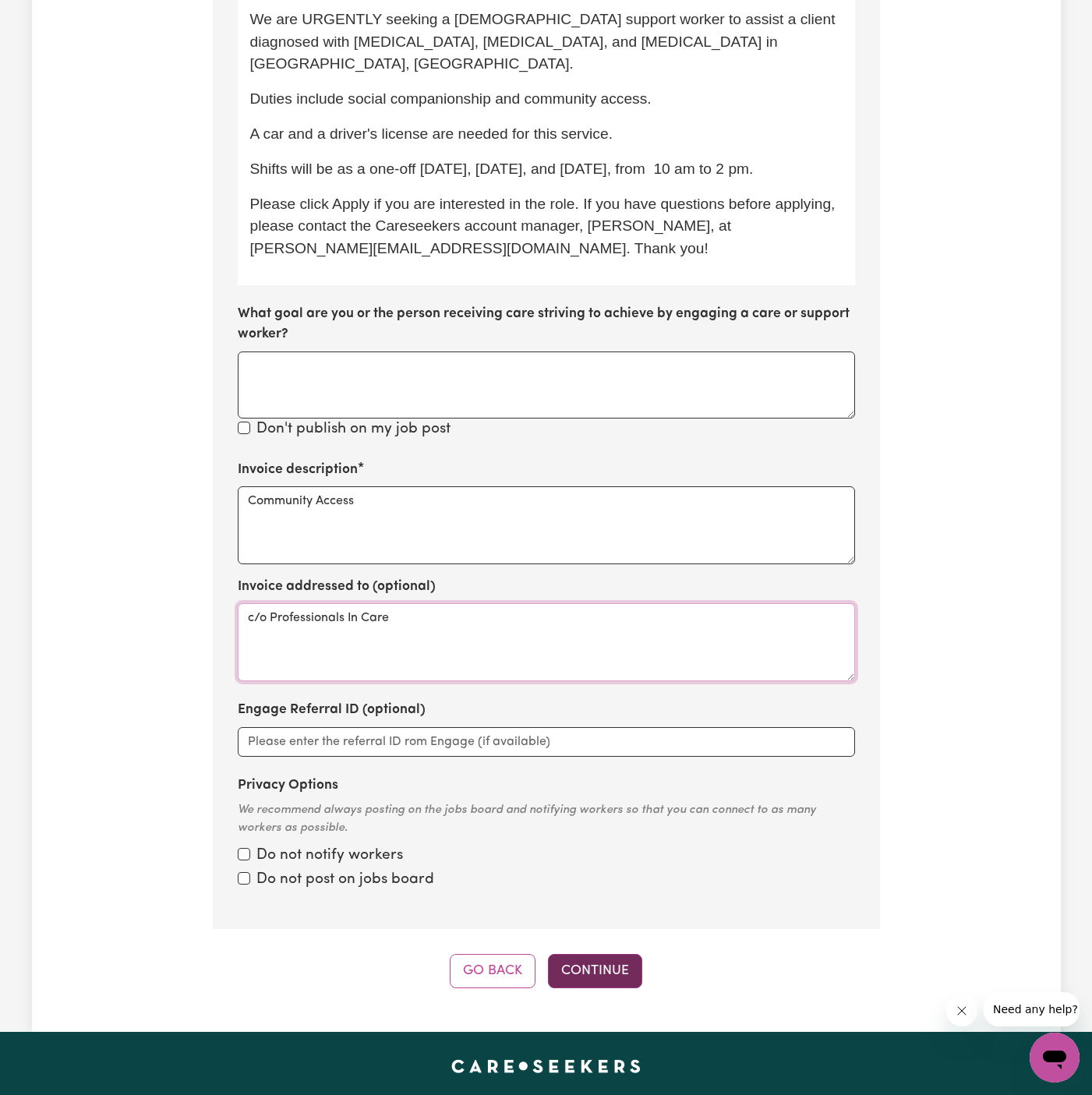
scroll to position [749, 0]
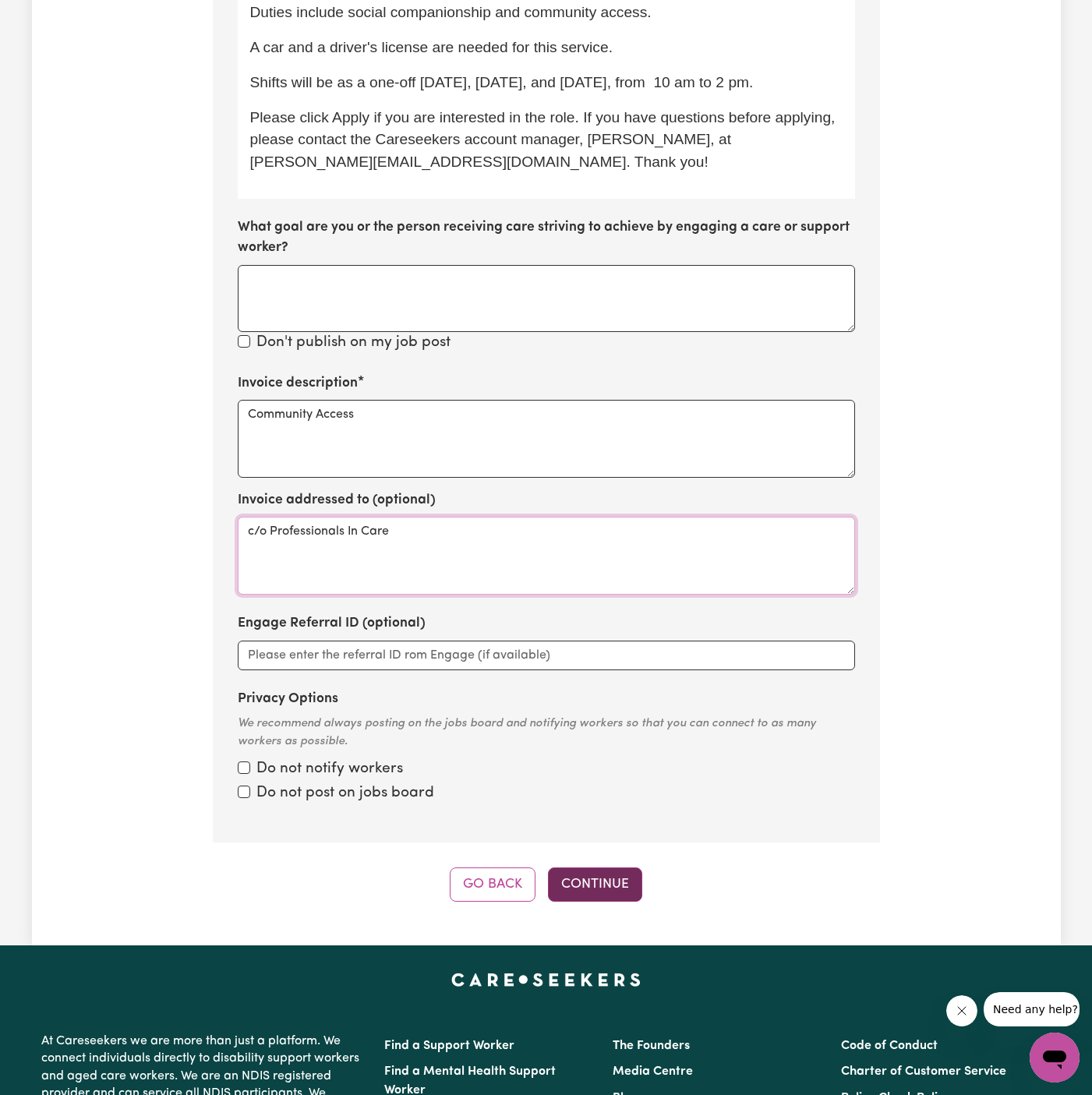
type textarea "c/o Professionals In Care"
click at [619, 890] on button "Continue" at bounding box center [595, 885] width 94 height 35
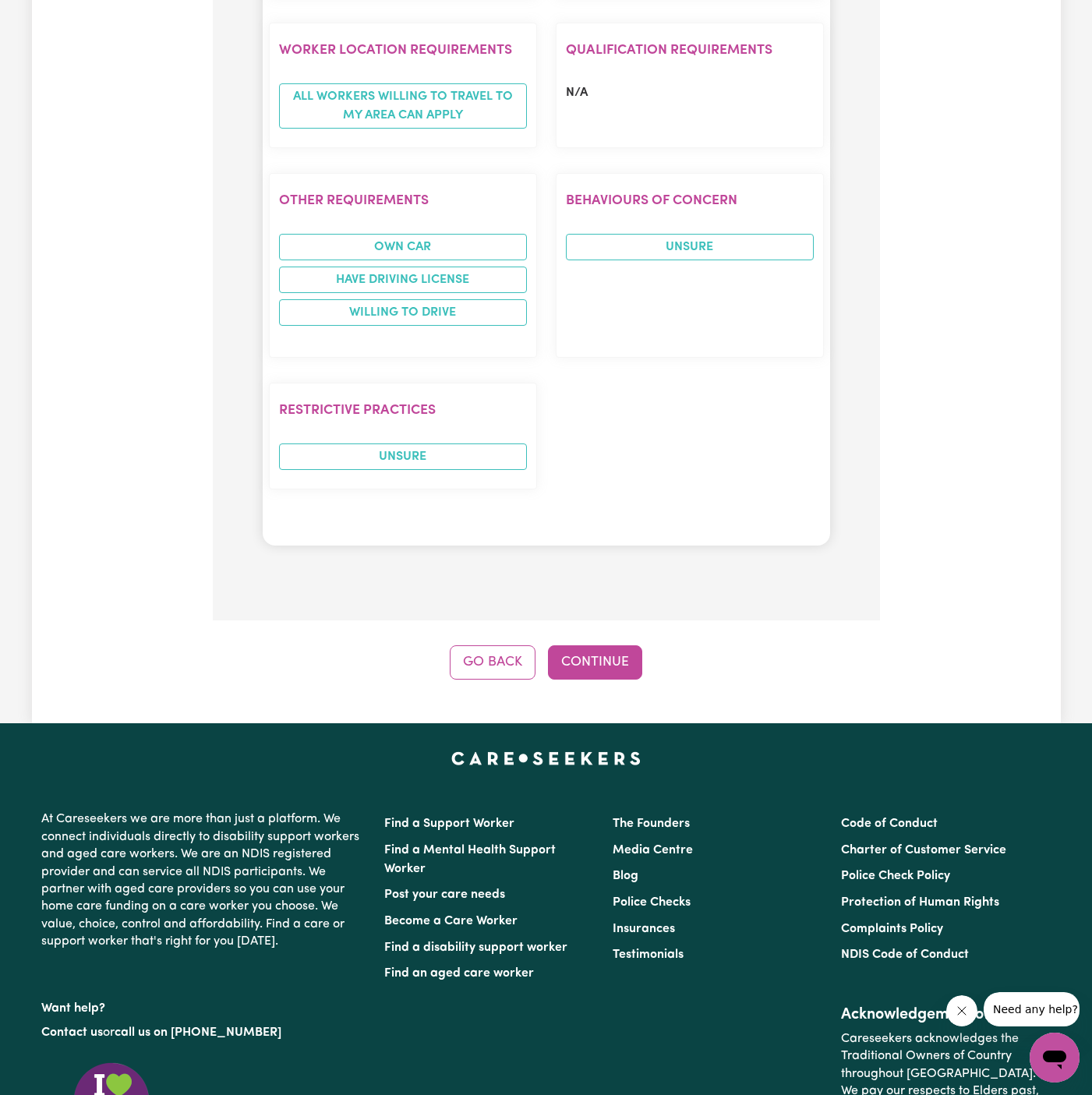
scroll to position [1910, 0]
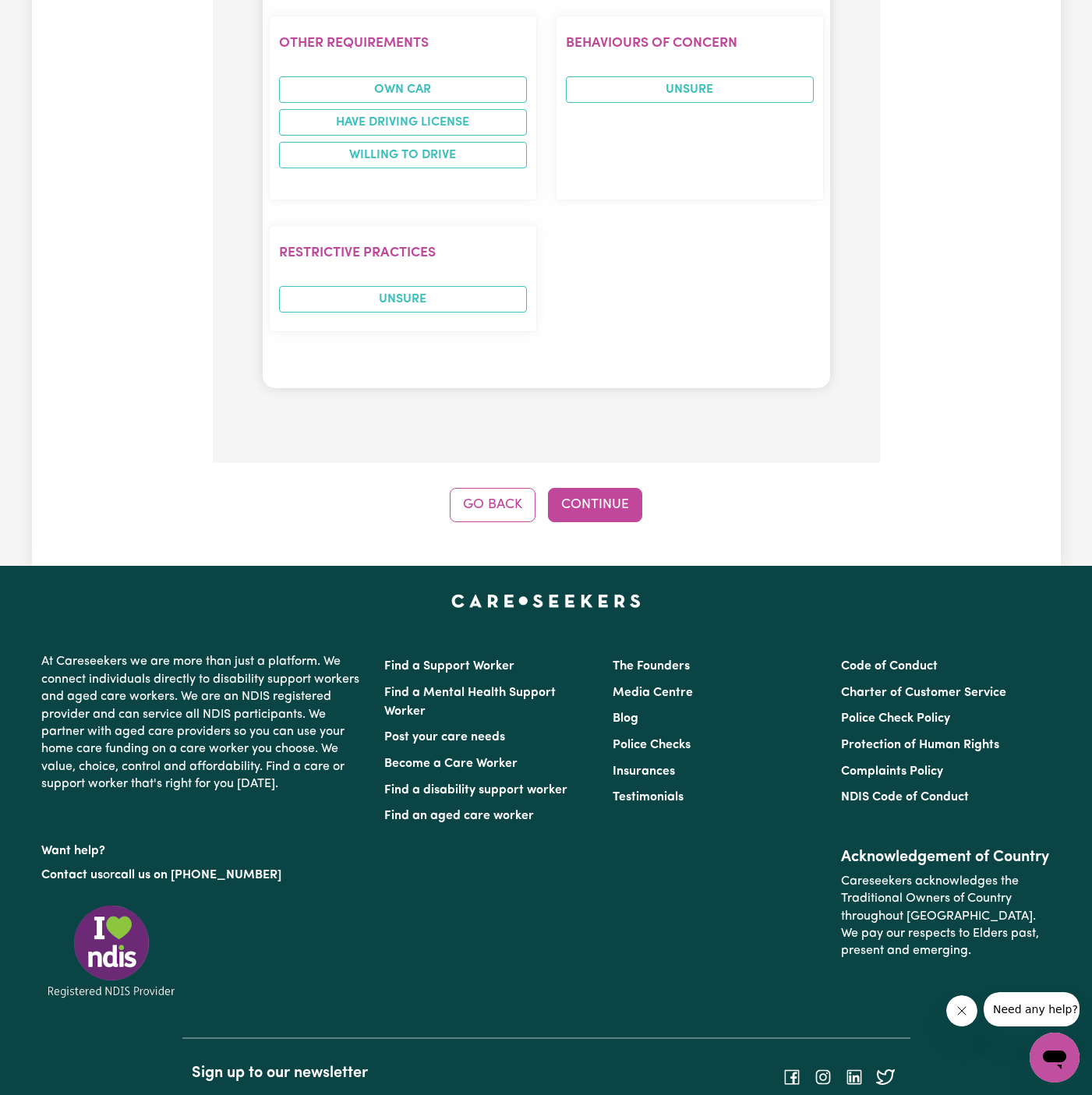
click at [598, 488] on button "Continue" at bounding box center [595, 505] width 94 height 35
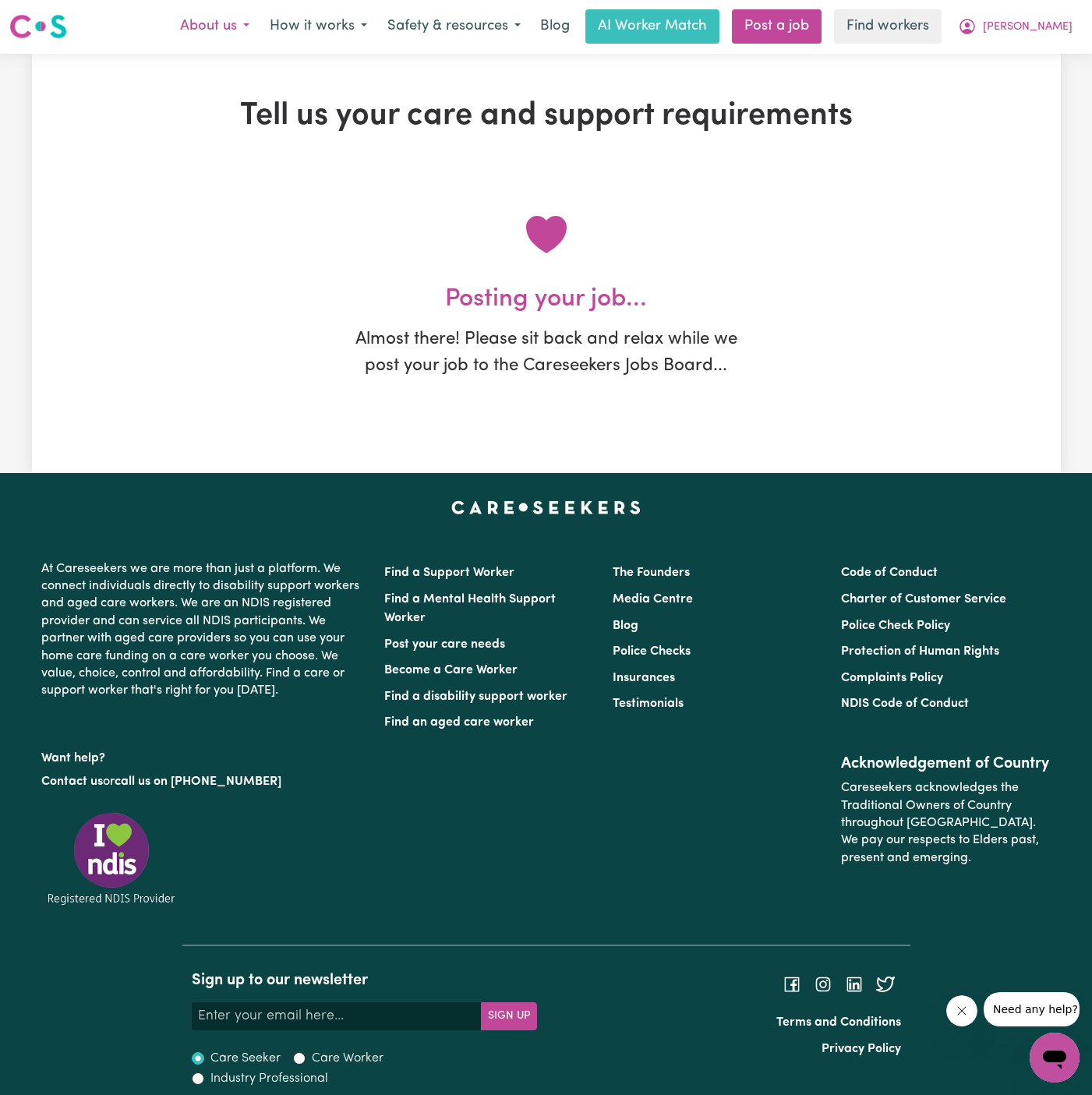
scroll to position [0, 0]
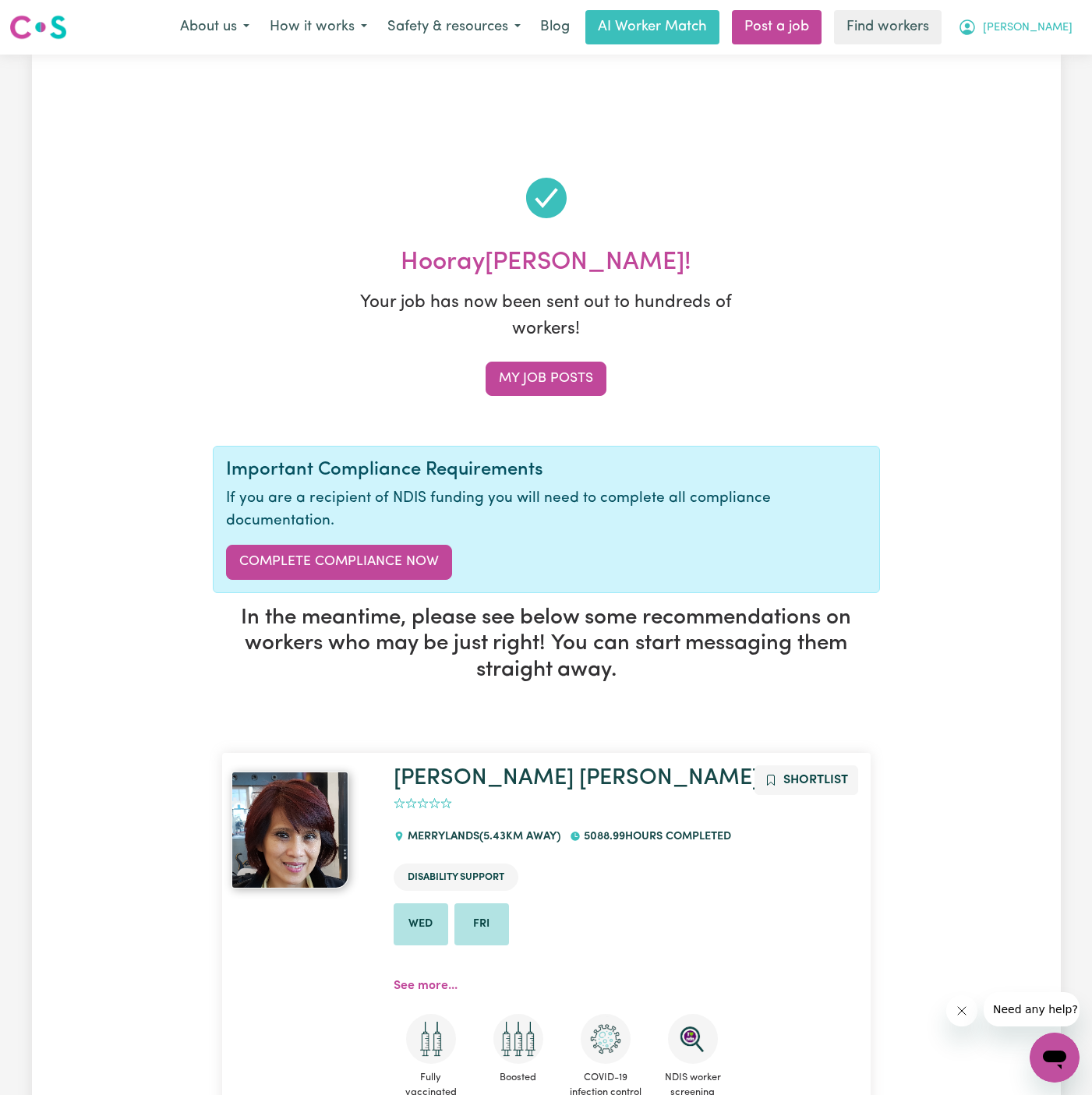
click at [1053, 27] on span "[PERSON_NAME]" at bounding box center [1028, 28] width 90 height 17
click at [1053, 58] on link "My Dashboard" at bounding box center [1021, 61] width 123 height 30
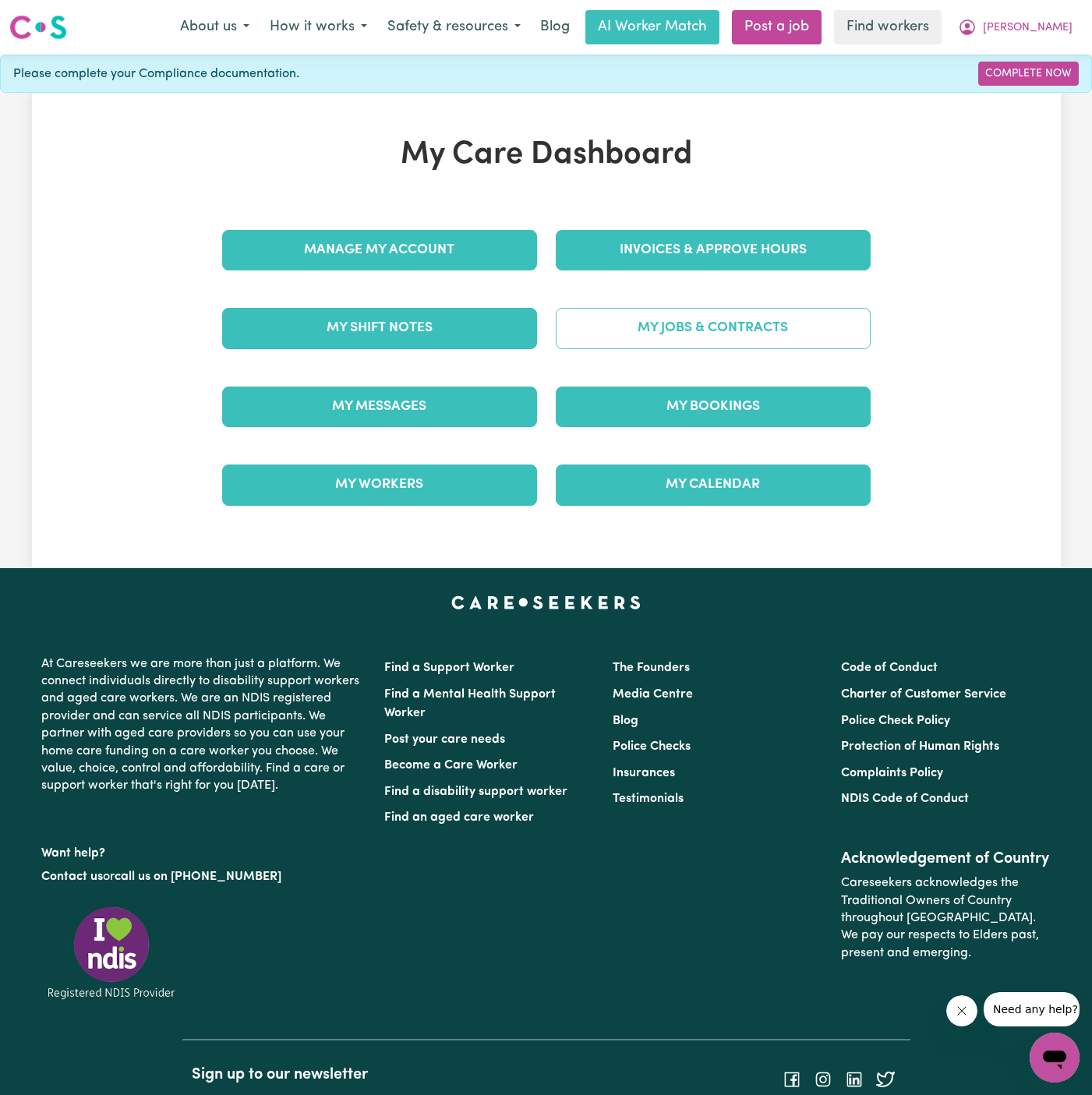
click at [767, 331] on link "My Jobs & Contracts" at bounding box center [713, 328] width 315 height 40
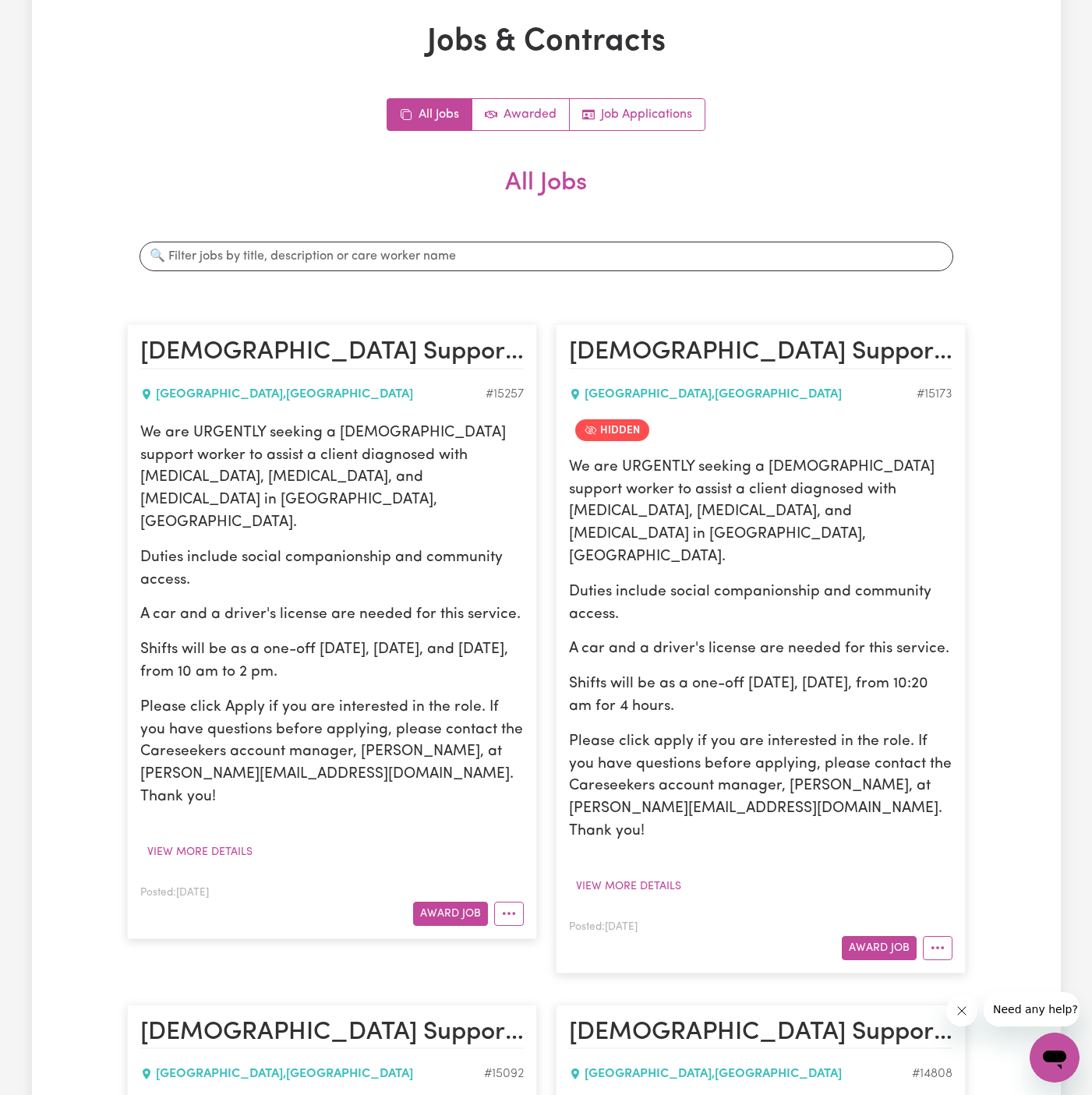
scroll to position [120, 0]
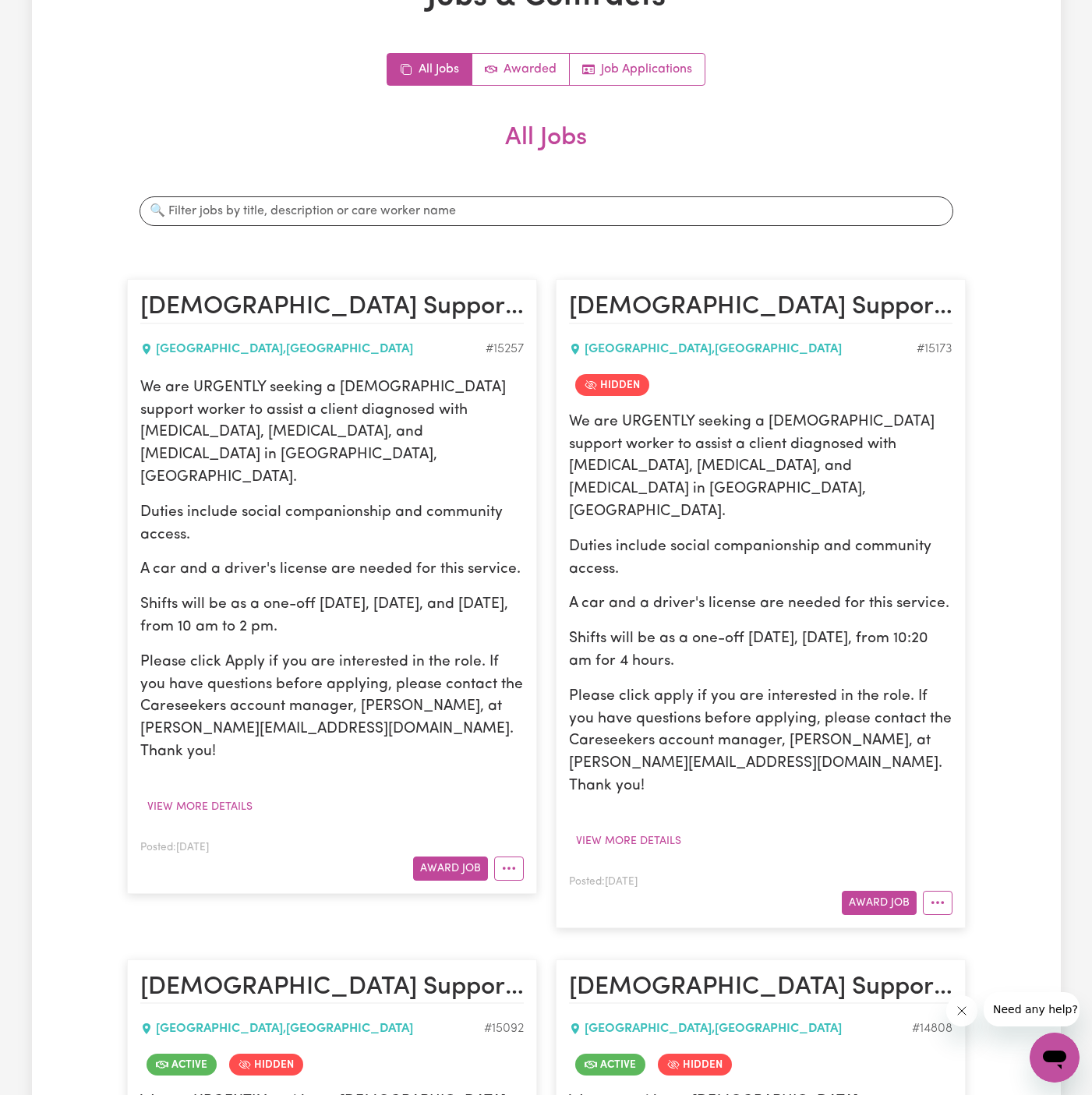
click at [142, 390] on p "We are URGENTLY seeking a [DEMOGRAPHIC_DATA] support worker to assist a client …" at bounding box center [332, 433] width 384 height 113
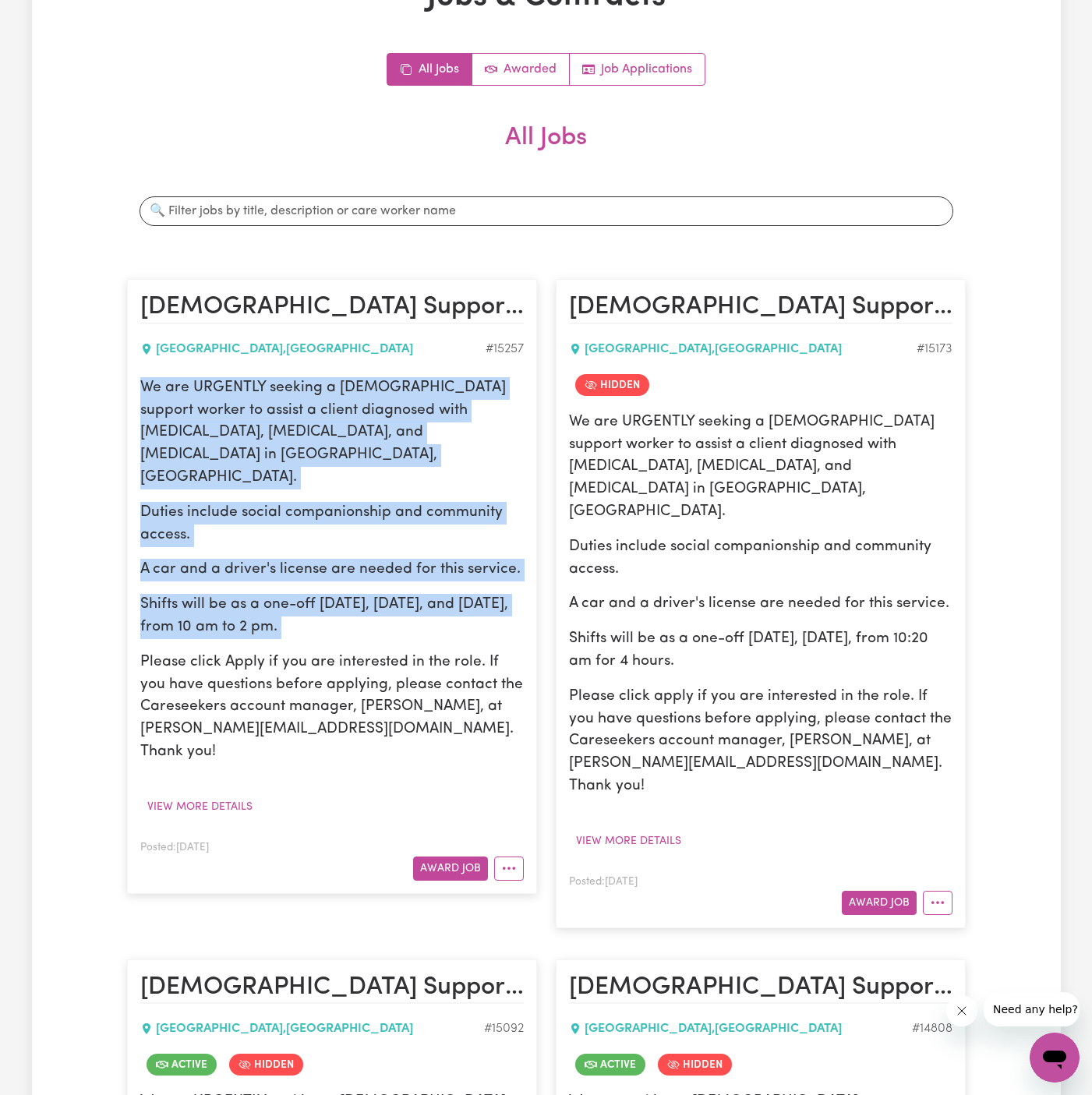
drag, startPoint x: 142, startPoint y: 390, endPoint x: 425, endPoint y: 587, distance: 344.8
click at [425, 587] on div "We are URGENTLY seeking a [DEMOGRAPHIC_DATA] support worker to assist a client …" at bounding box center [332, 570] width 384 height 387
copy div "We are URGENTLY seeking a [DEMOGRAPHIC_DATA] support worker to assist a client …"
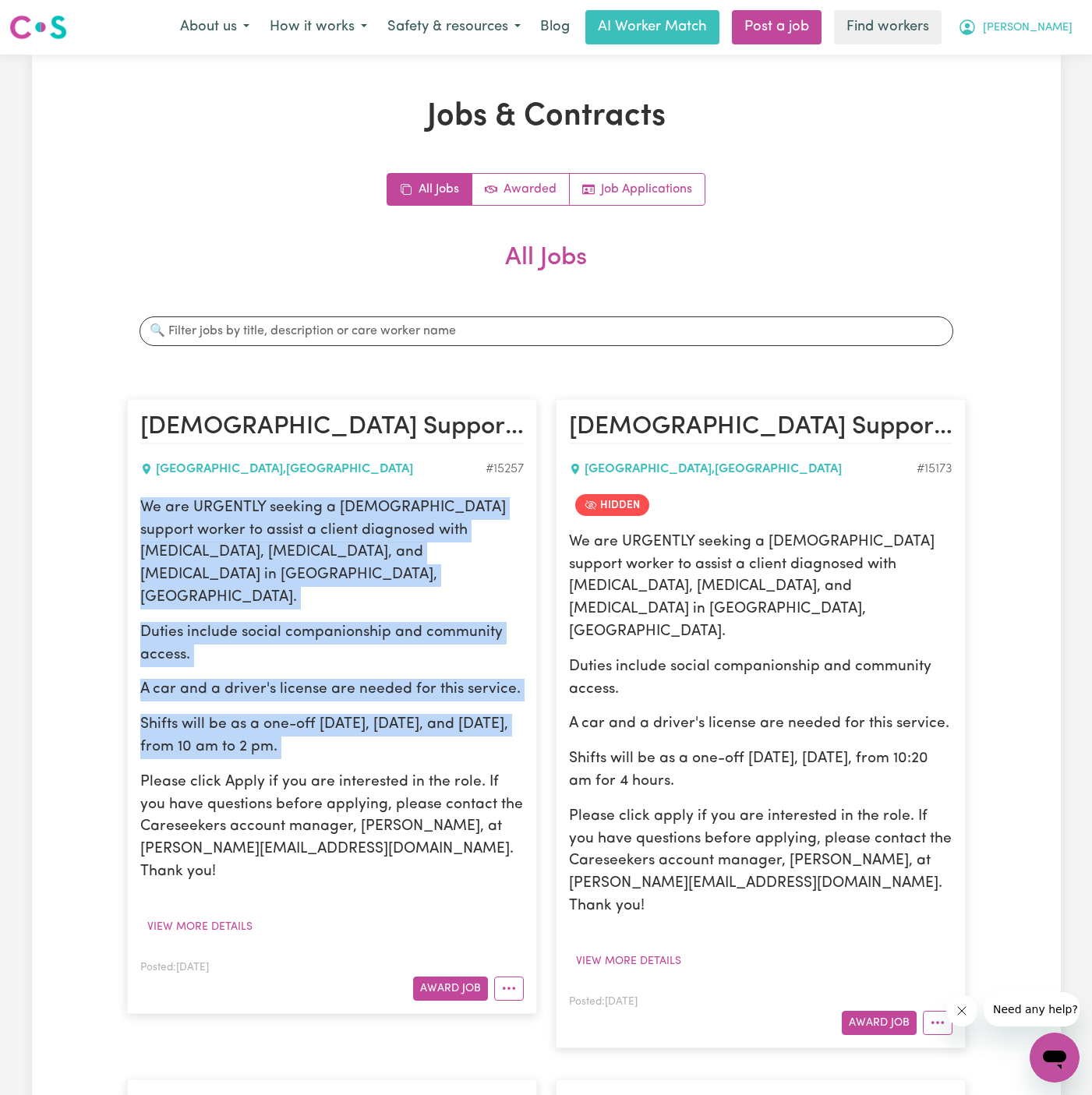
click at [1048, 22] on span "[PERSON_NAME]" at bounding box center [1028, 28] width 90 height 17
click at [1048, 47] on link "My Dashboard" at bounding box center [1021, 61] width 123 height 30
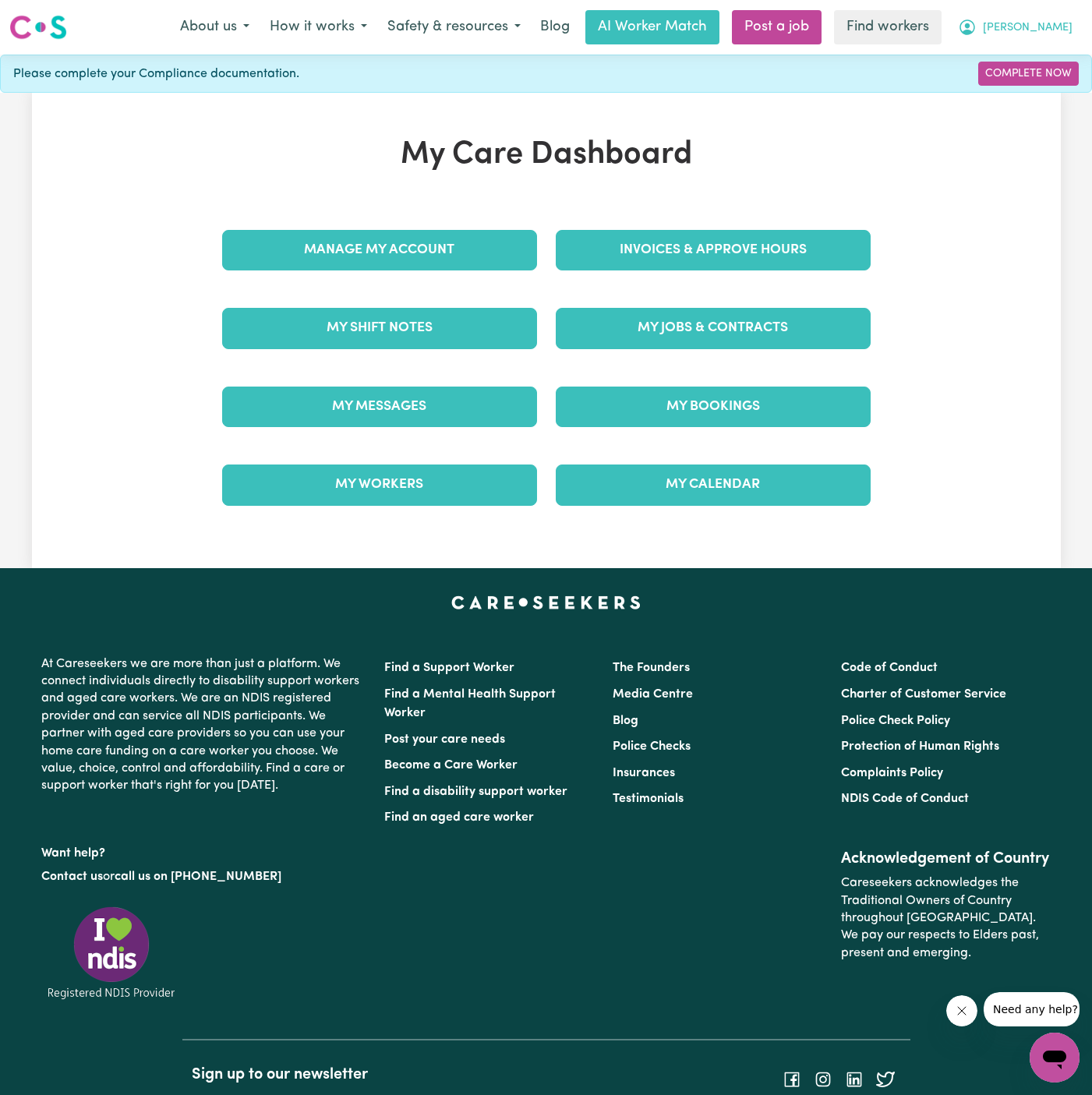
click at [1049, 24] on span "[PERSON_NAME]" at bounding box center [1028, 28] width 90 height 17
click at [1049, 85] on link "Logout" at bounding box center [1021, 90] width 123 height 30
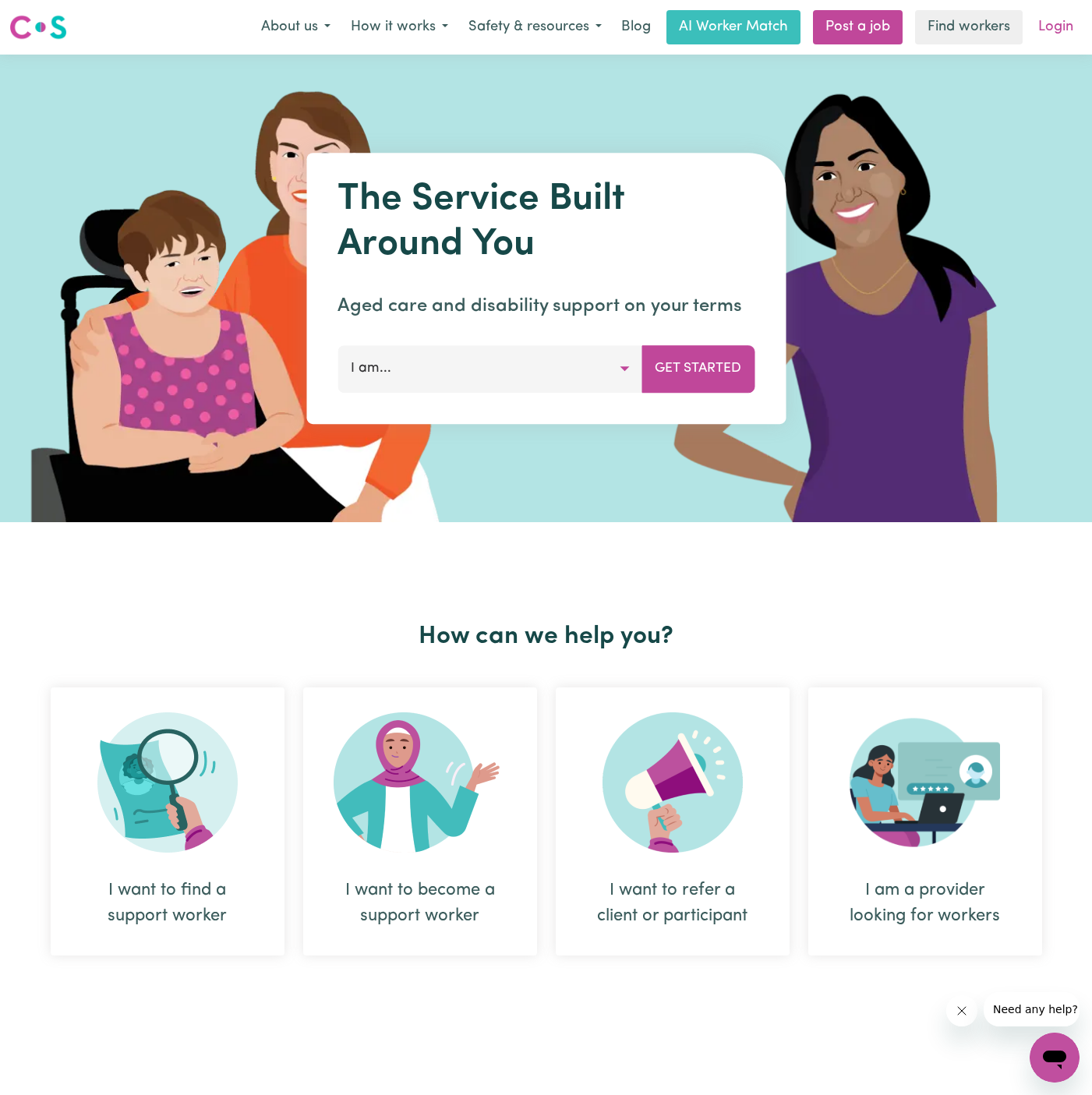
click at [1046, 38] on link "Login" at bounding box center [1056, 27] width 53 height 35
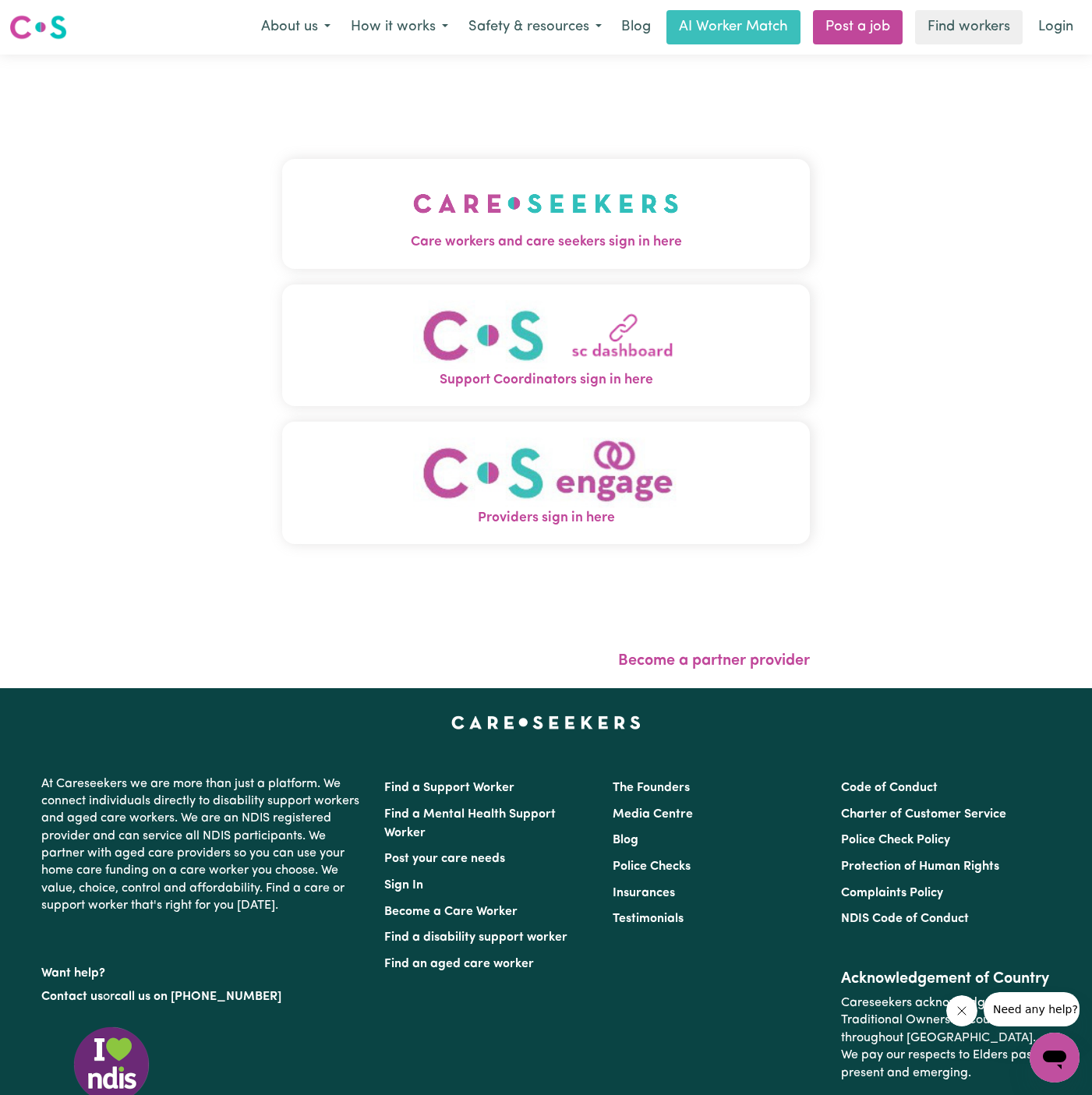
click at [676, 213] on button "Care workers and care seekers sign in here" at bounding box center [546, 214] width 528 height 109
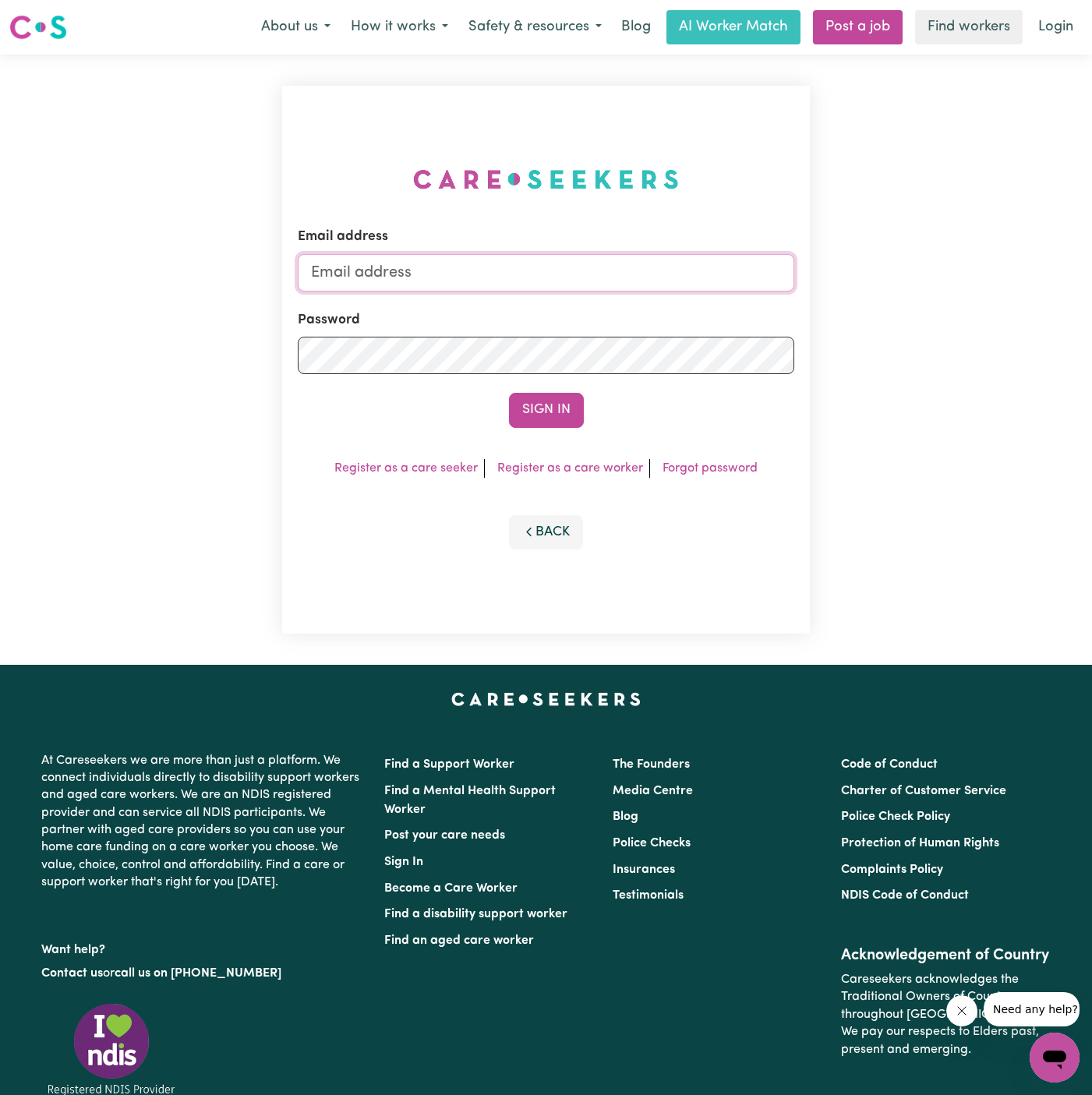
type input "[PERSON_NAME][EMAIL_ADDRESS][DOMAIN_NAME]"
click at [560, 403] on button "Sign In" at bounding box center [546, 410] width 75 height 35
